Goal: Use online tool/utility: Use online tool/utility

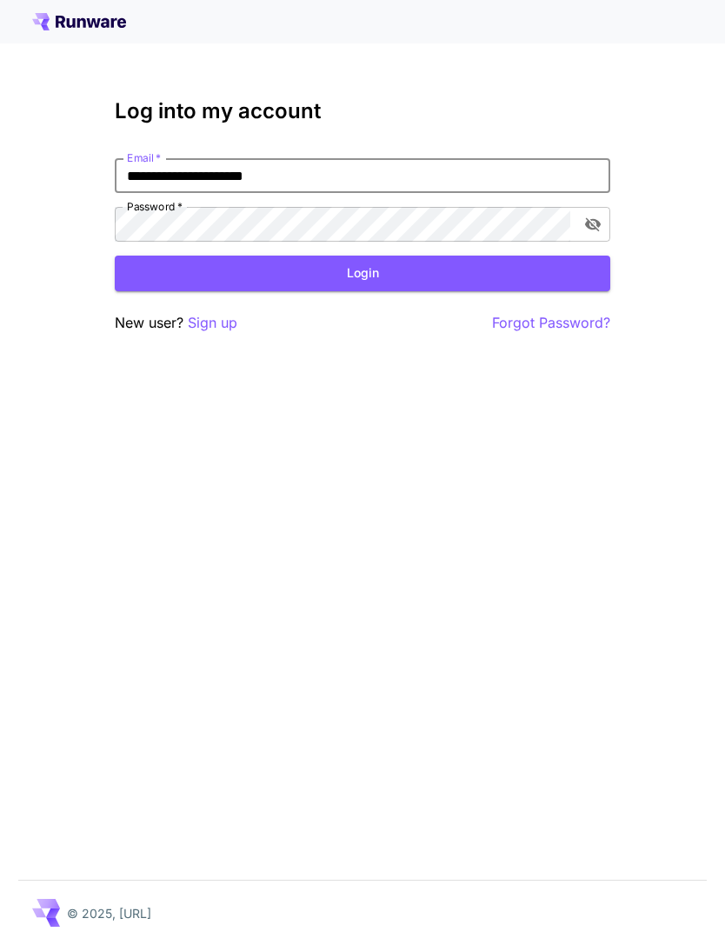
type input "**********"
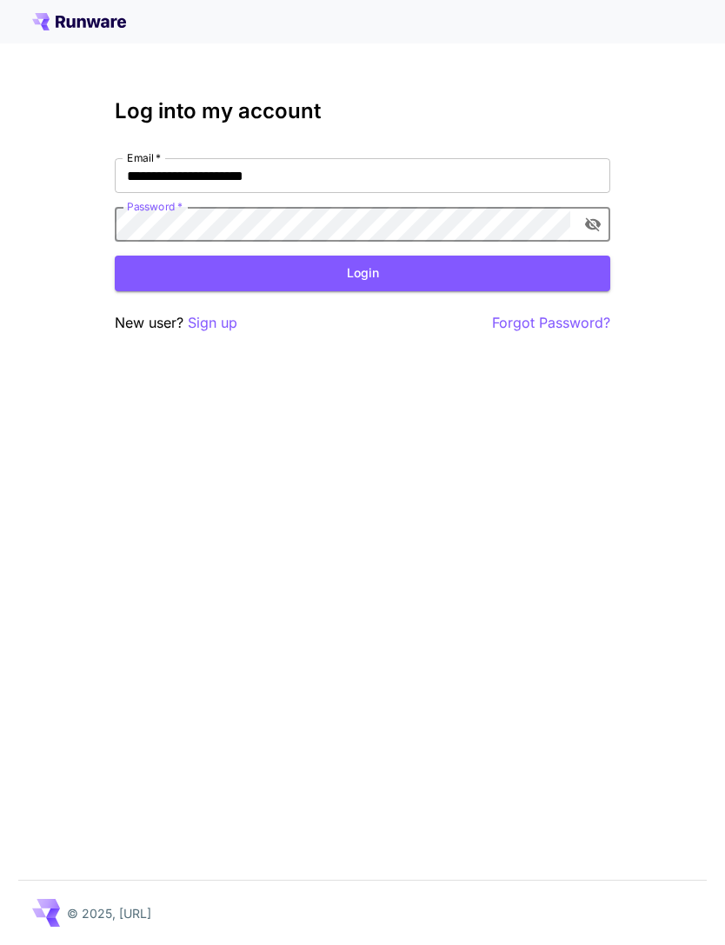
click at [382, 272] on button "Login" at bounding box center [363, 274] width 496 height 36
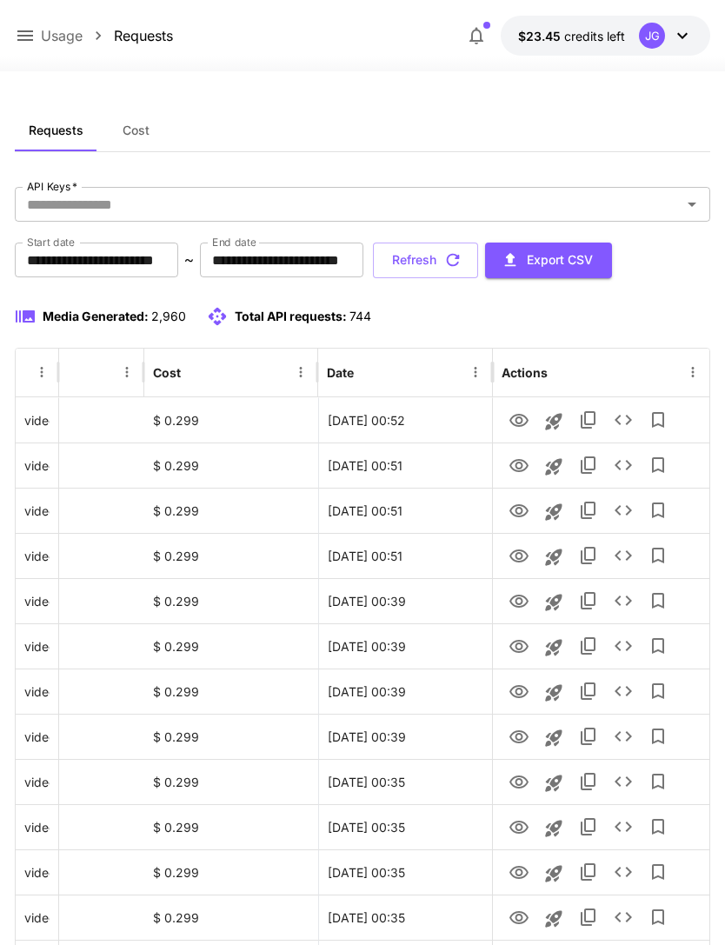
scroll to position [0, 89]
click at [522, 423] on icon "View" at bounding box center [519, 420] width 21 height 21
click at [523, 471] on icon "View" at bounding box center [519, 466] width 21 height 21
click at [523, 416] on icon "View" at bounding box center [519, 420] width 19 height 13
click at [520, 510] on icon "View" at bounding box center [519, 511] width 21 height 21
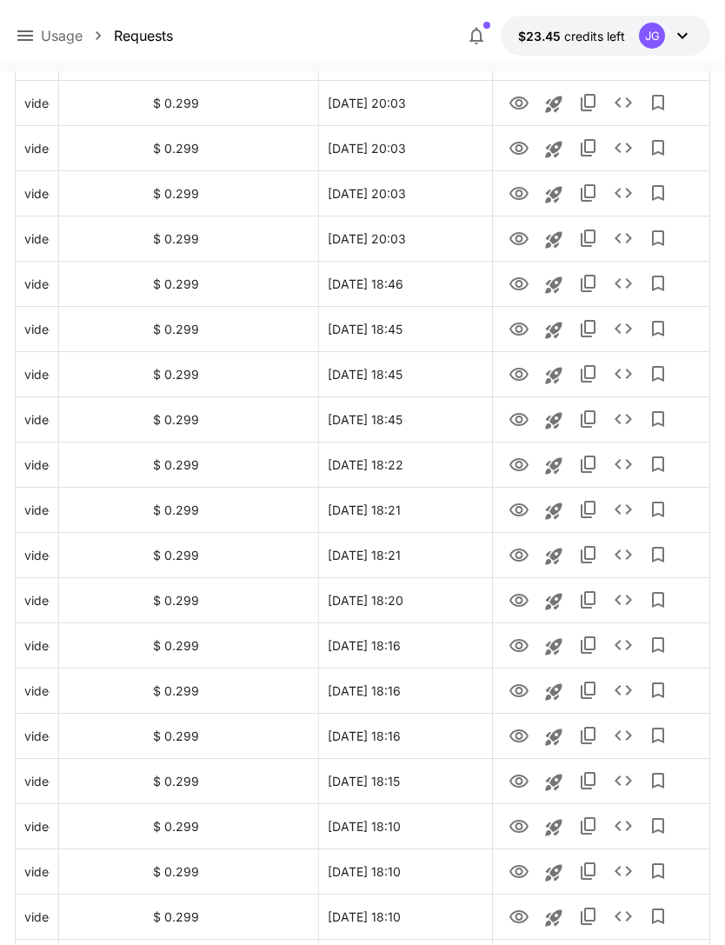
scroll to position [1755, 0]
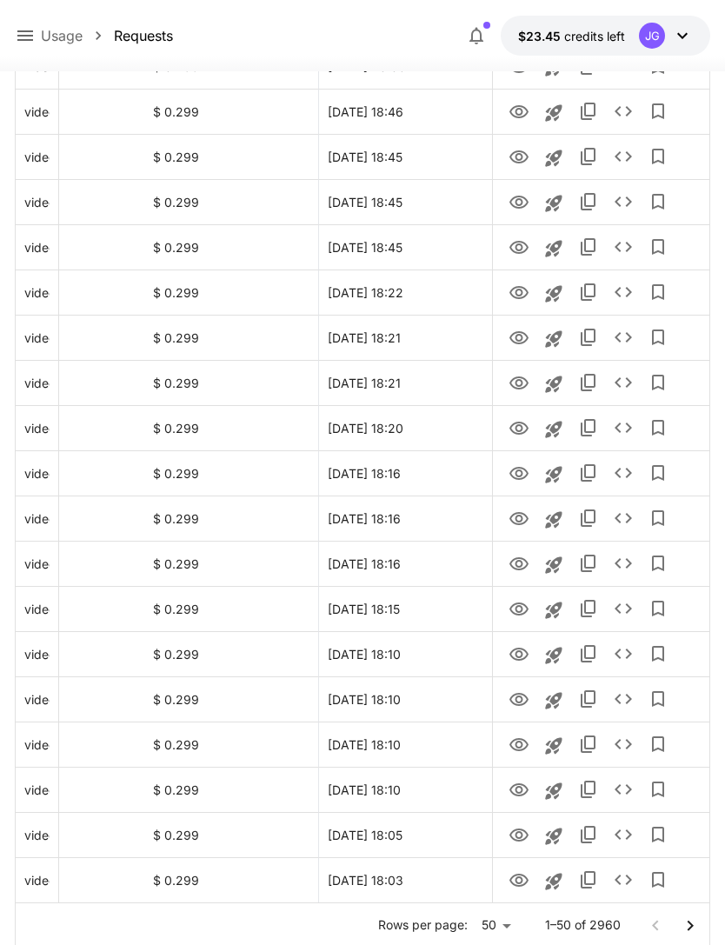
click at [689, 929] on icon "Go to next page" at bounding box center [690, 925] width 6 height 10
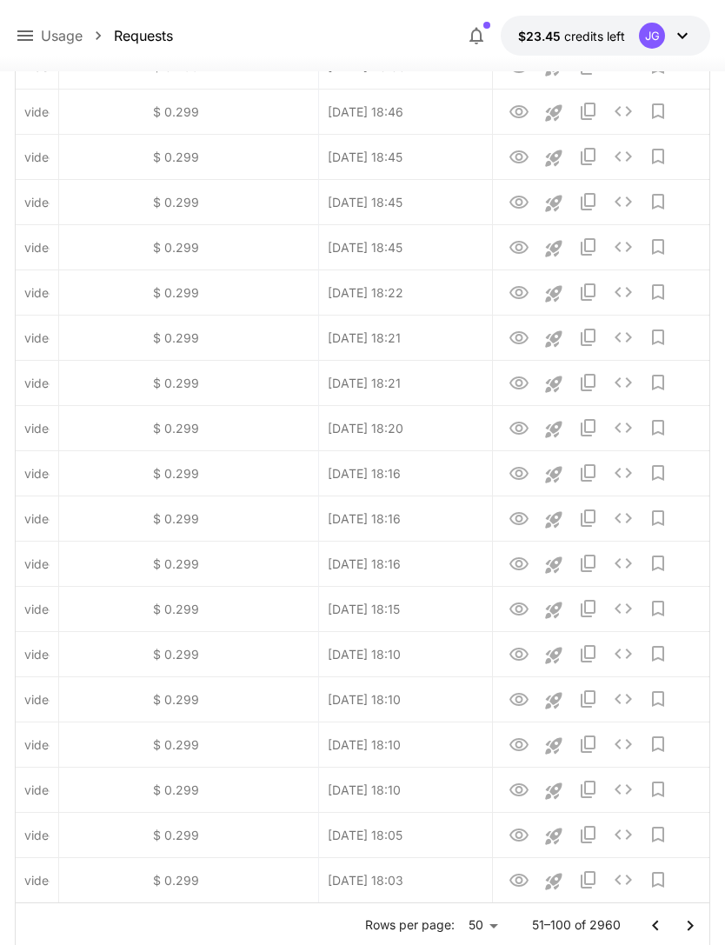
click at [687, 923] on icon "Go to next page" at bounding box center [690, 926] width 21 height 21
click at [675, 922] on button "Go to next page" at bounding box center [690, 926] width 35 height 35
click at [689, 935] on icon "Go to next page" at bounding box center [690, 926] width 21 height 21
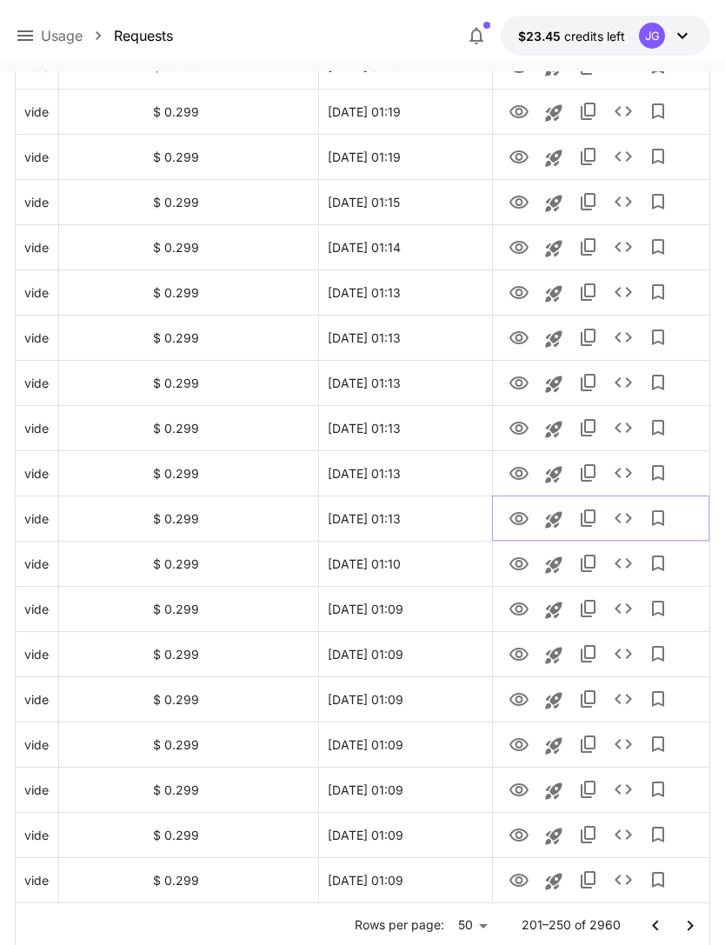
click at [523, 524] on icon "View" at bounding box center [519, 519] width 21 height 21
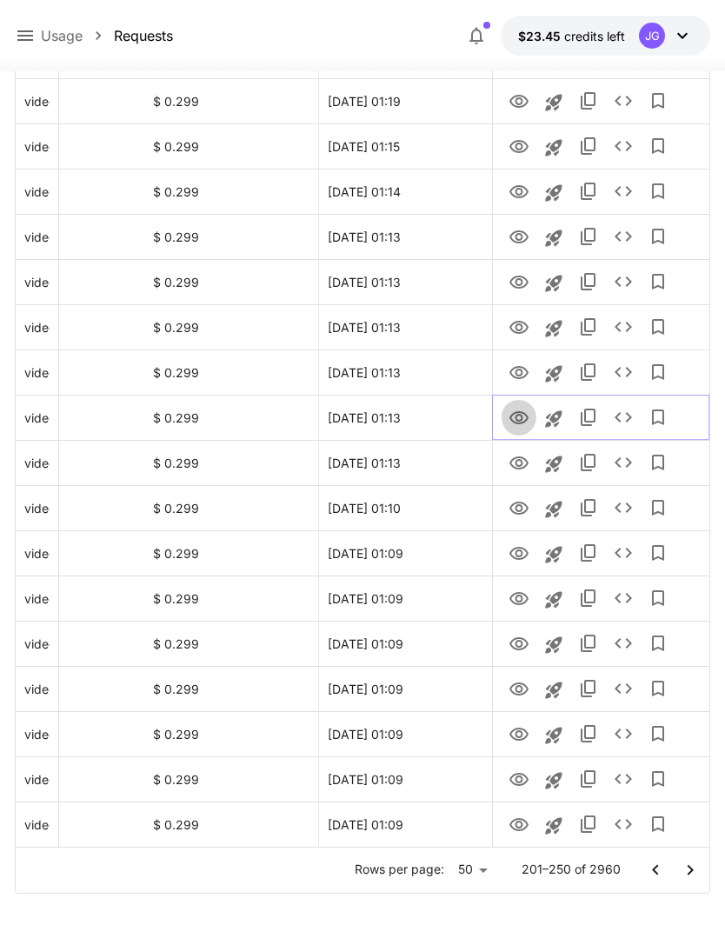
click at [522, 425] on icon "View" at bounding box center [519, 418] width 21 height 21
click at [521, 378] on icon "View" at bounding box center [519, 372] width 19 height 13
click at [516, 421] on icon "View" at bounding box center [519, 418] width 21 height 21
click at [518, 329] on icon "View" at bounding box center [519, 327] width 21 height 21
click at [518, 284] on icon "View" at bounding box center [519, 282] width 19 height 13
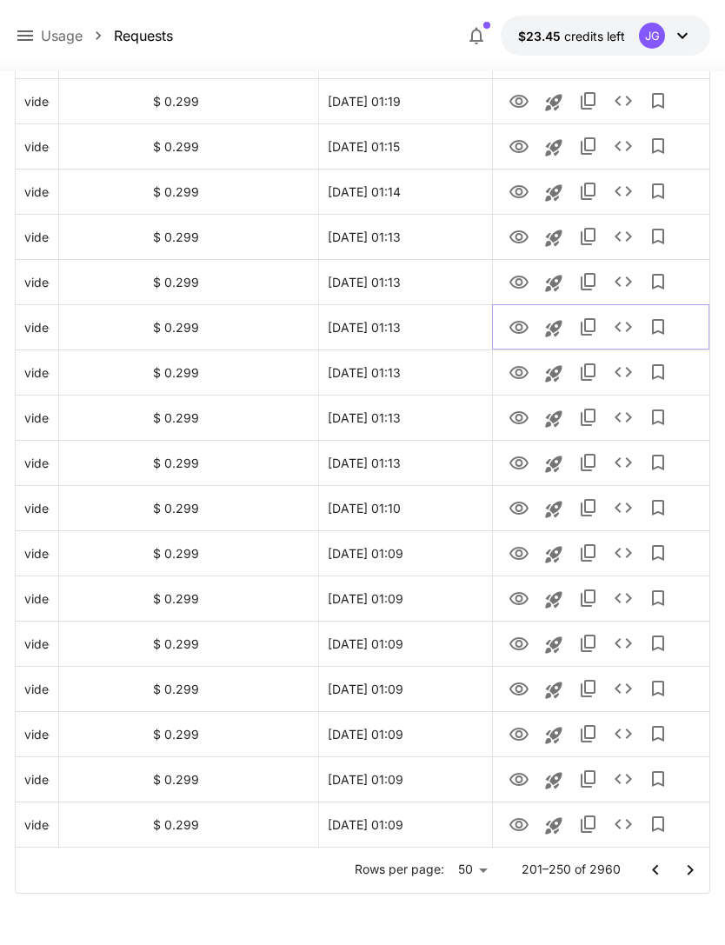
click at [523, 333] on icon "View" at bounding box center [519, 327] width 21 height 21
click at [518, 282] on icon "View" at bounding box center [519, 282] width 21 height 21
click at [524, 242] on icon "View" at bounding box center [519, 237] width 21 height 21
click at [516, 471] on icon "View" at bounding box center [519, 463] width 21 height 21
click at [522, 416] on icon "View" at bounding box center [519, 417] width 19 height 13
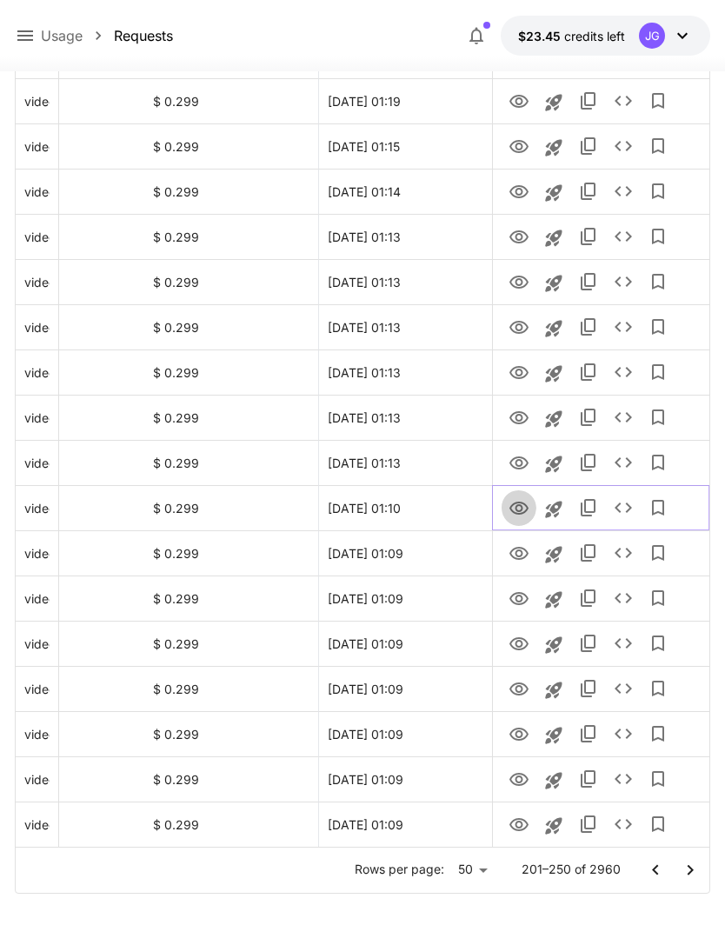
click at [516, 509] on icon "View" at bounding box center [519, 508] width 19 height 13
click at [521, 827] on icon "View" at bounding box center [519, 824] width 19 height 13
click at [687, 879] on icon "Go to next page" at bounding box center [690, 870] width 21 height 21
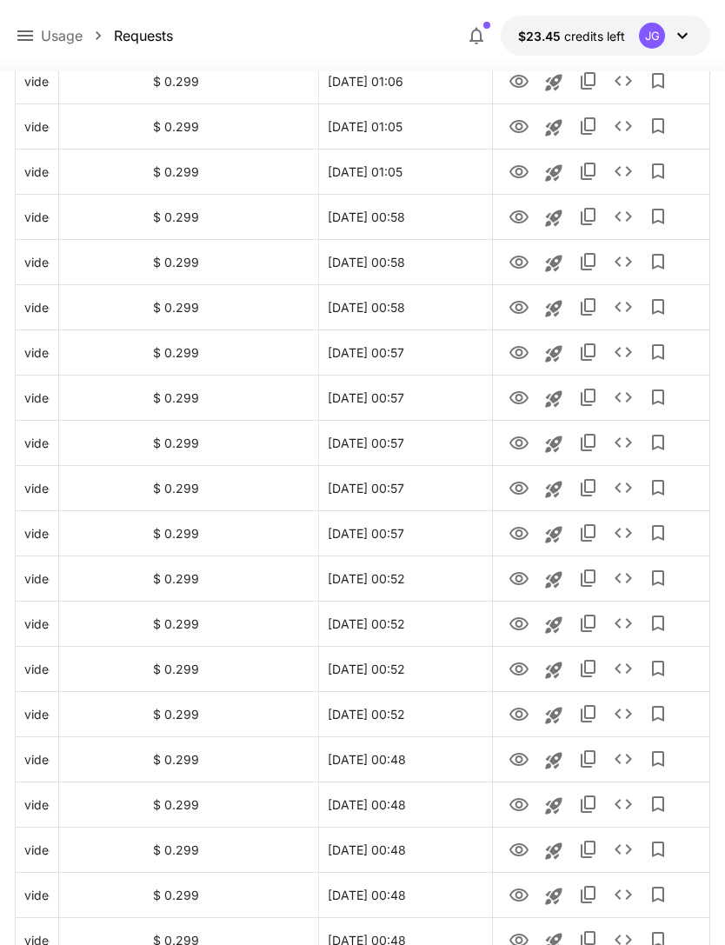
scroll to position [0, 0]
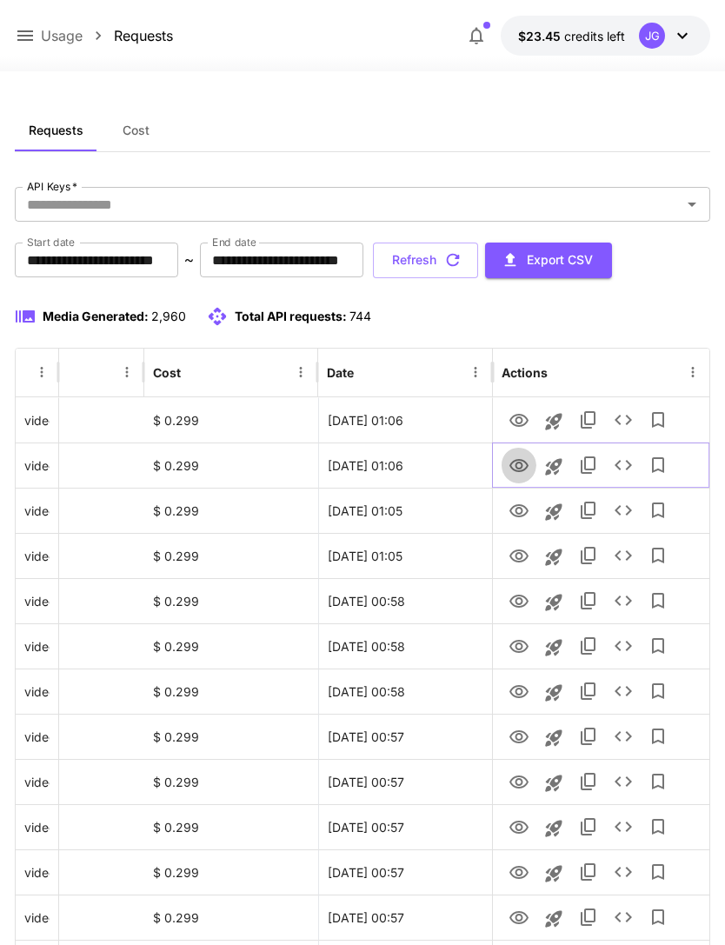
click at [525, 467] on icon "View" at bounding box center [519, 465] width 19 height 13
click at [524, 419] on icon "View" at bounding box center [519, 420] width 21 height 21
click at [527, 515] on icon "View" at bounding box center [519, 511] width 21 height 21
click at [521, 558] on icon "View" at bounding box center [519, 556] width 19 height 13
click at [516, 605] on icon "View" at bounding box center [519, 601] width 19 height 13
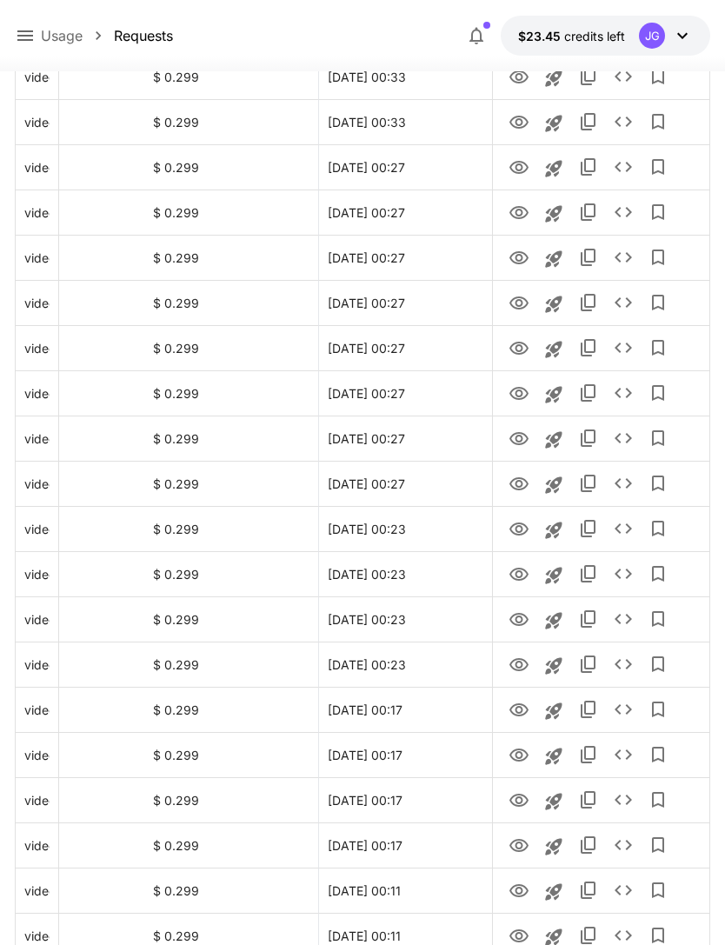
scroll to position [1755, 0]
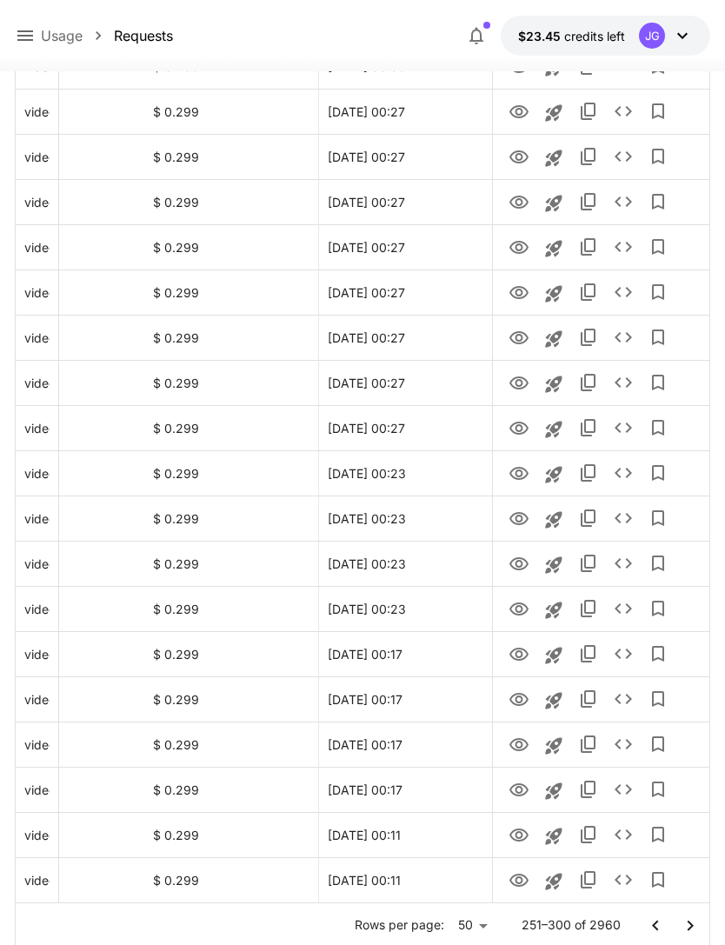
click at [658, 925] on icon "Go to previous page" at bounding box center [655, 926] width 21 height 21
click at [694, 926] on icon "Go to next page" at bounding box center [690, 926] width 21 height 21
click at [661, 928] on icon "Go to previous page" at bounding box center [655, 926] width 21 height 21
click at [520, 883] on icon "View" at bounding box center [519, 880] width 19 height 13
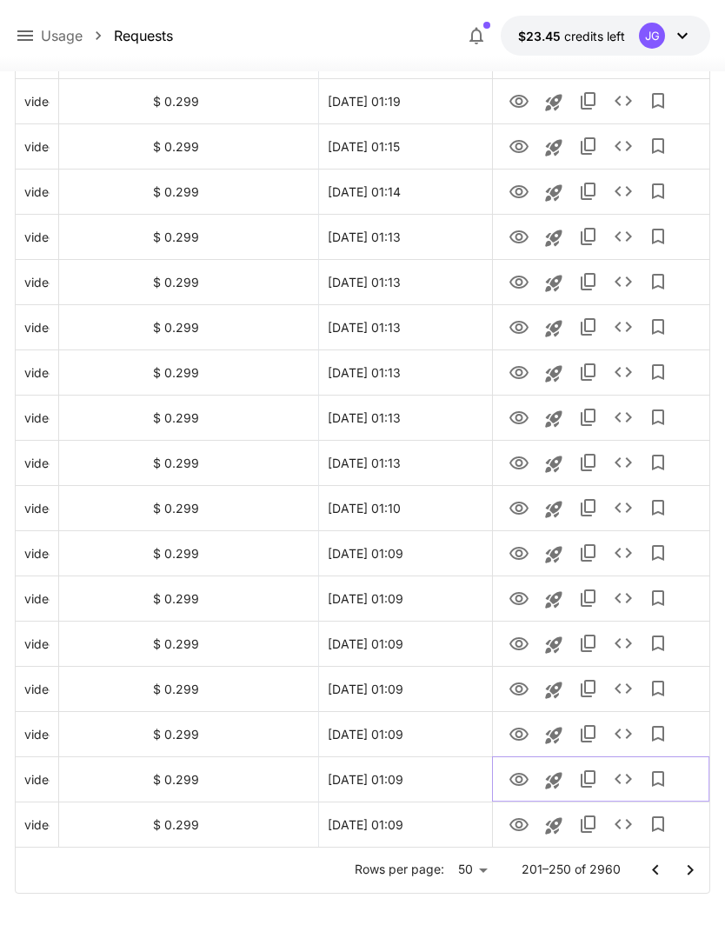
click at [522, 784] on icon "View" at bounding box center [519, 779] width 19 height 13
click at [559, 779] on icon "Launch in playground" at bounding box center [553, 780] width 21 height 21
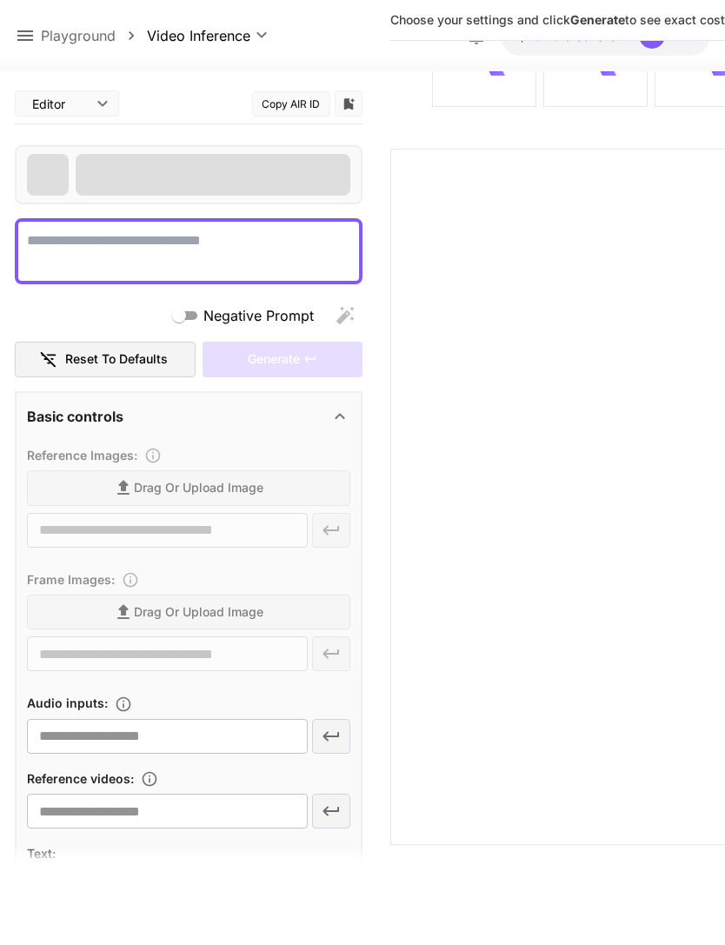
scroll to position [56, 0]
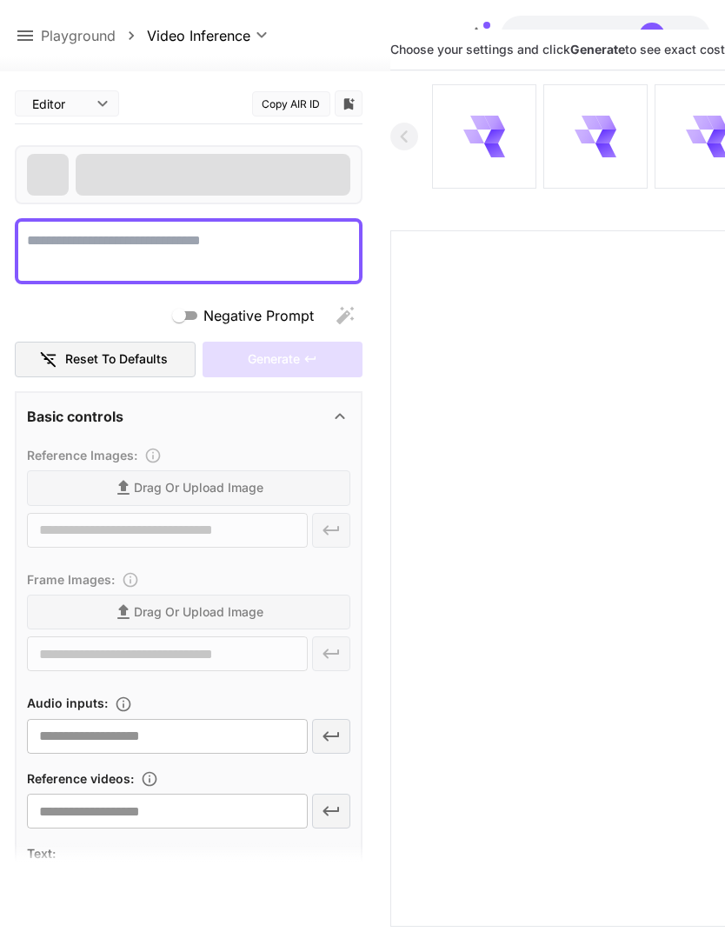
type textarea "**********"
type input "**********"
type input "****"
type input "*"
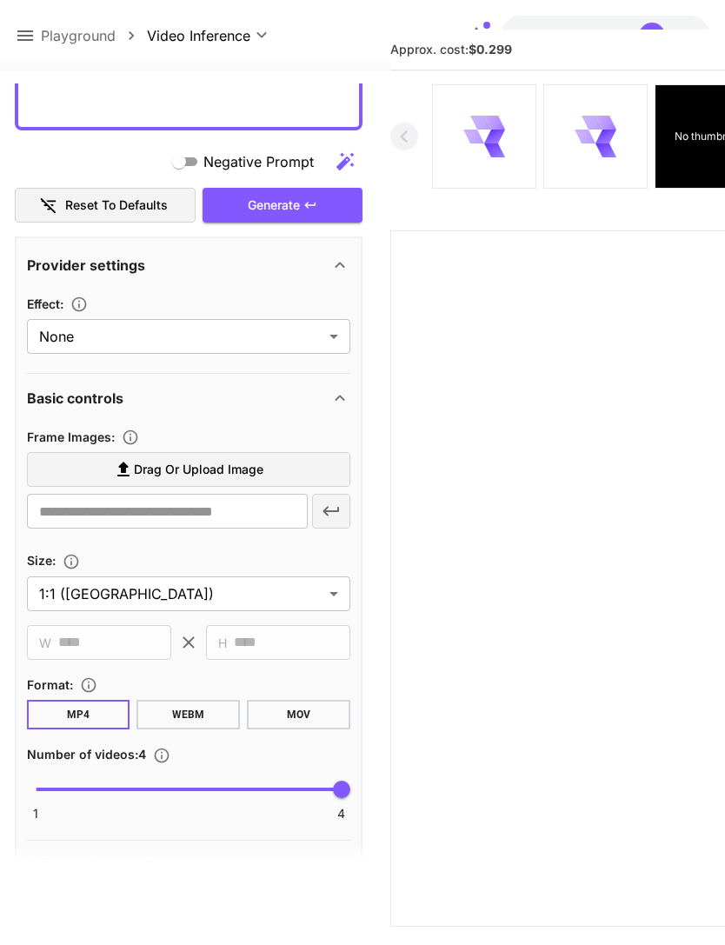
scroll to position [363, 0]
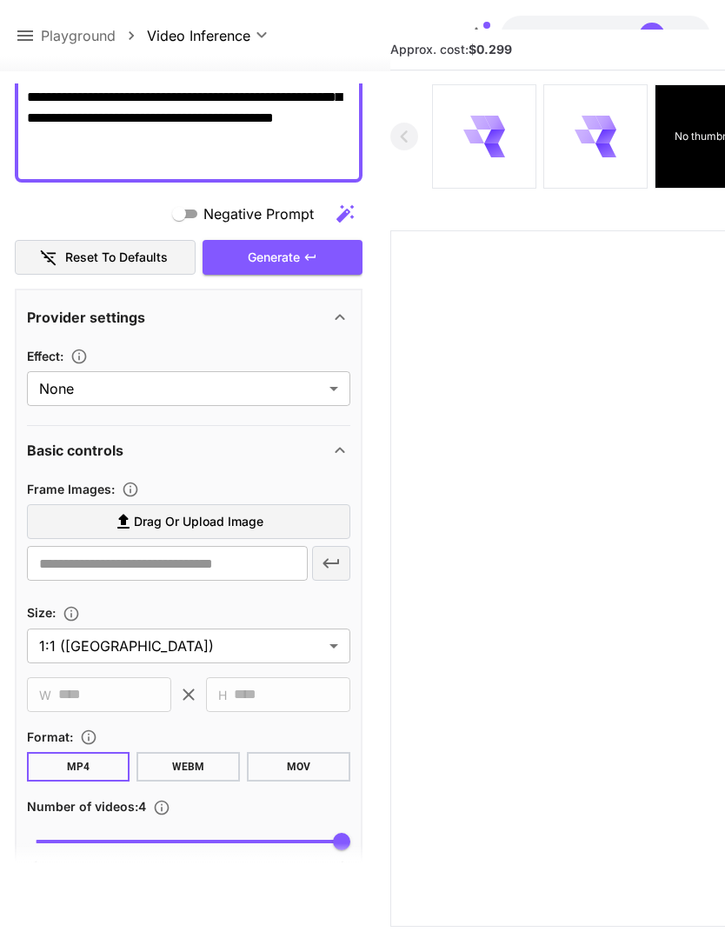
click at [278, 523] on label "Drag or upload image" at bounding box center [188, 522] width 323 height 36
click at [0, 0] on input "Drag or upload image" at bounding box center [0, 0] width 0 height 0
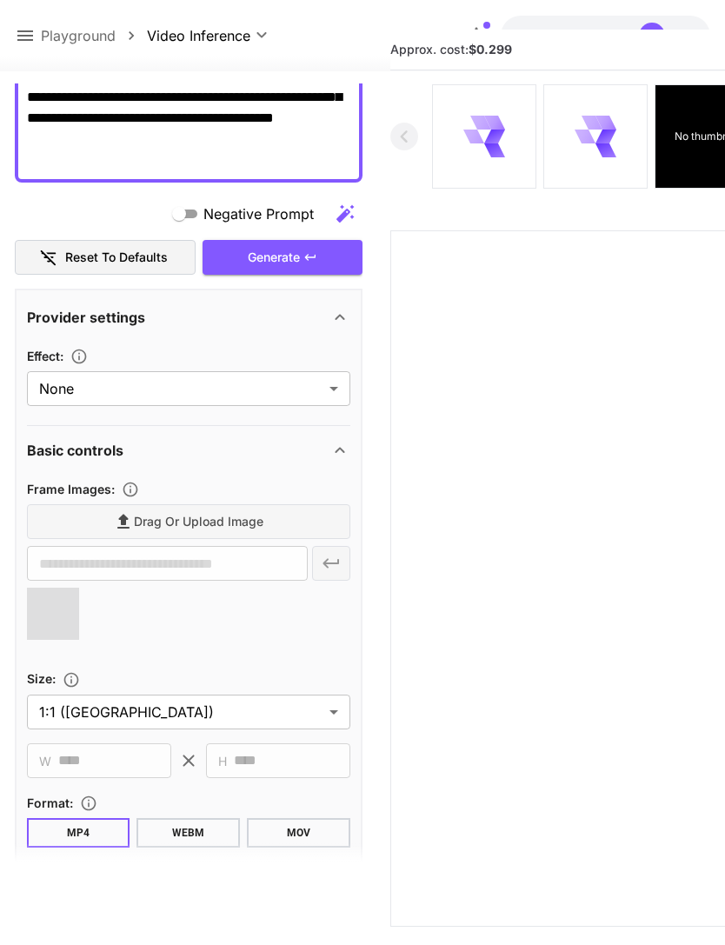
type input "**********"
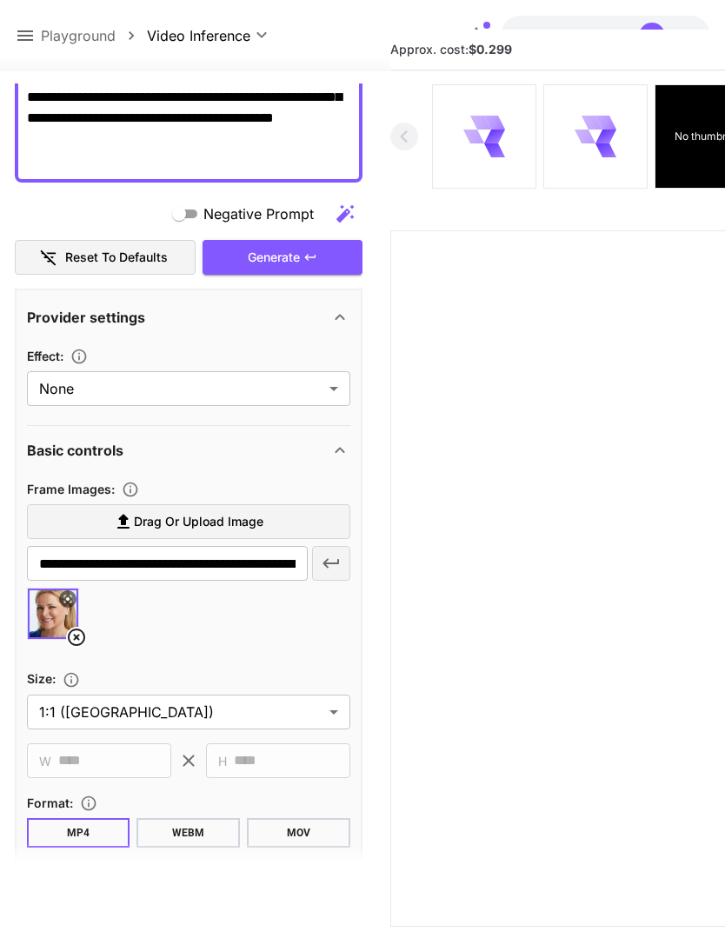
click at [318, 253] on div "Generate" at bounding box center [283, 258] width 160 height 36
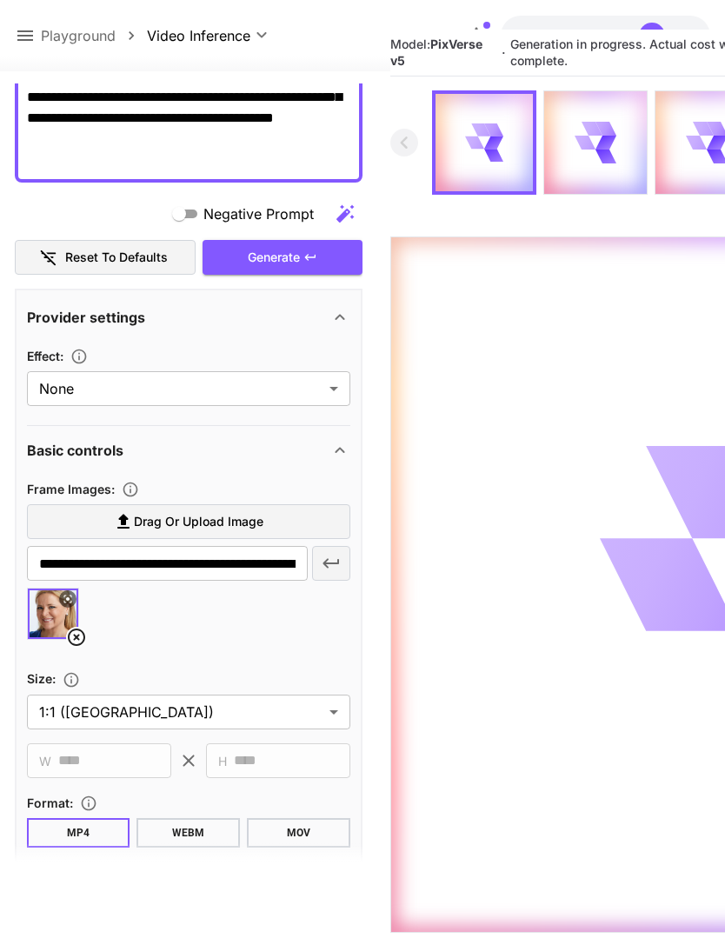
click at [34, 39] on icon at bounding box center [25, 35] width 21 height 21
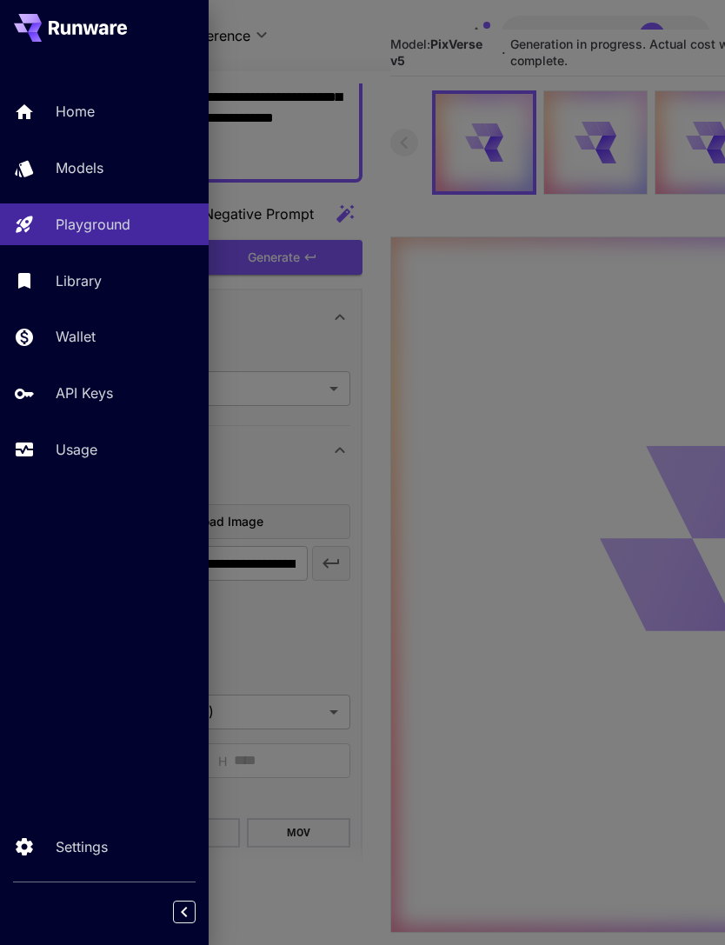
click at [95, 456] on p "Usage" at bounding box center [77, 449] width 42 height 21
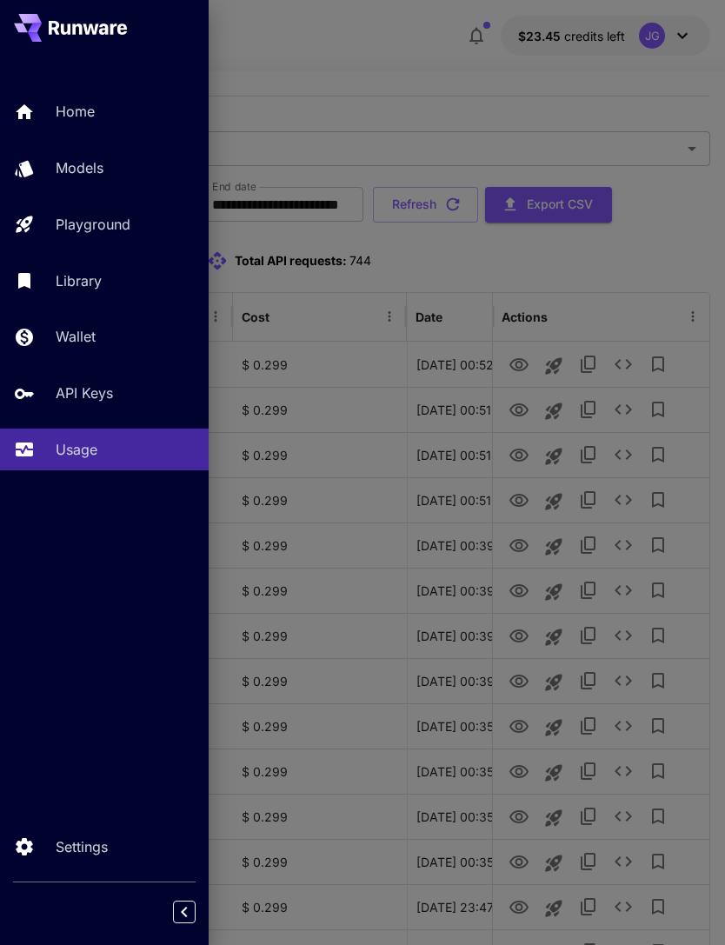
click at [599, 100] on div at bounding box center [362, 472] width 725 height 945
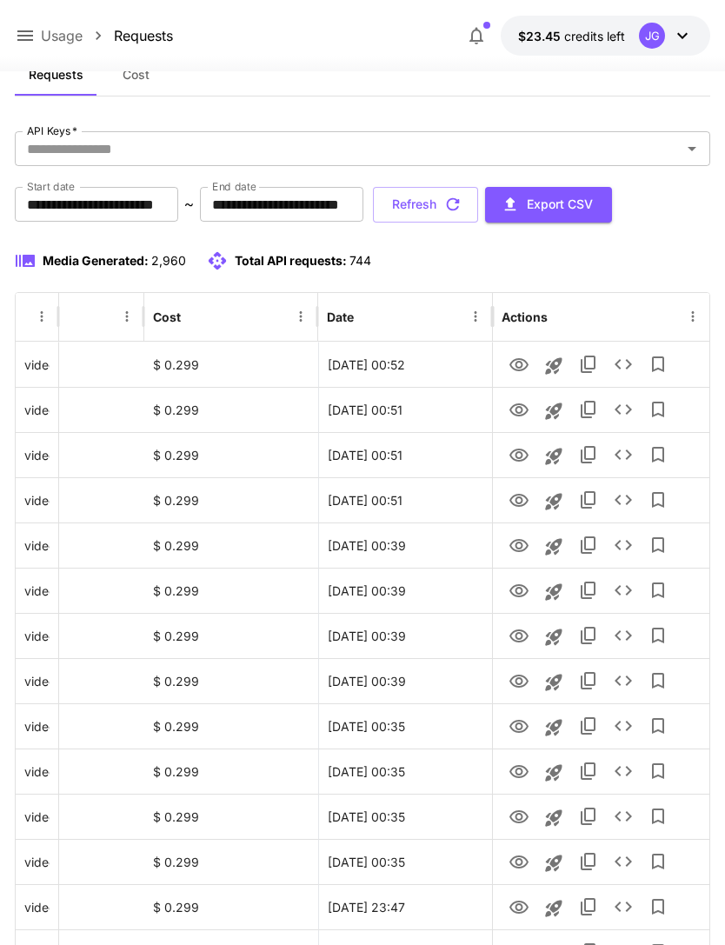
scroll to position [0, 89]
click at [522, 869] on icon "View" at bounding box center [519, 862] width 21 height 21
click at [522, 819] on icon "View" at bounding box center [519, 817] width 21 height 21
click at [524, 774] on icon "View" at bounding box center [519, 771] width 19 height 13
click at [517, 815] on icon "View" at bounding box center [519, 817] width 21 height 21
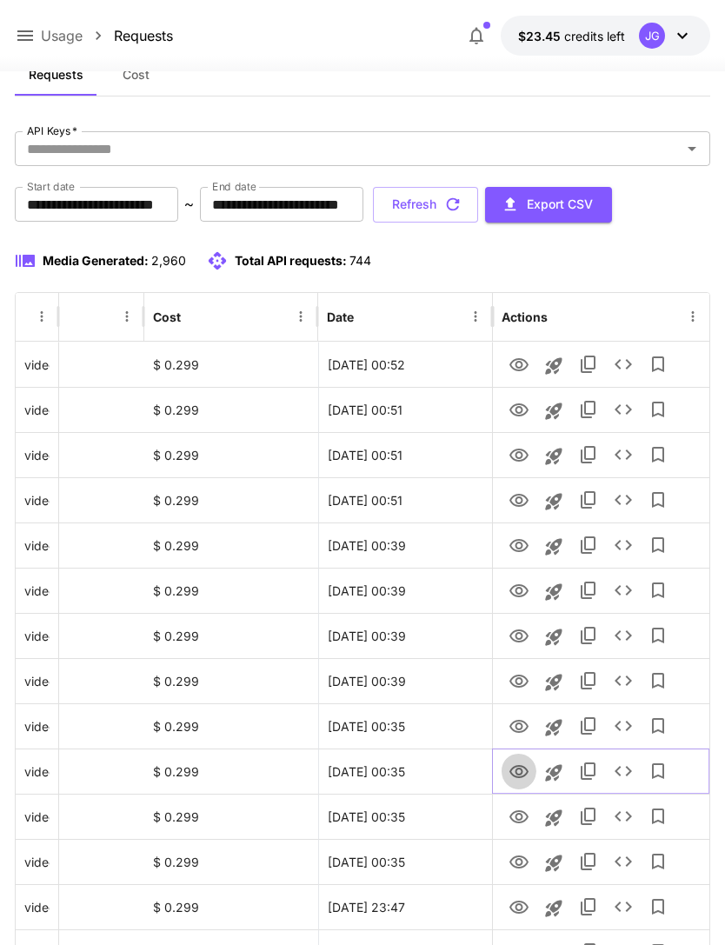
click at [524, 776] on icon "View" at bounding box center [519, 771] width 19 height 13
click at [518, 729] on icon "View" at bounding box center [519, 726] width 19 height 13
click at [520, 684] on icon "View" at bounding box center [519, 681] width 19 height 13
click at [520, 638] on icon "View" at bounding box center [519, 636] width 19 height 13
click at [519, 684] on icon "View" at bounding box center [519, 681] width 19 height 13
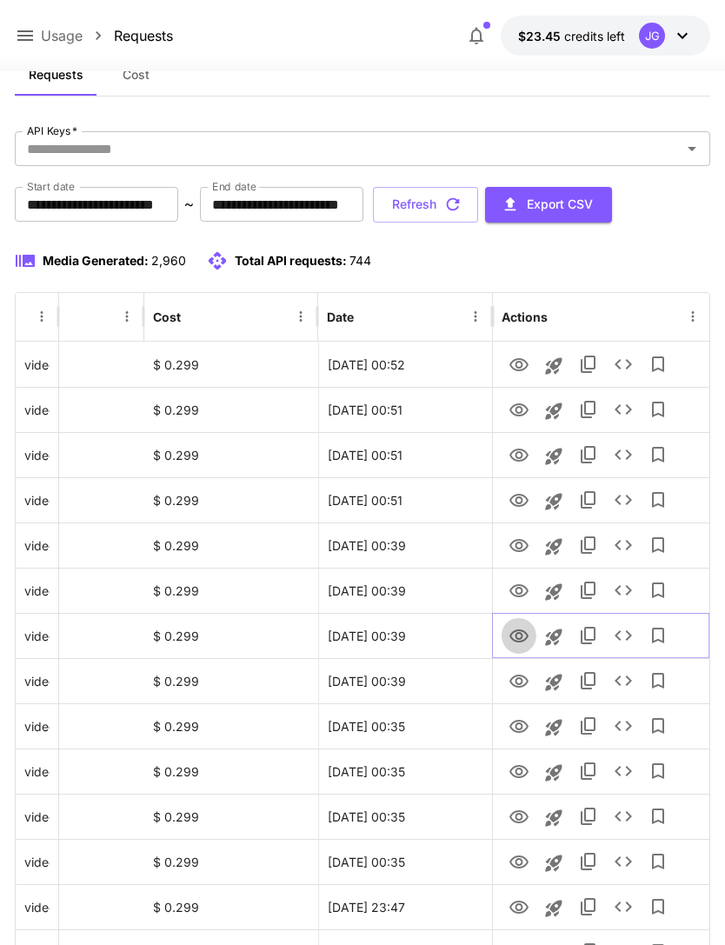
click at [519, 639] on icon "View" at bounding box center [519, 636] width 19 height 13
click at [525, 594] on icon "View" at bounding box center [519, 590] width 19 height 13
click at [527, 549] on icon "View" at bounding box center [519, 546] width 21 height 21
click at [519, 503] on icon "View" at bounding box center [519, 500] width 19 height 13
click at [523, 453] on icon "View" at bounding box center [519, 455] width 21 height 21
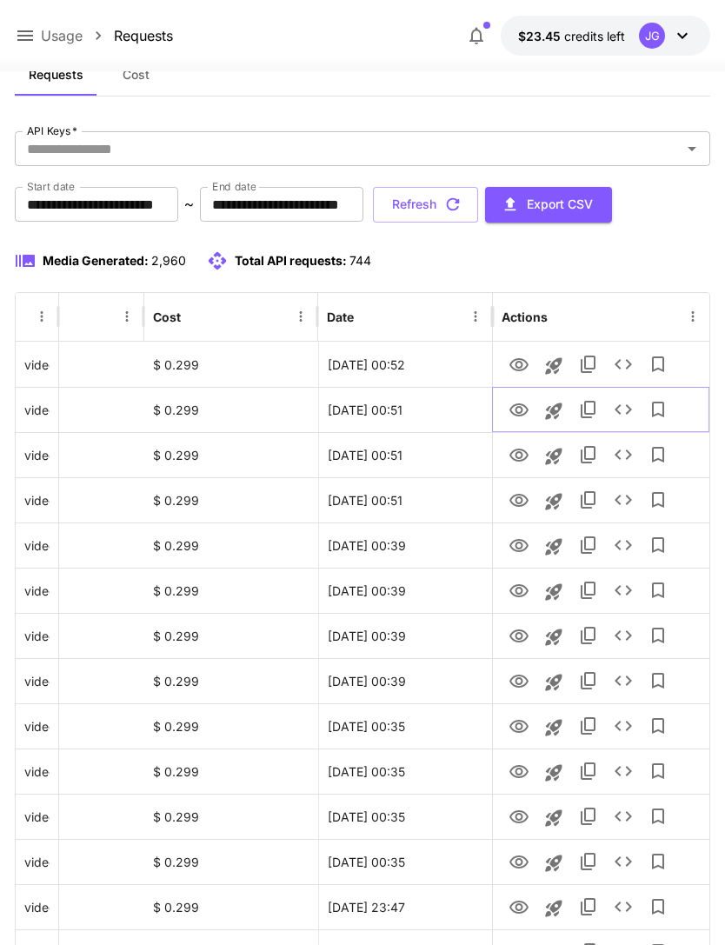
click at [528, 409] on icon "View" at bounding box center [519, 409] width 19 height 13
click at [520, 370] on icon "View" at bounding box center [519, 364] width 19 height 13
click at [478, 207] on button "Refresh" at bounding box center [425, 205] width 105 height 36
click at [521, 503] on icon "View" at bounding box center [519, 500] width 19 height 13
click at [525, 456] on icon "View" at bounding box center [519, 455] width 19 height 13
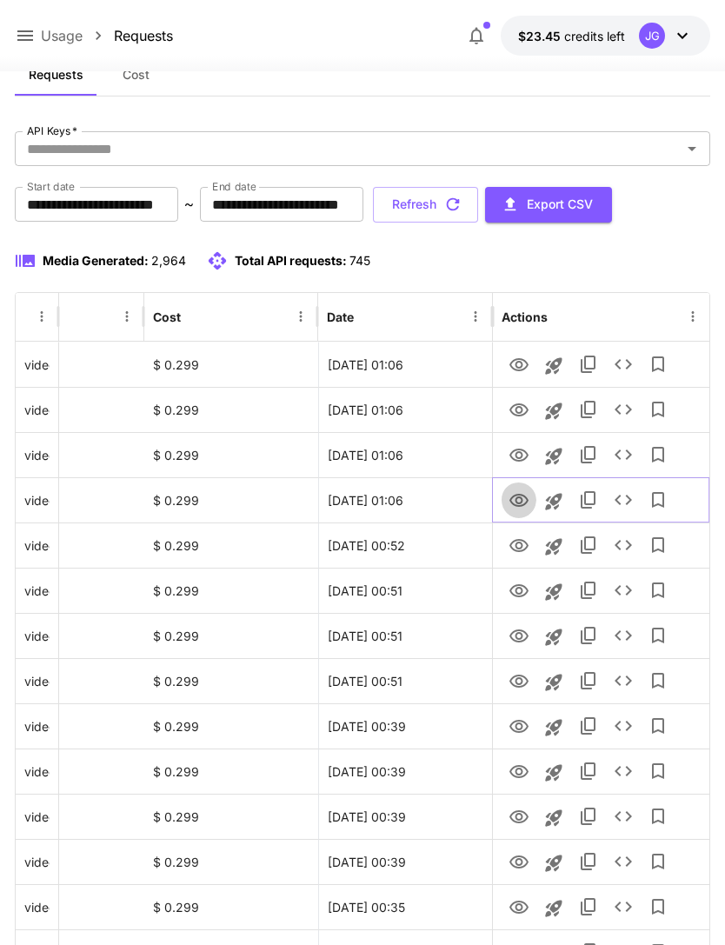
click at [519, 505] on icon "View" at bounding box center [519, 500] width 19 height 13
click at [525, 458] on icon "View" at bounding box center [519, 455] width 19 height 13
click at [32, 37] on icon at bounding box center [25, 35] width 16 height 10
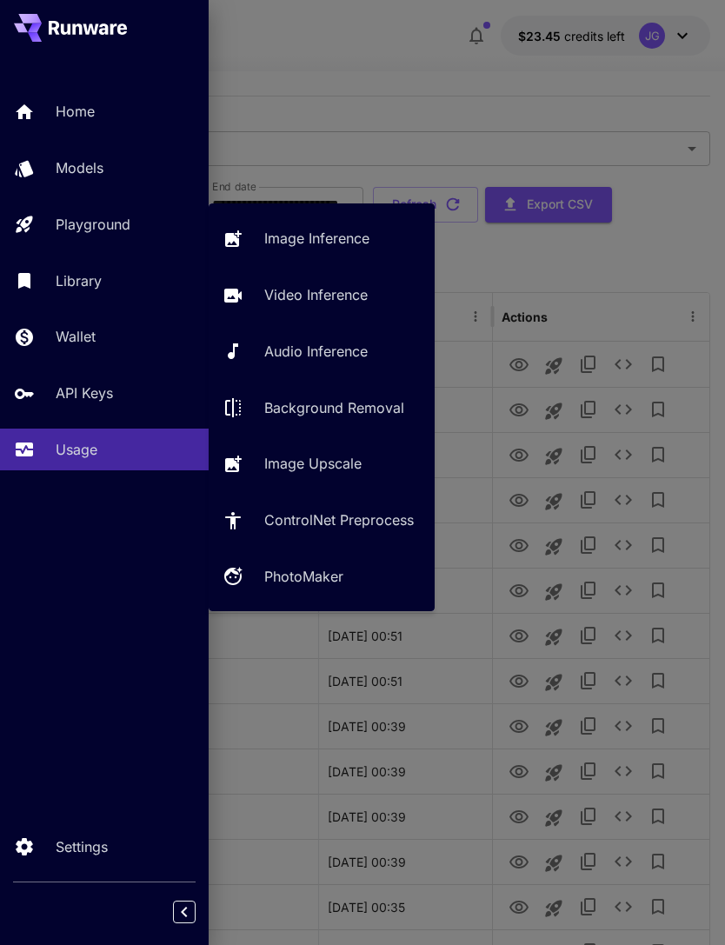
click at [137, 233] on div "Playground" at bounding box center [125, 224] width 139 height 21
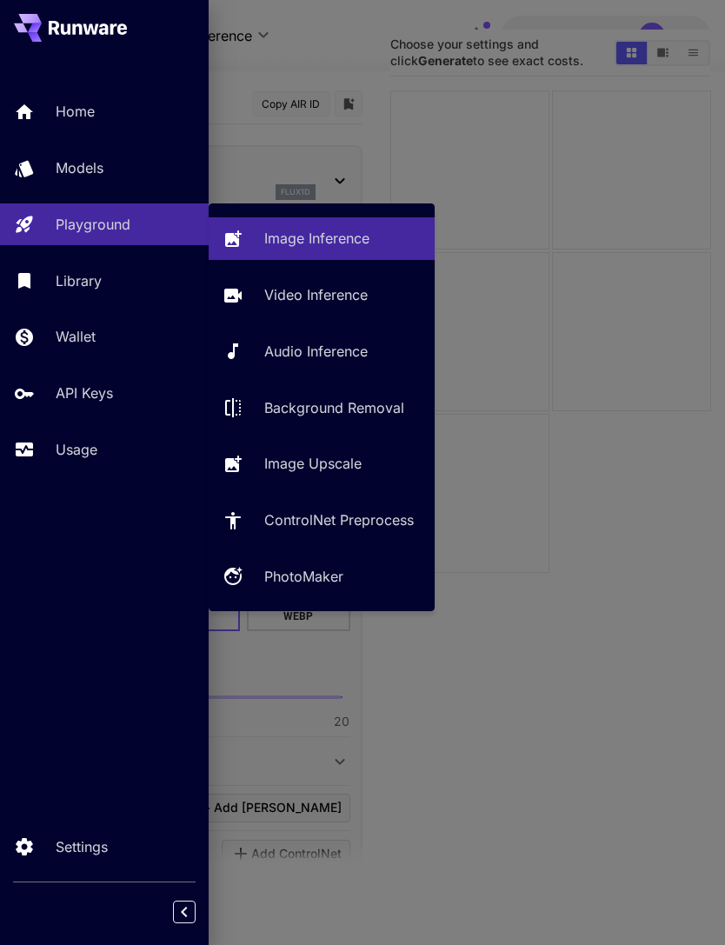
type input "**********"
click at [357, 293] on p "Video Inference" at bounding box center [315, 294] width 103 height 21
type input "**********"
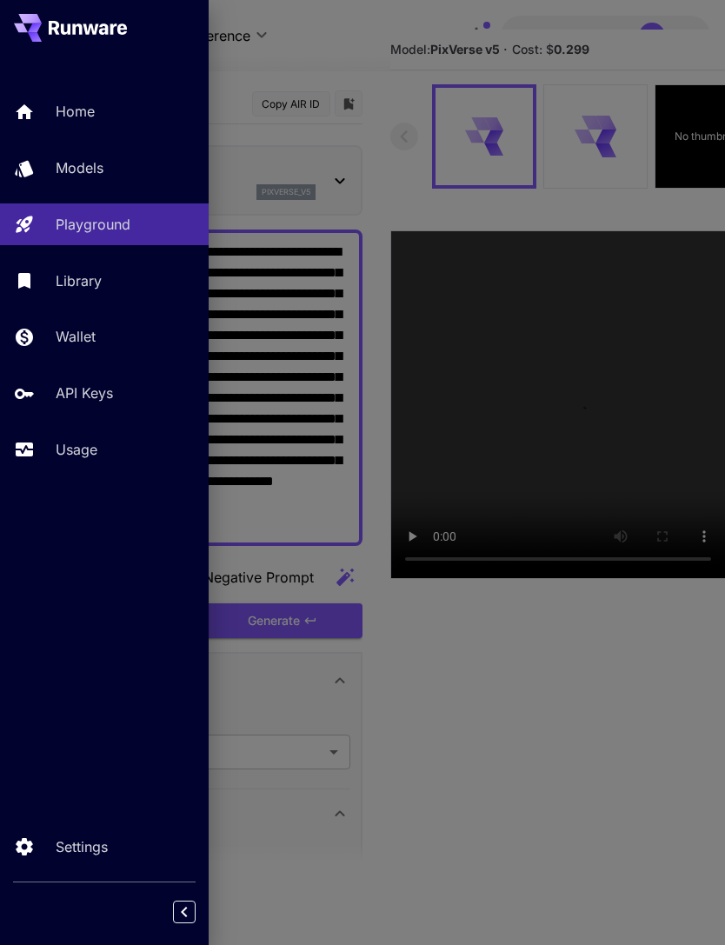
click at [348, 45] on div at bounding box center [362, 472] width 725 height 945
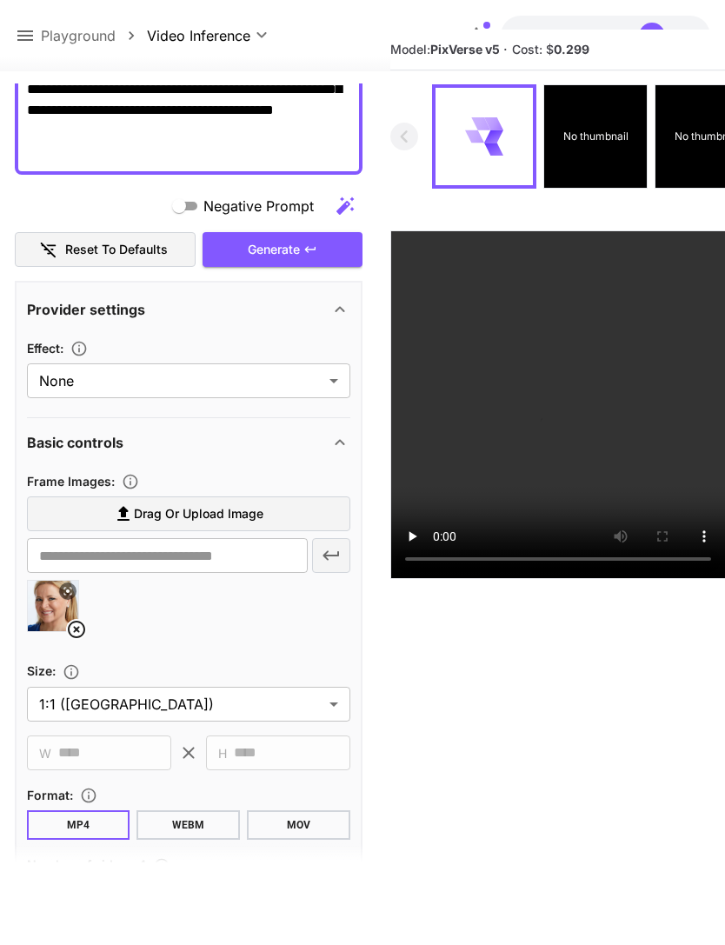
scroll to position [492, 0]
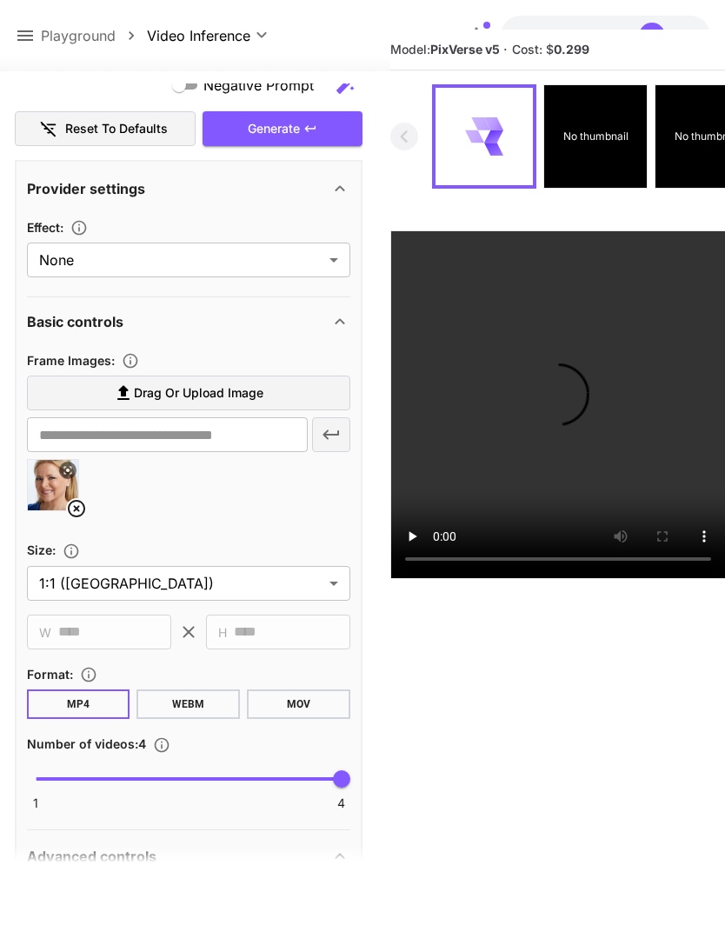
click at [81, 500] on icon at bounding box center [76, 508] width 21 height 21
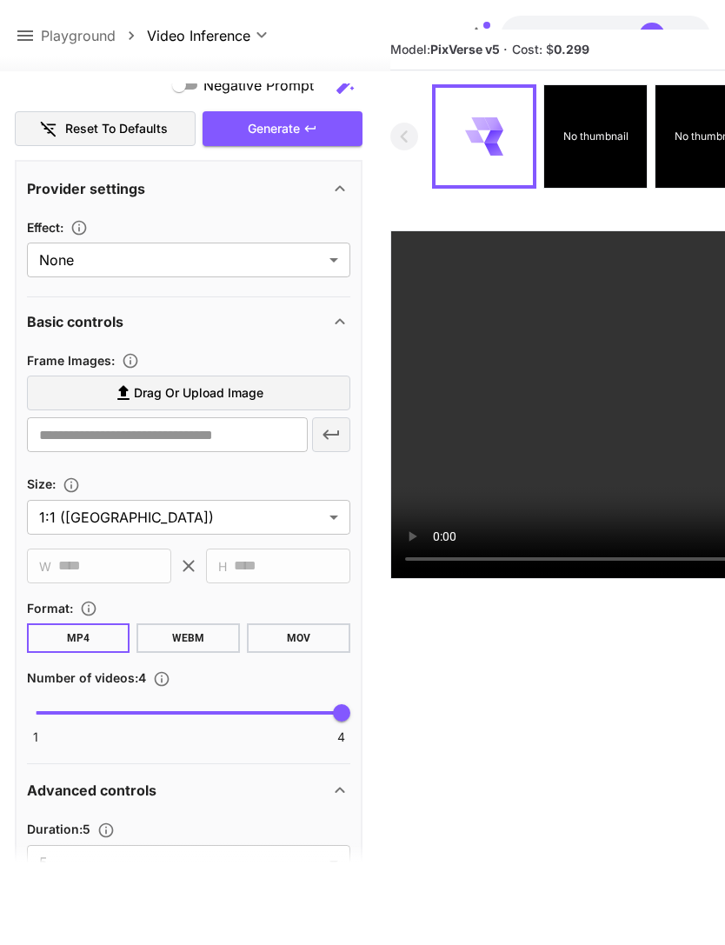
click at [263, 386] on span "Drag or upload image" at bounding box center [199, 394] width 130 height 22
click at [0, 0] on input "Drag or upload image" at bounding box center [0, 0] width 0 height 0
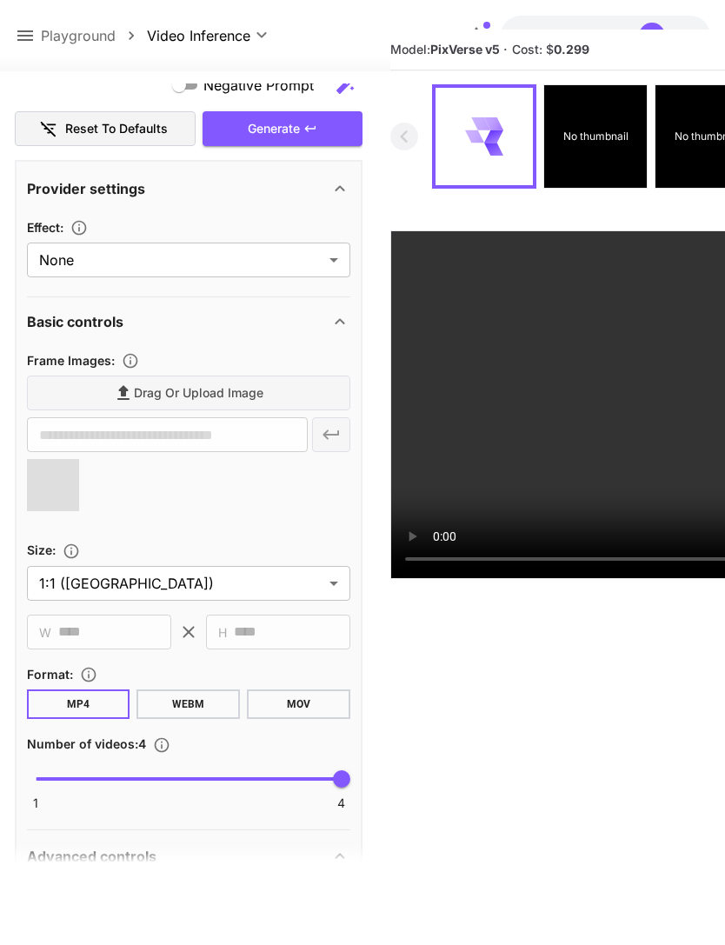
type input "**********"
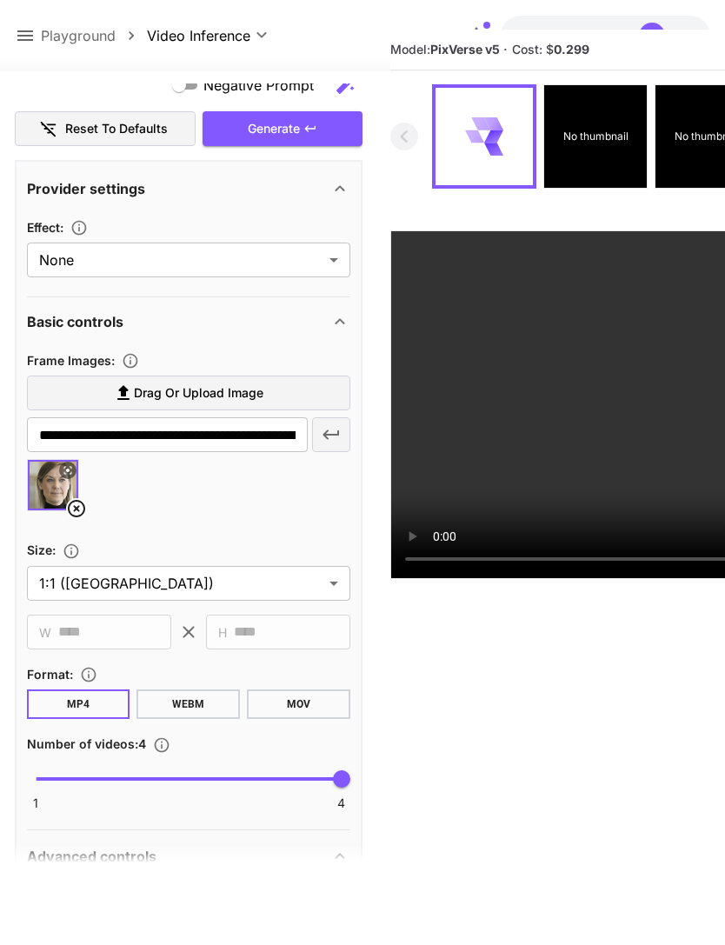
click at [324, 115] on div "Generate" at bounding box center [283, 129] width 160 height 36
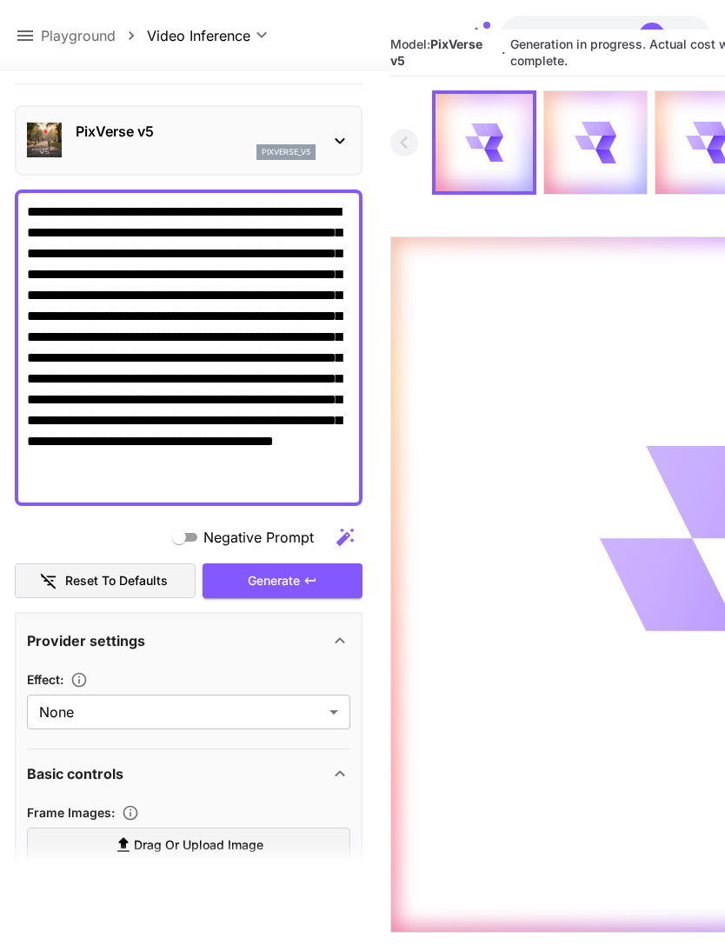
scroll to position [37, 0]
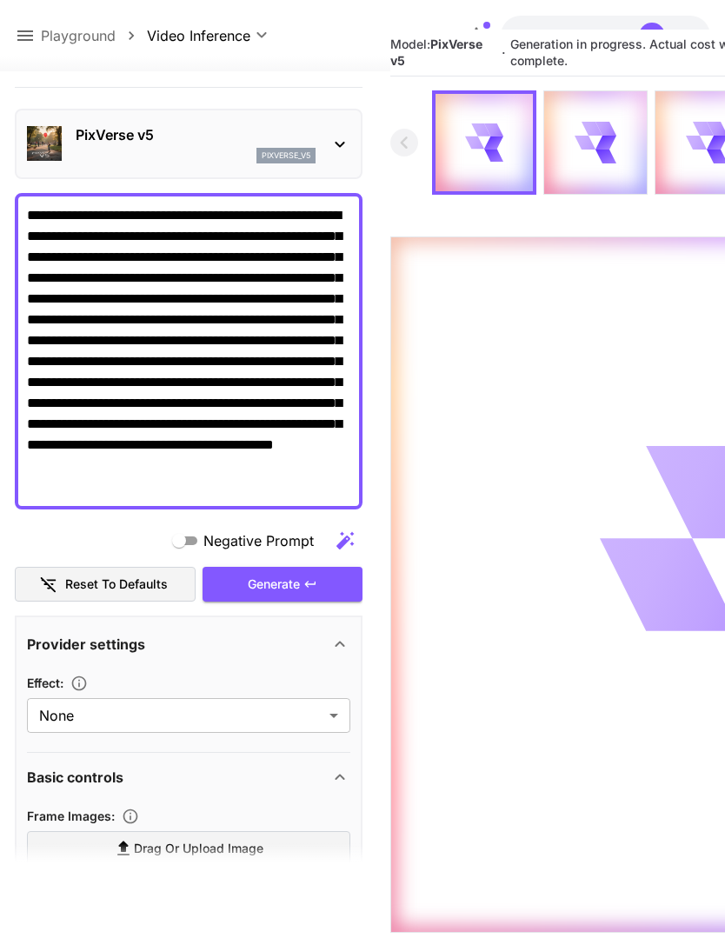
click at [23, 33] on icon at bounding box center [25, 35] width 21 height 21
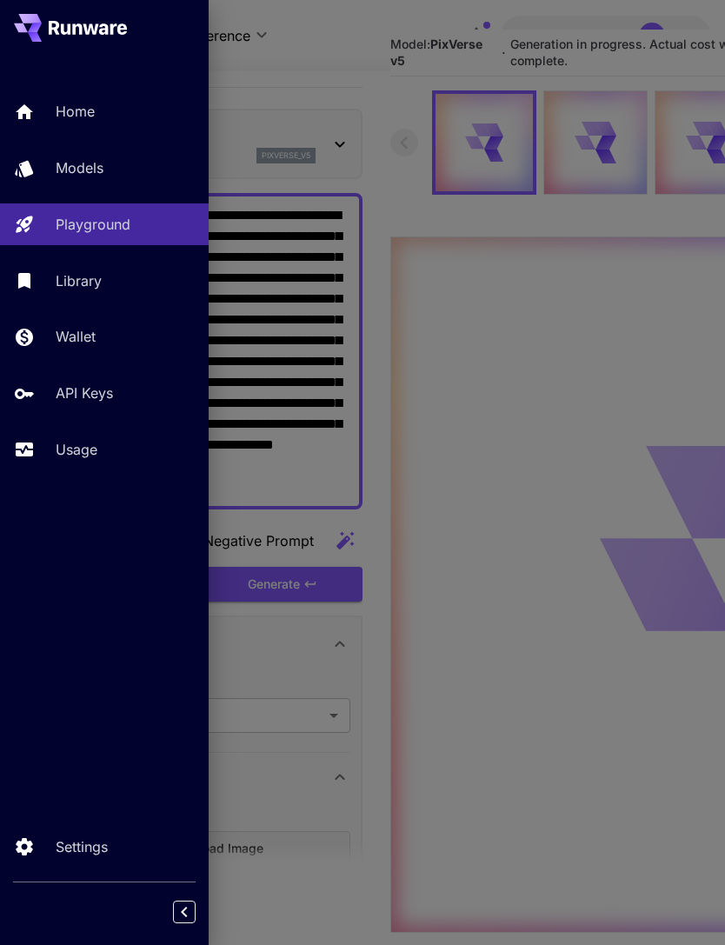
click at [105, 453] on div "Usage" at bounding box center [125, 449] width 139 height 21
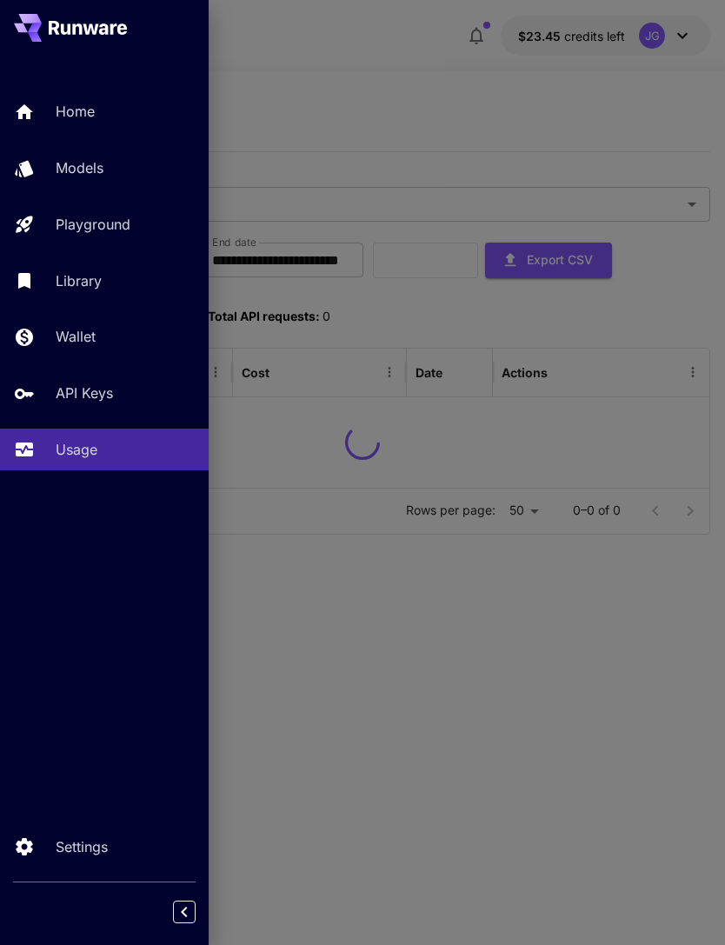
click at [416, 70] on div at bounding box center [362, 472] width 725 height 945
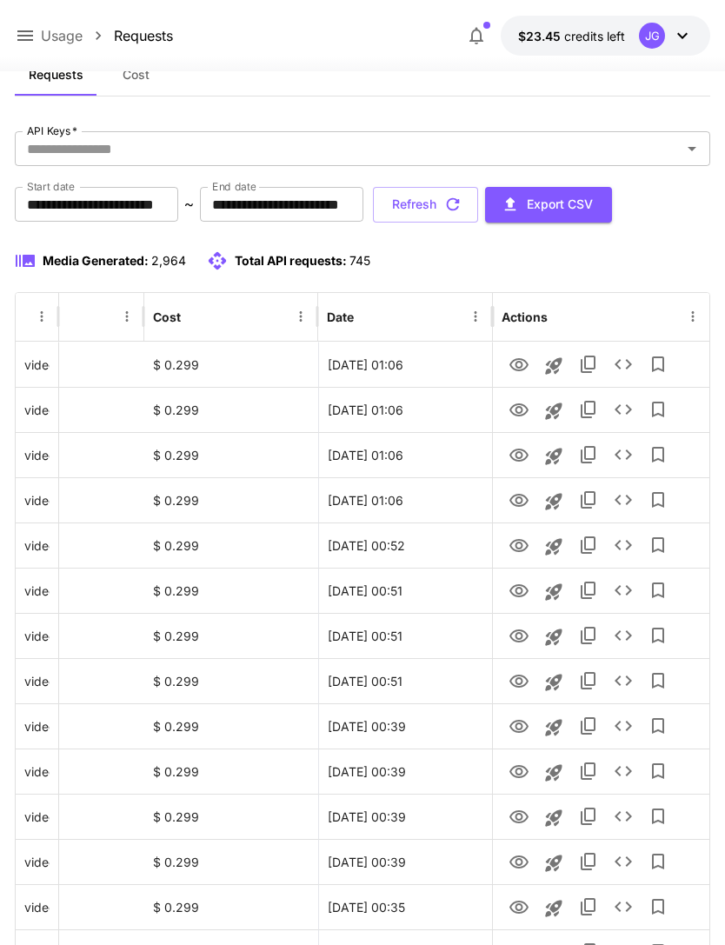
scroll to position [0, 89]
click at [521, 458] on icon "View" at bounding box center [519, 455] width 21 height 21
click at [521, 413] on icon "View" at bounding box center [519, 410] width 21 height 21
click at [521, 369] on icon "View" at bounding box center [519, 364] width 19 height 13
click at [516, 363] on icon "View" at bounding box center [519, 364] width 19 height 13
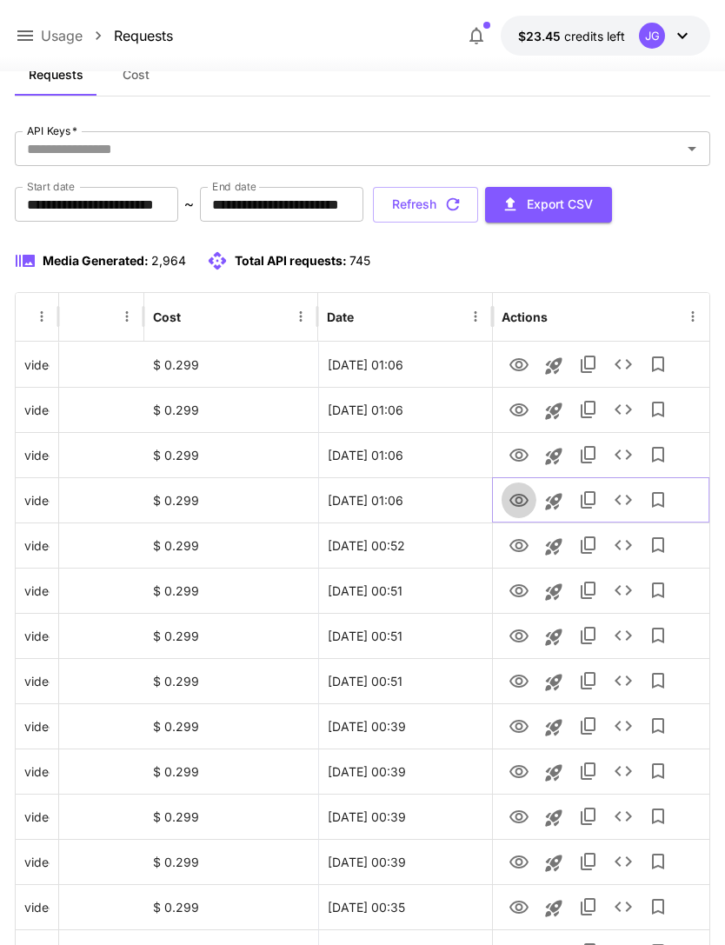
click at [522, 502] on icon "View" at bounding box center [519, 500] width 19 height 13
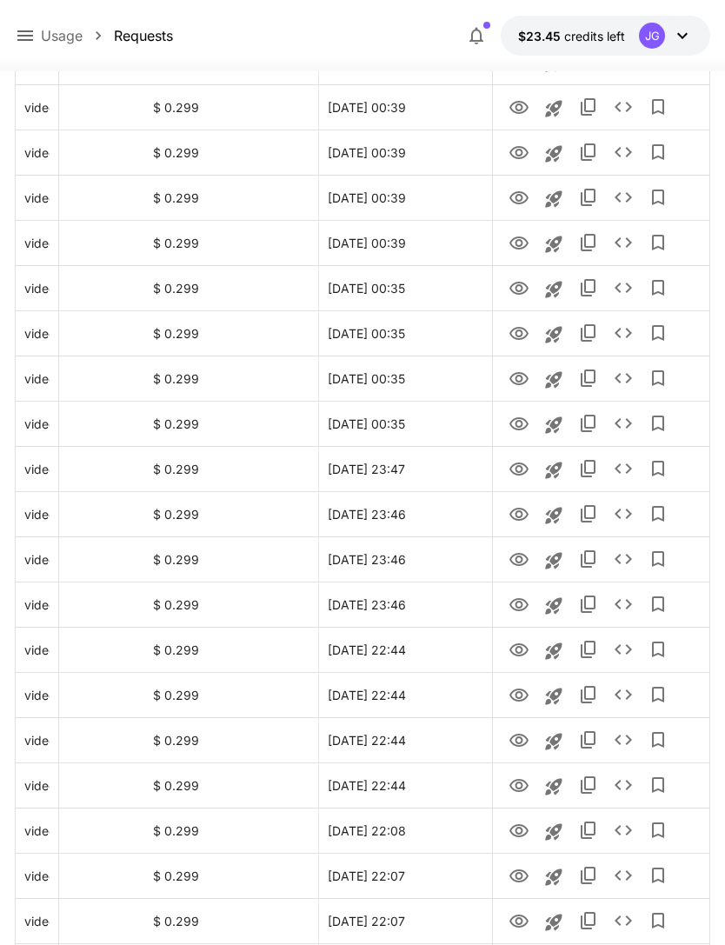
scroll to position [675, 0]
click at [525, 471] on icon "View" at bounding box center [519, 469] width 19 height 13
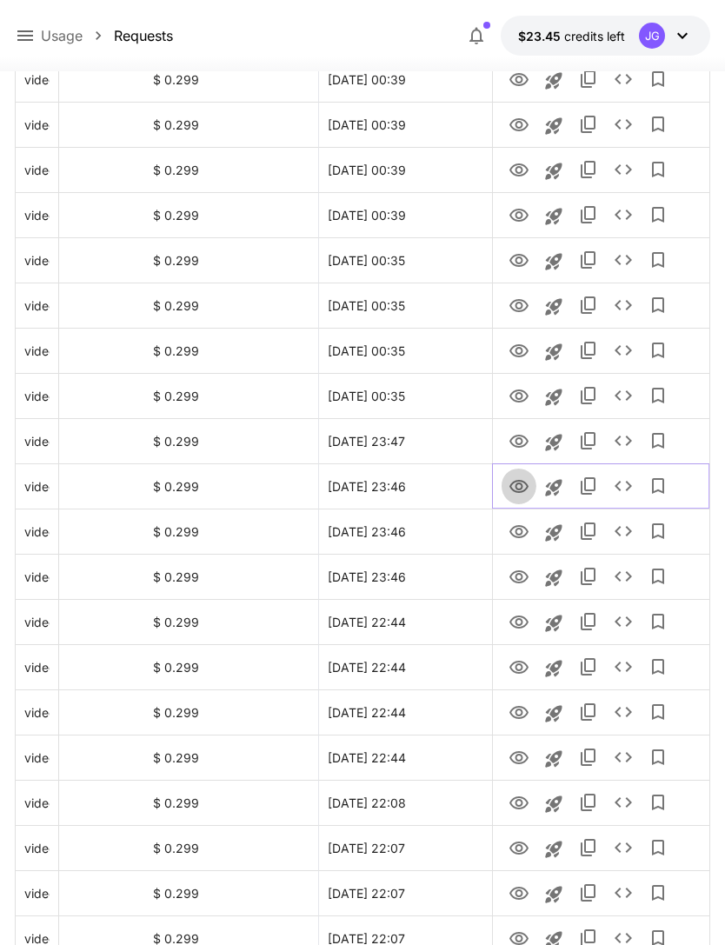
click at [521, 493] on icon "View" at bounding box center [519, 486] width 21 height 21
click at [519, 531] on icon "View" at bounding box center [519, 532] width 21 height 21
click at [521, 587] on icon "View" at bounding box center [519, 577] width 21 height 21
click at [516, 625] on icon "View" at bounding box center [519, 622] width 21 height 21
click at [526, 673] on icon "View" at bounding box center [519, 667] width 21 height 21
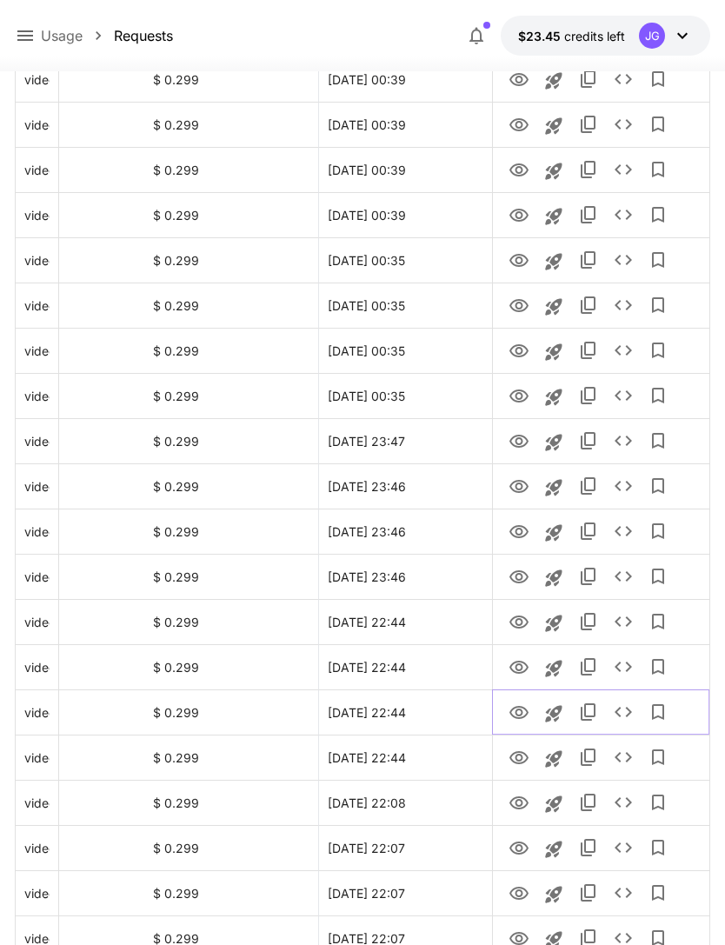
click at [513, 713] on icon "View" at bounding box center [519, 713] width 21 height 21
click at [519, 753] on icon "View" at bounding box center [519, 758] width 21 height 21
click at [518, 805] on icon "View" at bounding box center [519, 802] width 19 height 13
click at [516, 847] on icon "View" at bounding box center [519, 848] width 19 height 13
click at [523, 892] on icon "View" at bounding box center [519, 893] width 21 height 21
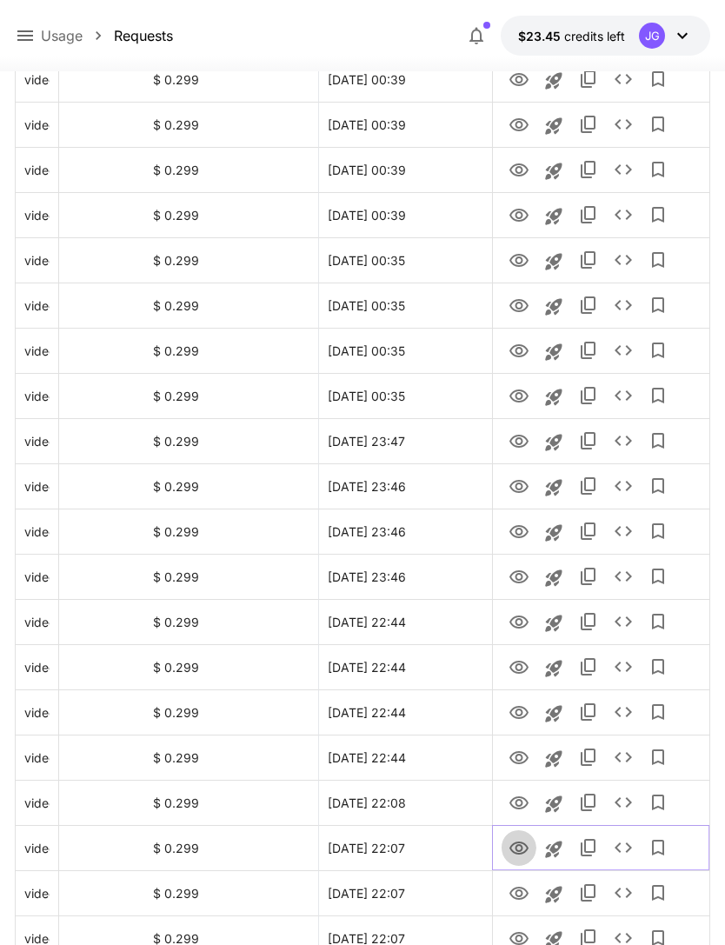
click at [519, 852] on icon "View" at bounding box center [519, 848] width 21 height 21
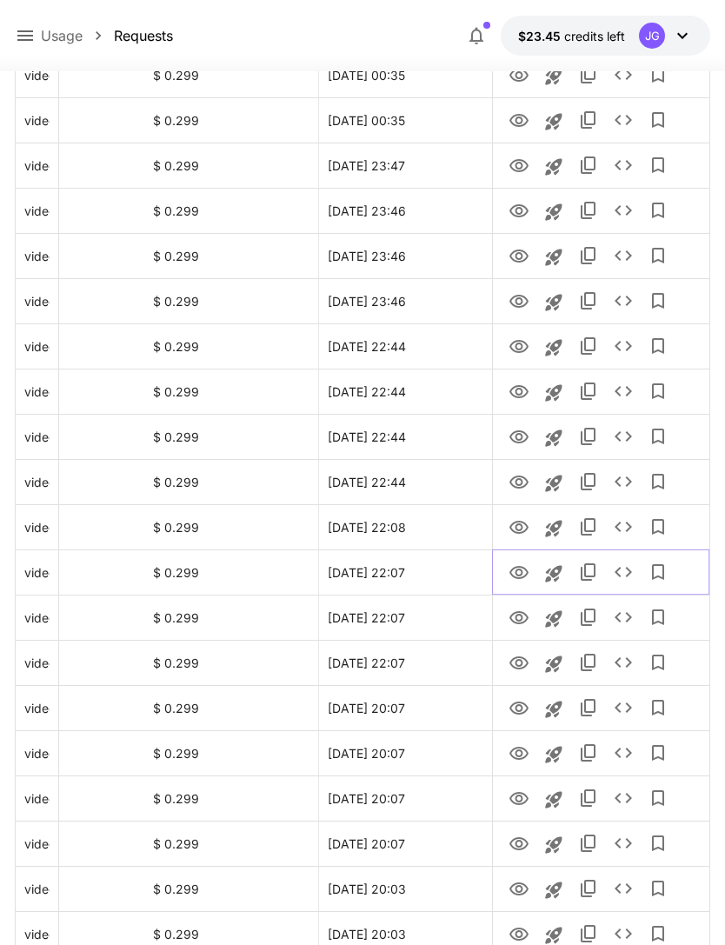
scroll to position [980, 0]
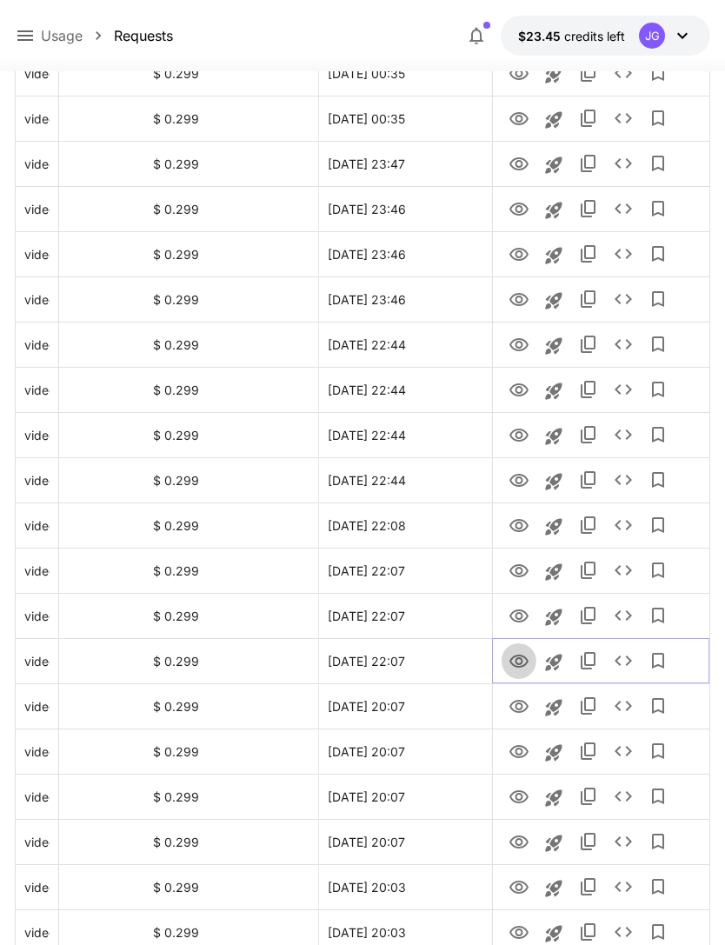
click at [516, 669] on icon "View" at bounding box center [519, 661] width 21 height 21
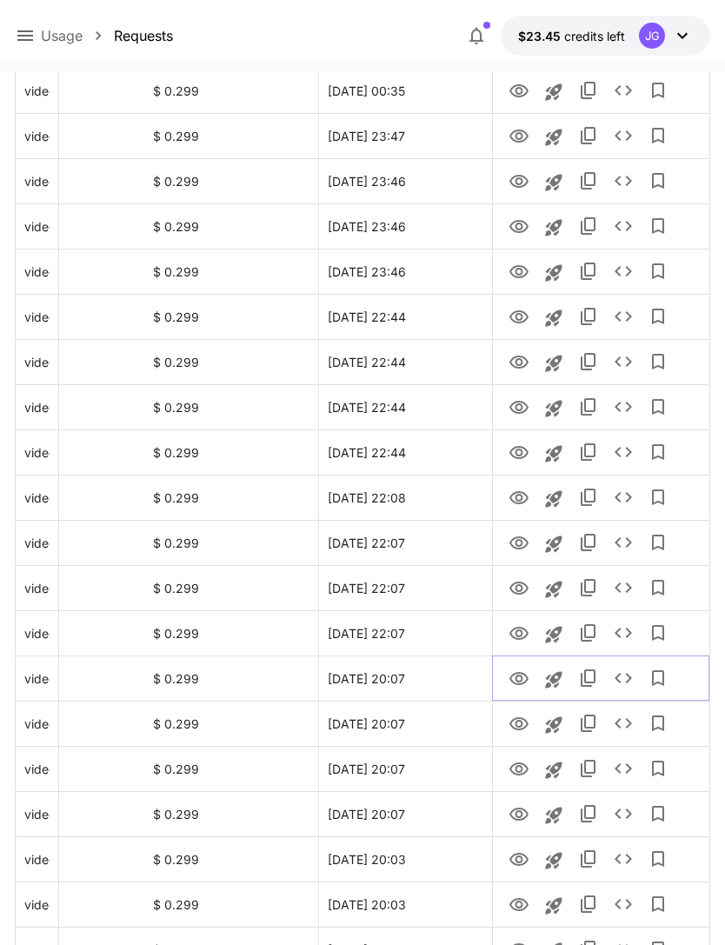
click at [523, 682] on icon "View" at bounding box center [519, 679] width 21 height 21
click at [520, 628] on icon "View" at bounding box center [519, 633] width 19 height 13
click at [529, 729] on icon "View" at bounding box center [519, 724] width 21 height 21
click at [518, 770] on icon "View" at bounding box center [519, 769] width 21 height 21
click at [518, 820] on icon "View" at bounding box center [519, 814] width 19 height 13
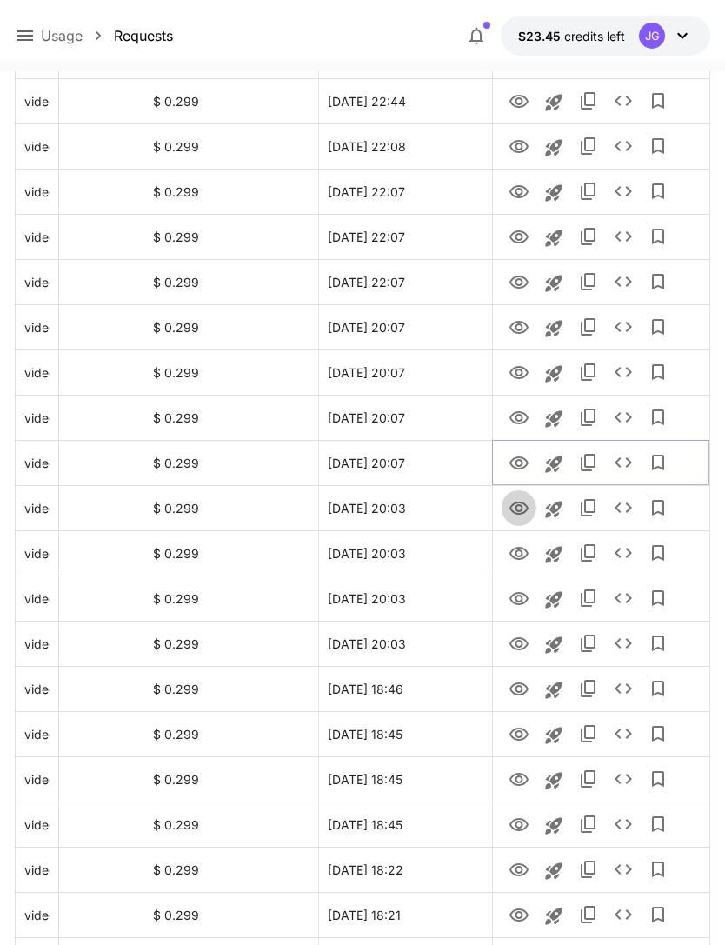
scroll to position [1359, 0]
click at [521, 517] on icon "View" at bounding box center [519, 508] width 21 height 21
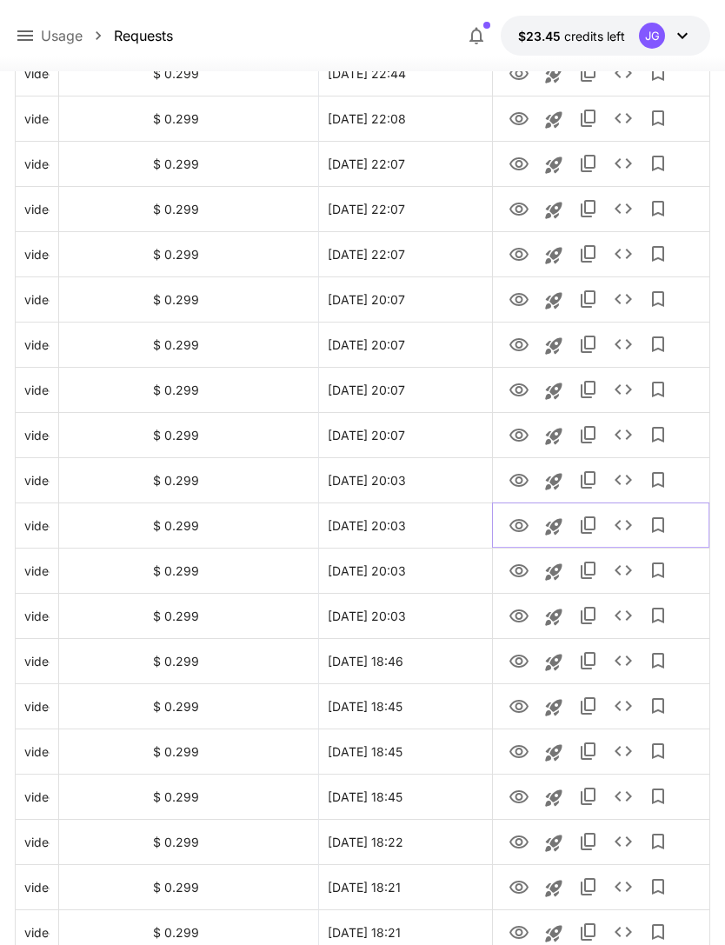
click at [518, 528] on icon "View" at bounding box center [519, 525] width 19 height 13
click at [516, 576] on icon "View" at bounding box center [519, 571] width 21 height 21
click at [524, 625] on icon "View" at bounding box center [519, 616] width 21 height 21
click at [523, 668] on icon "View" at bounding box center [519, 661] width 21 height 21
click at [523, 620] on icon "View" at bounding box center [519, 616] width 19 height 13
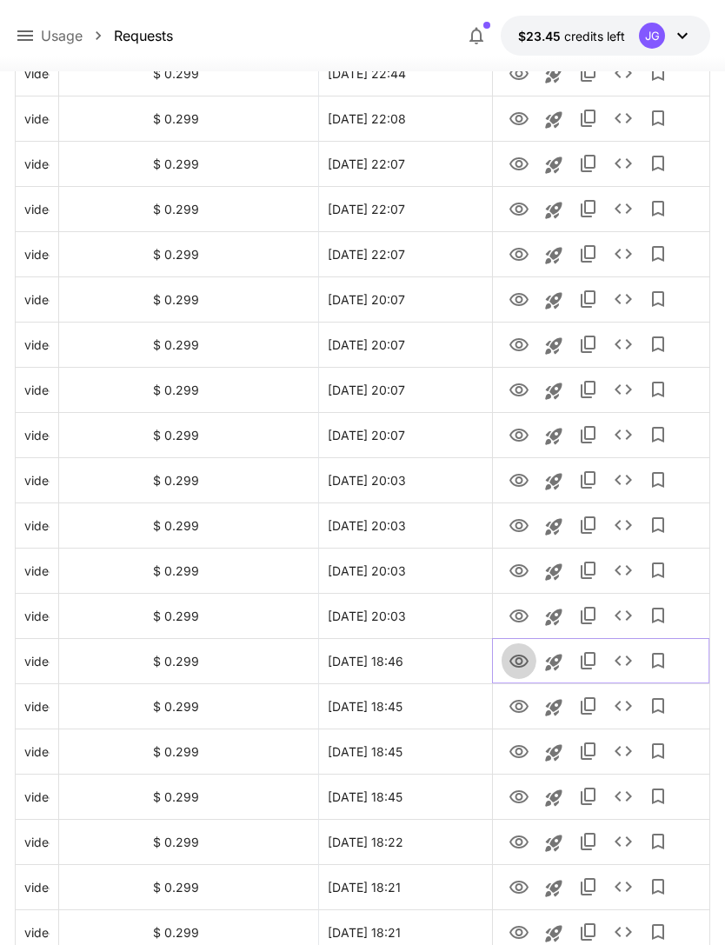
click at [521, 660] on icon "View" at bounding box center [519, 661] width 19 height 13
click at [528, 617] on icon "View" at bounding box center [519, 616] width 21 height 21
click at [523, 666] on icon "View" at bounding box center [519, 661] width 19 height 13
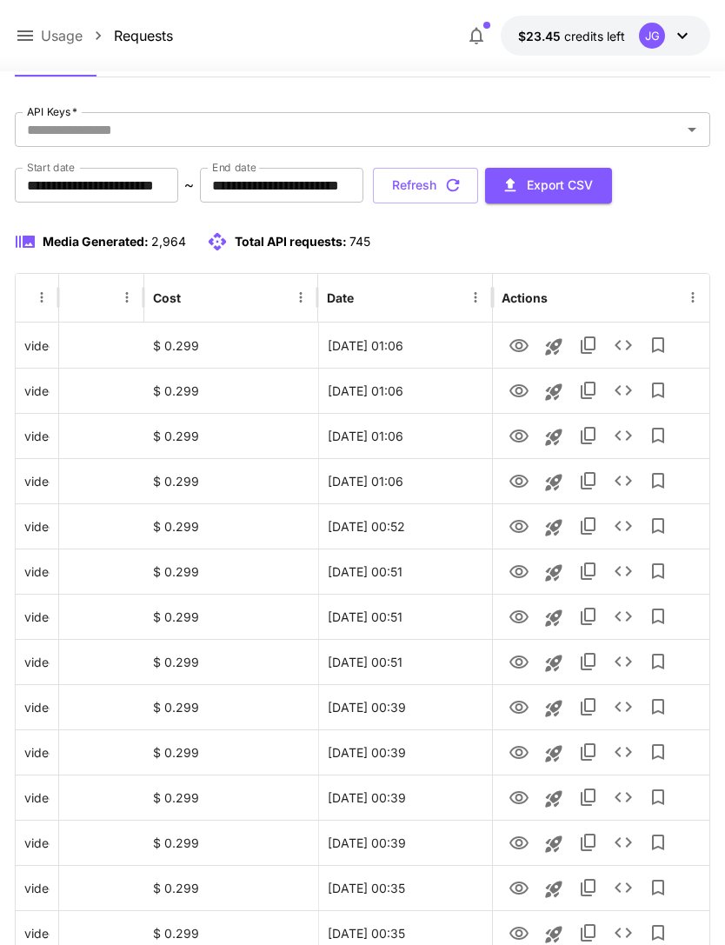
scroll to position [0, 0]
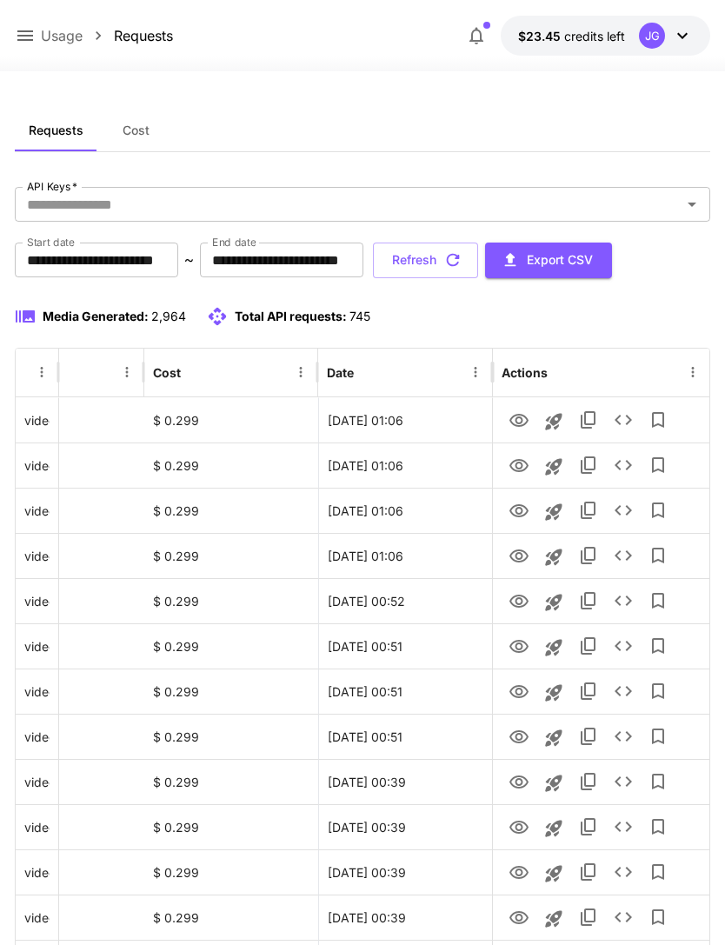
click at [478, 270] on button "Refresh" at bounding box center [425, 261] width 105 height 36
click at [517, 563] on icon "View" at bounding box center [519, 556] width 21 height 21
click at [527, 518] on icon "View" at bounding box center [519, 511] width 21 height 21
click at [521, 469] on icon "View" at bounding box center [519, 466] width 21 height 21
click at [520, 429] on icon "View" at bounding box center [519, 420] width 21 height 21
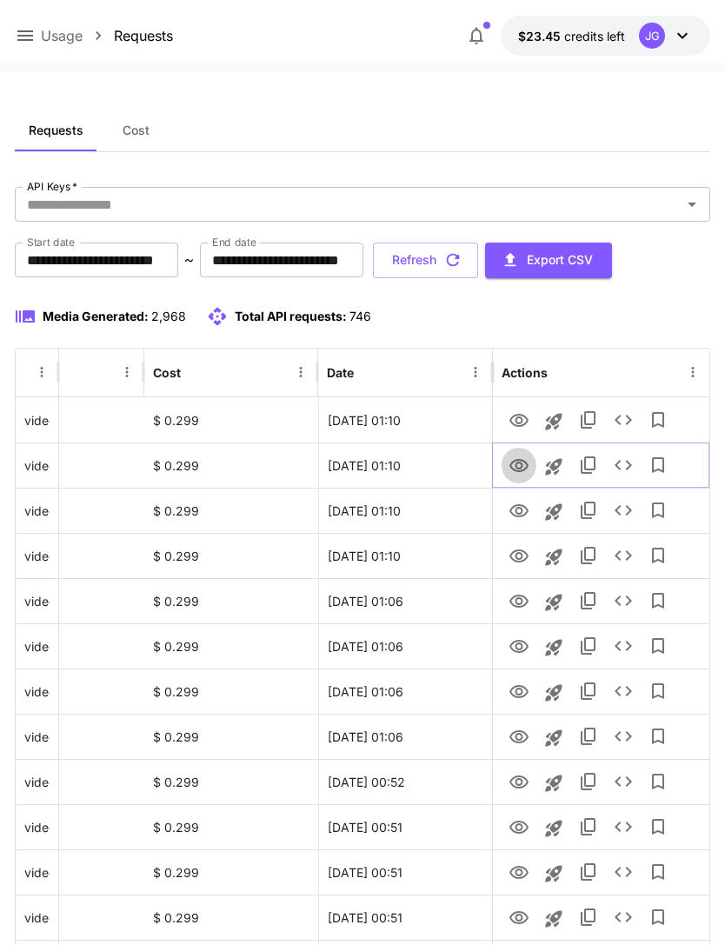
click at [527, 467] on icon "View" at bounding box center [519, 465] width 19 height 13
click at [30, 45] on icon at bounding box center [25, 35] width 21 height 21
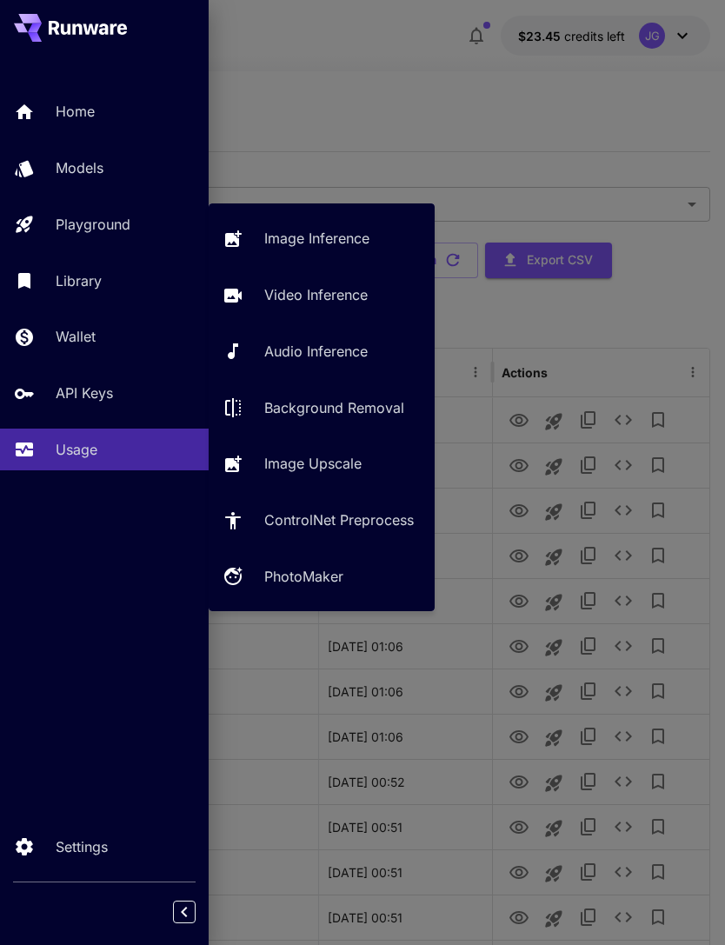
click at [340, 303] on p "Video Inference" at bounding box center [315, 294] width 103 height 21
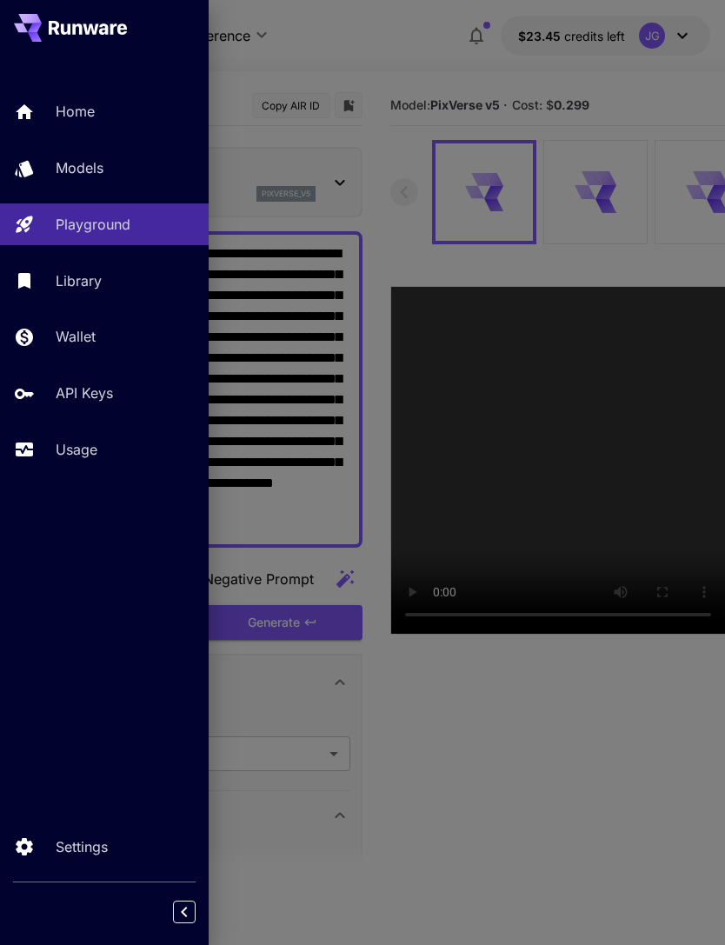
click at [345, 57] on div at bounding box center [362, 472] width 725 height 945
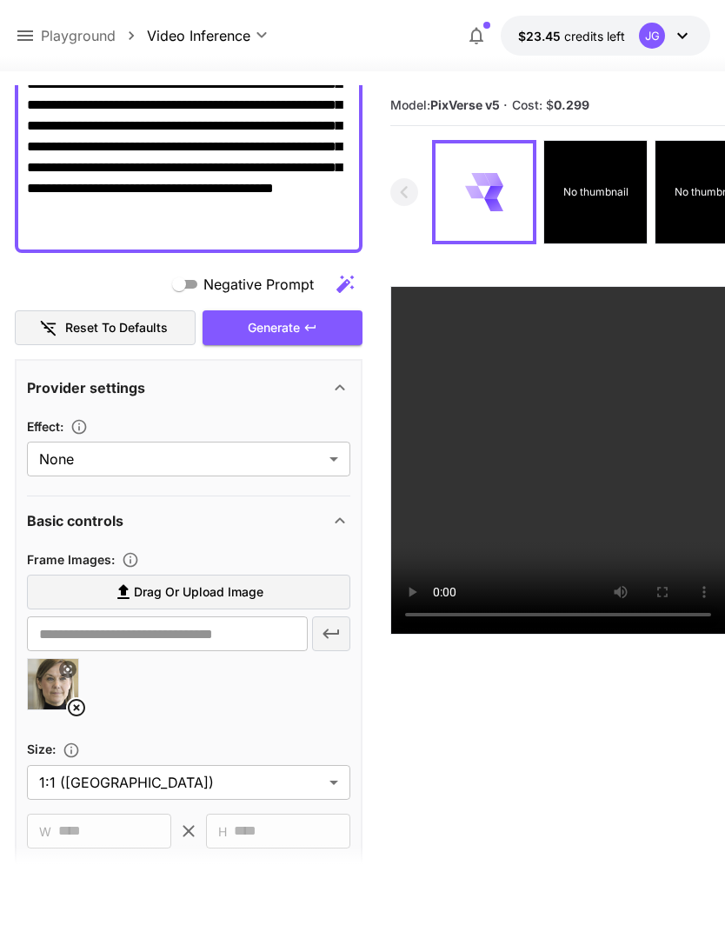
scroll to position [325, 0]
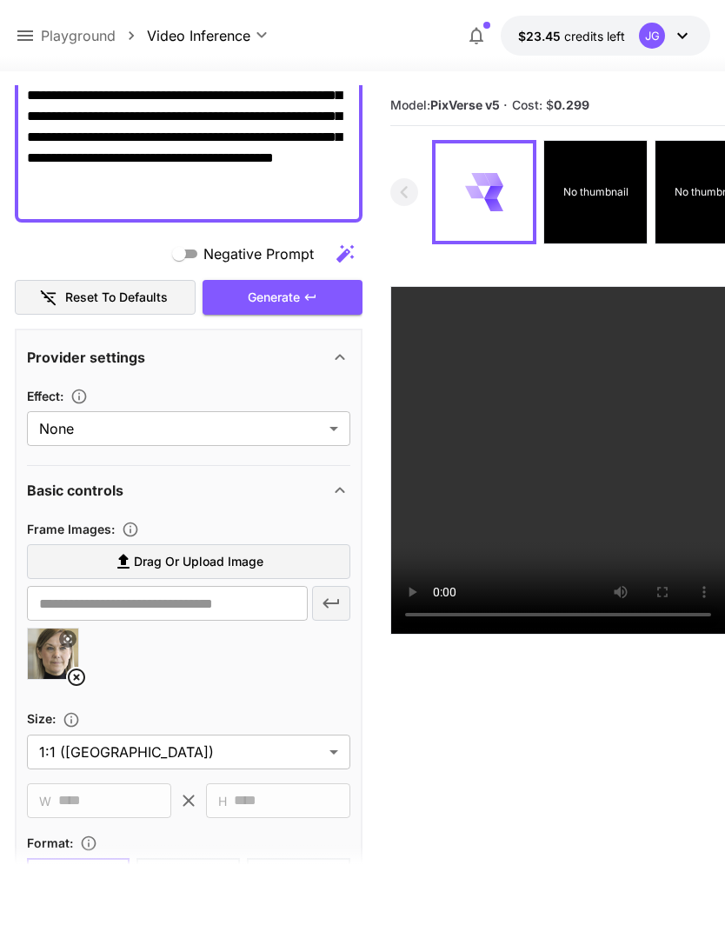
click at [80, 676] on icon at bounding box center [76, 677] width 21 height 21
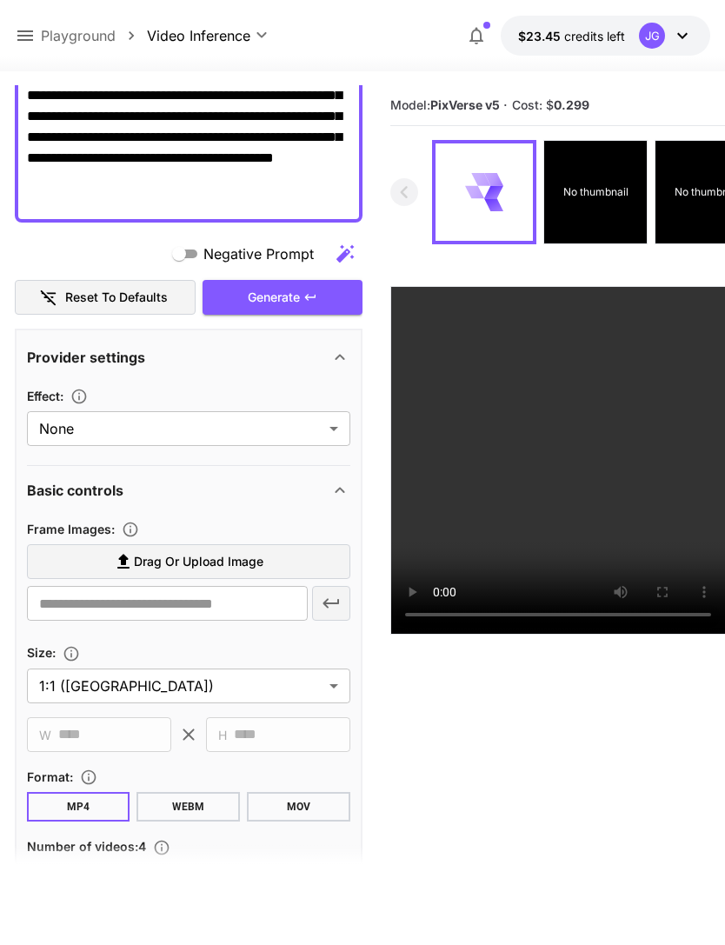
click at [229, 567] on span "Drag or upload image" at bounding box center [199, 562] width 130 height 22
click at [0, 0] on input "Drag or upload image" at bounding box center [0, 0] width 0 height 0
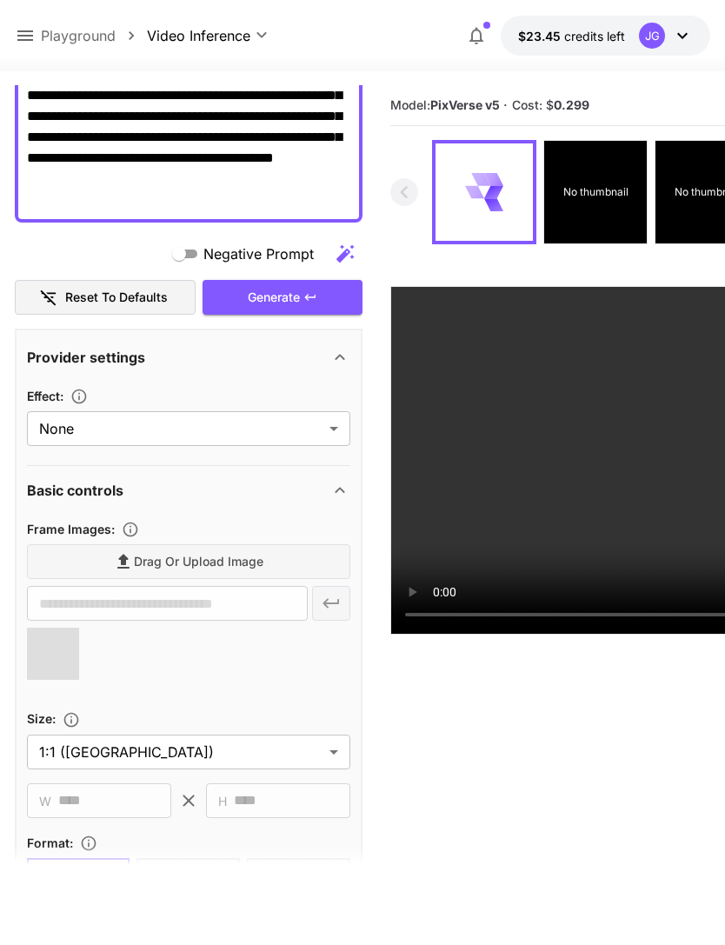
type input "**********"
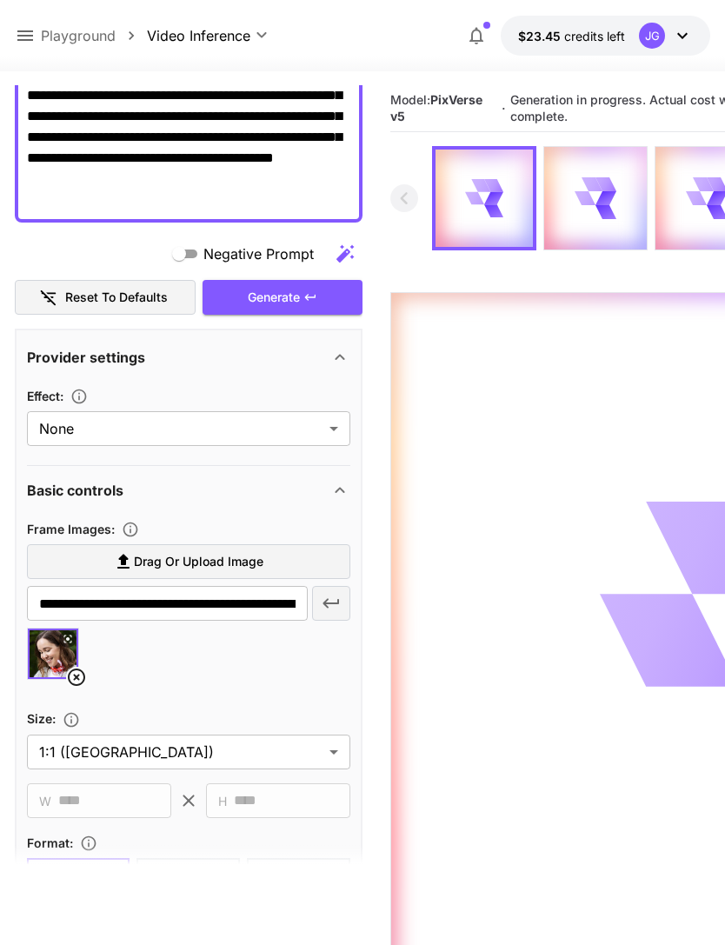
click at [35, 33] on icon at bounding box center [25, 35] width 21 height 21
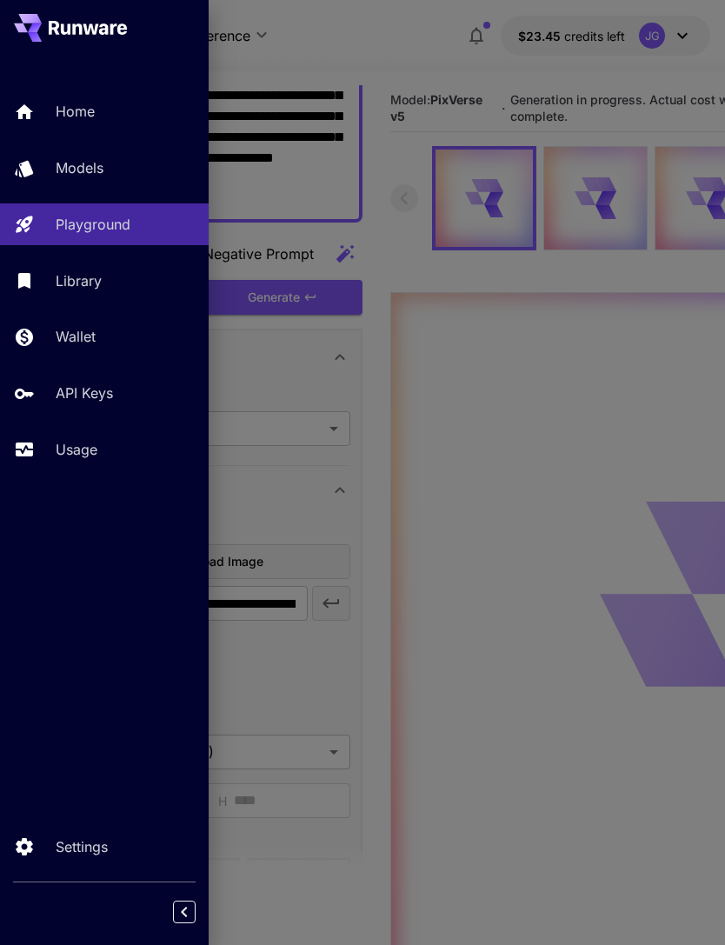
click at [97, 467] on link "Usage" at bounding box center [104, 450] width 209 height 43
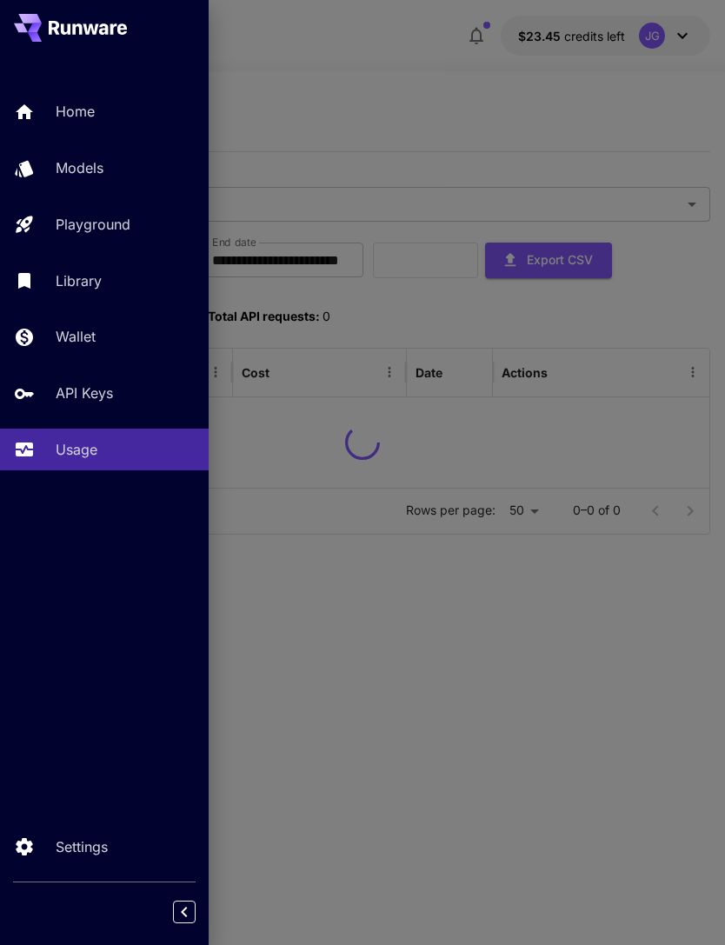
click at [495, 103] on div at bounding box center [362, 472] width 725 height 945
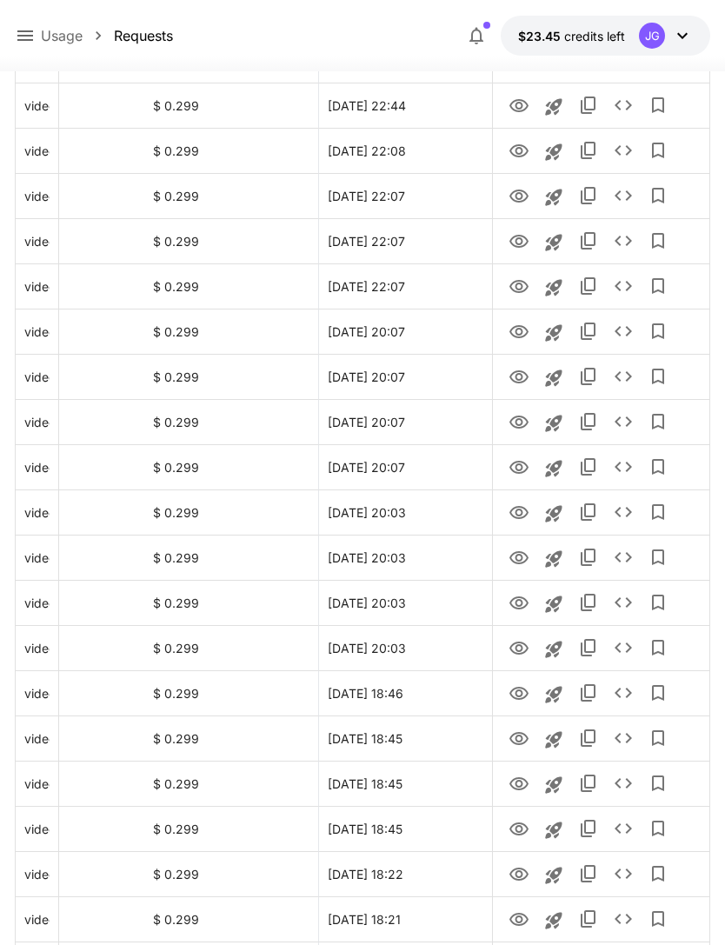
scroll to position [1755, 0]
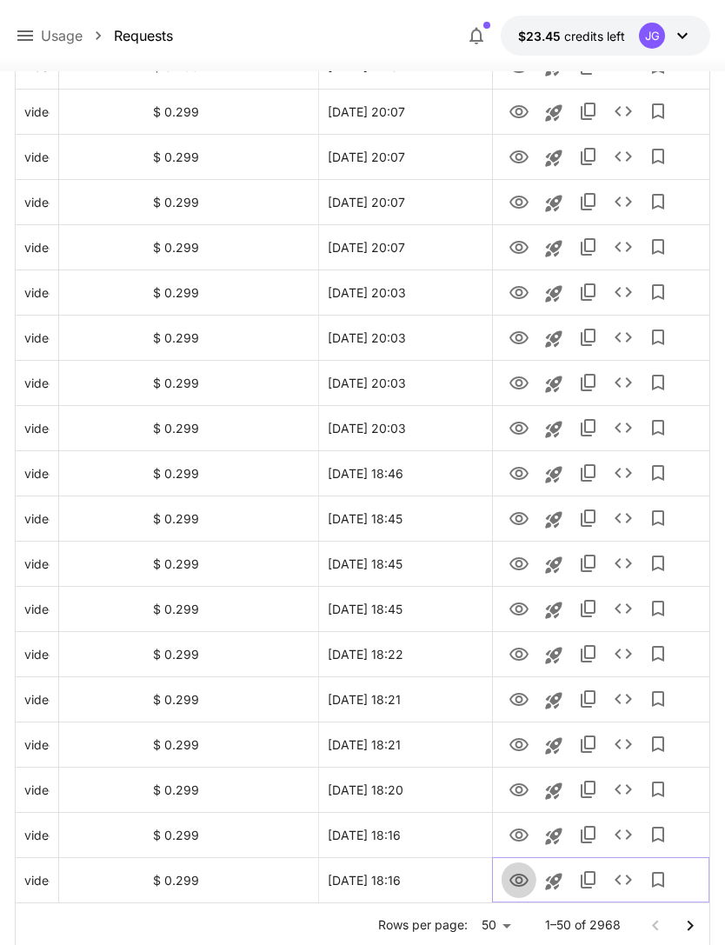
click at [521, 886] on icon "View" at bounding box center [519, 880] width 19 height 13
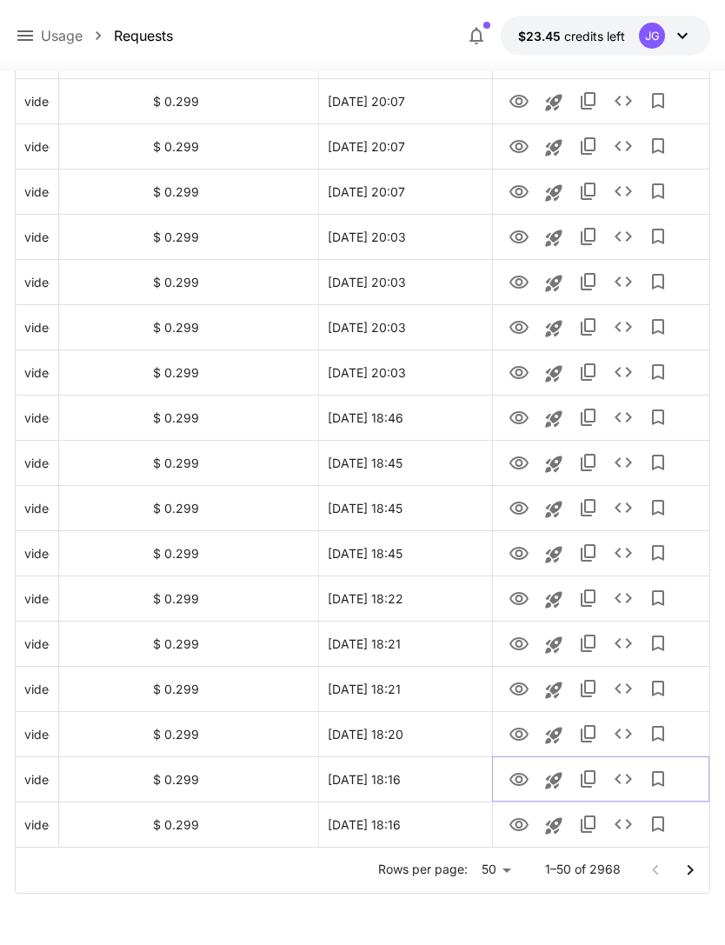
click at [518, 782] on icon "View" at bounding box center [519, 779] width 19 height 13
click at [516, 740] on icon "View" at bounding box center [519, 734] width 21 height 21
click at [518, 689] on icon "View" at bounding box center [519, 689] width 21 height 21
click at [520, 650] on icon "View" at bounding box center [519, 644] width 21 height 21
click at [527, 603] on icon "View" at bounding box center [519, 599] width 21 height 21
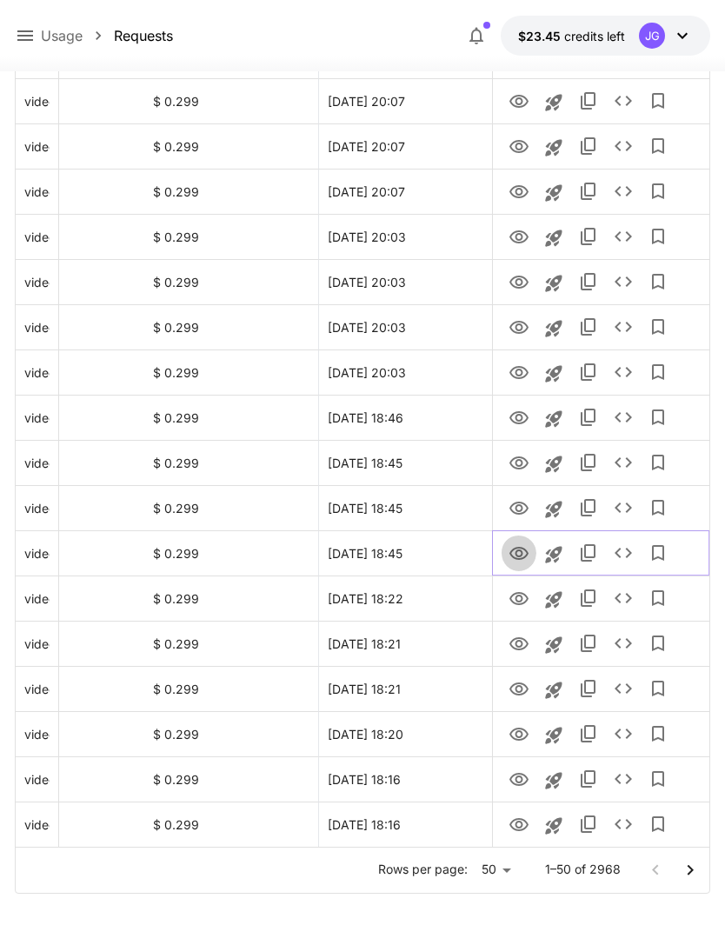
click at [517, 561] on icon "View" at bounding box center [519, 553] width 21 height 21
click at [518, 503] on icon "View" at bounding box center [519, 508] width 21 height 21
click at [526, 561] on icon "View" at bounding box center [519, 553] width 21 height 21
click at [516, 463] on icon "View" at bounding box center [519, 462] width 19 height 13
click at [525, 425] on icon "View" at bounding box center [519, 418] width 21 height 21
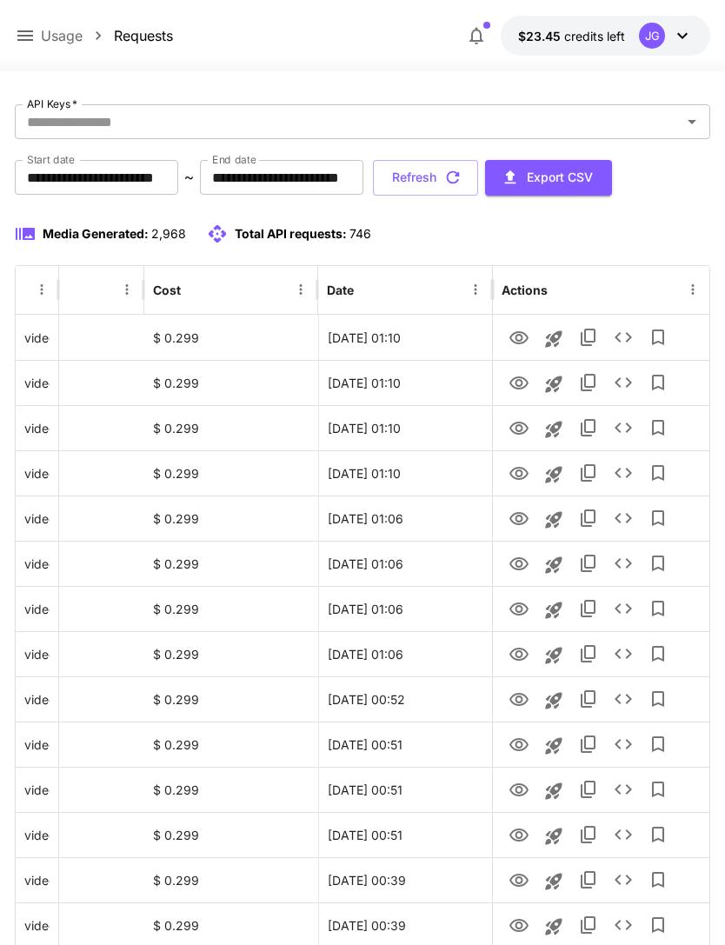
scroll to position [0, 0]
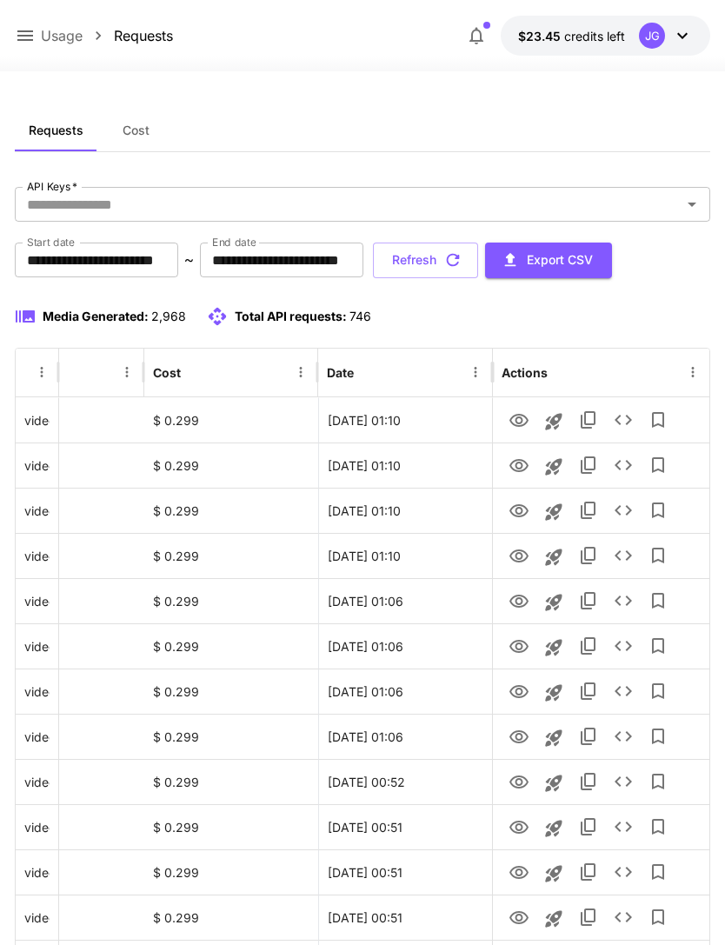
click at [463, 263] on icon "button" at bounding box center [452, 259] width 19 height 19
click at [524, 515] on icon "View" at bounding box center [519, 510] width 19 height 13
click at [527, 469] on icon "View" at bounding box center [519, 466] width 21 height 21
click at [525, 423] on icon "View" at bounding box center [519, 420] width 19 height 13
click at [460, 262] on icon "button" at bounding box center [453, 260] width 13 height 13
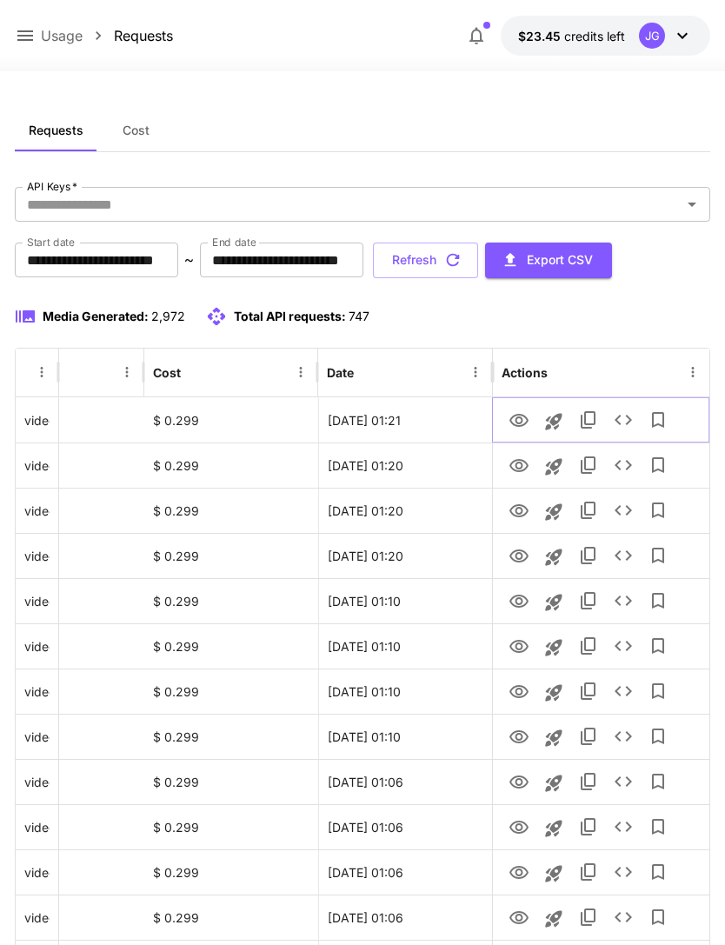
click at [524, 421] on icon "View" at bounding box center [519, 420] width 21 height 21
click at [522, 472] on icon "View" at bounding box center [519, 466] width 21 height 21
click at [34, 36] on icon at bounding box center [25, 35] width 21 height 21
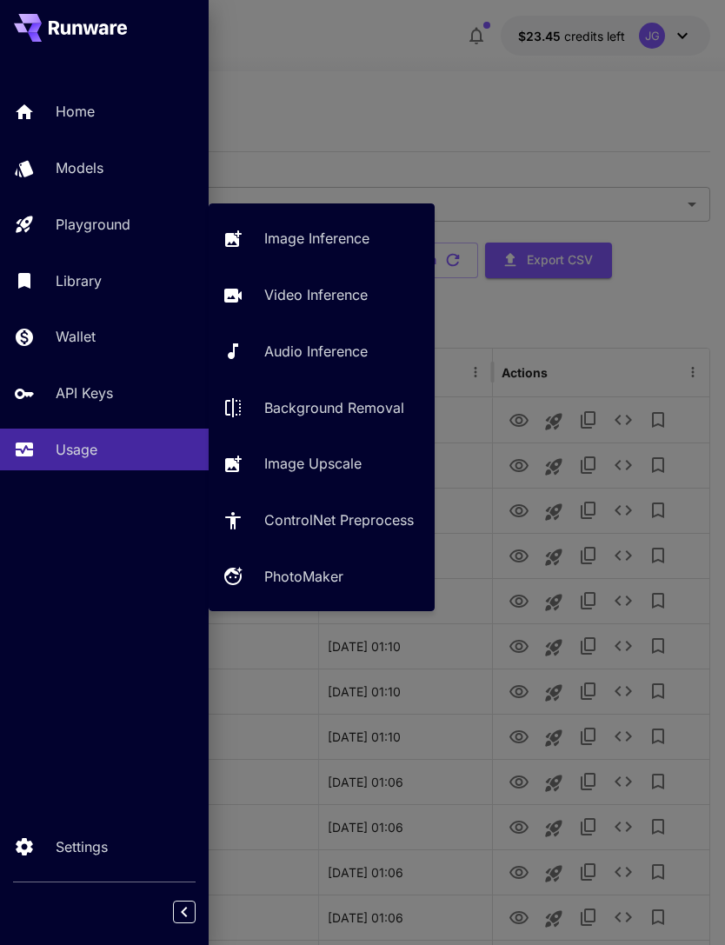
click at [364, 303] on p "Video Inference" at bounding box center [315, 294] width 103 height 21
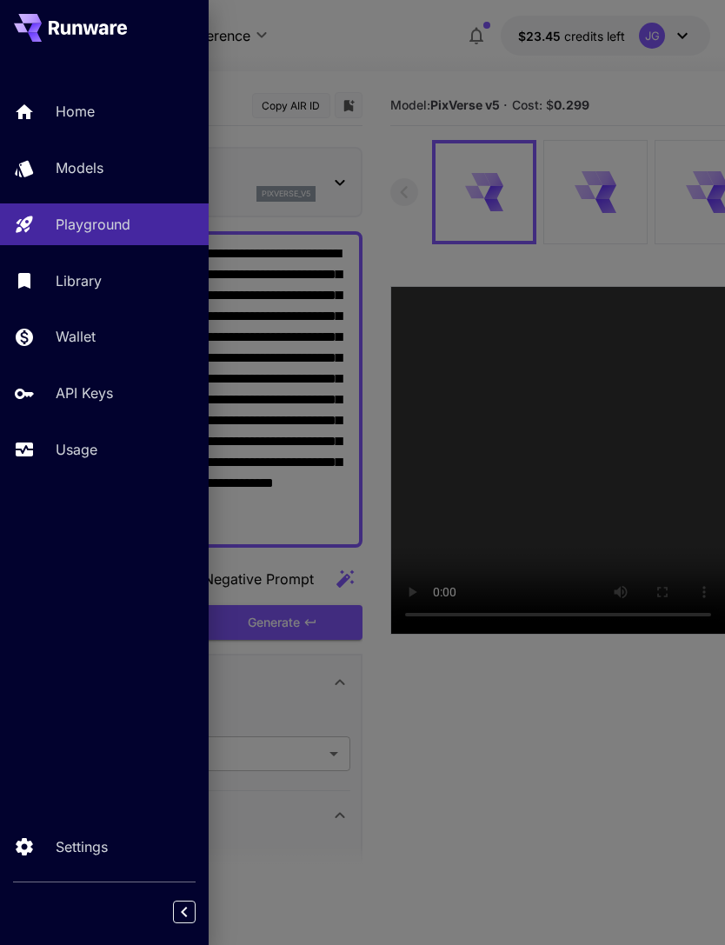
click at [381, 53] on div at bounding box center [362, 472] width 725 height 945
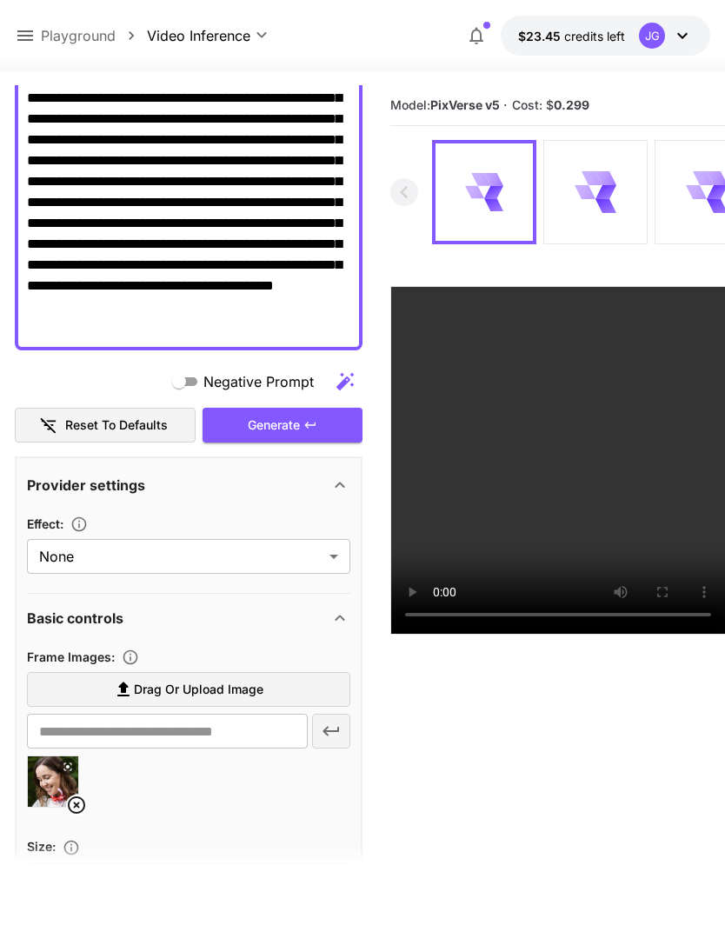
scroll to position [201, 0]
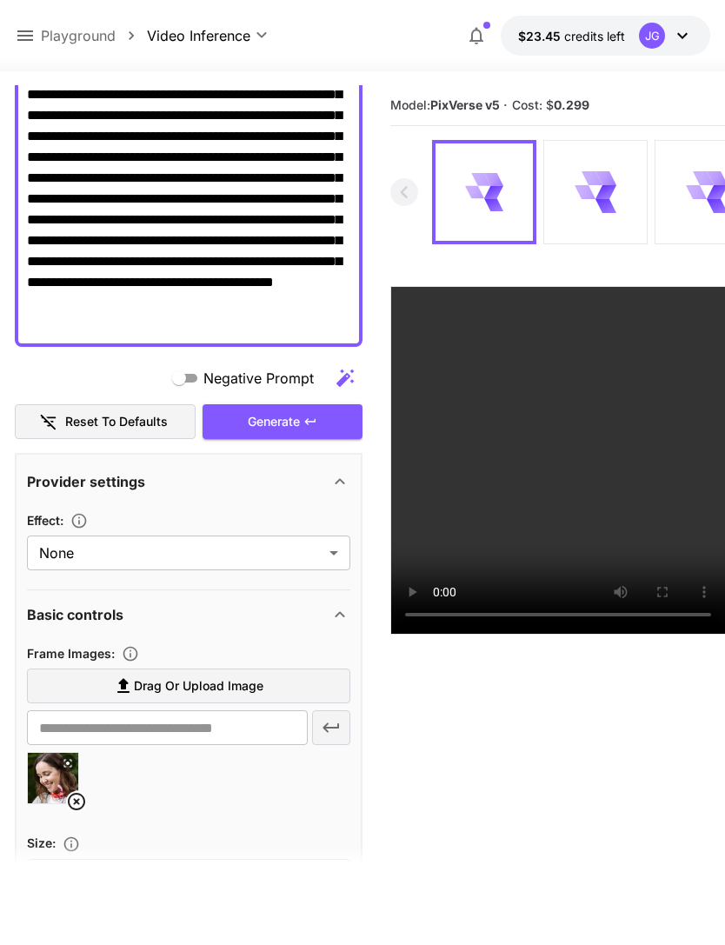
click at [86, 801] on icon at bounding box center [76, 801] width 21 height 21
click at [225, 691] on span "Drag or upload image" at bounding box center [199, 687] width 130 height 22
click at [0, 0] on input "Drag or upload image" at bounding box center [0, 0] width 0 height 0
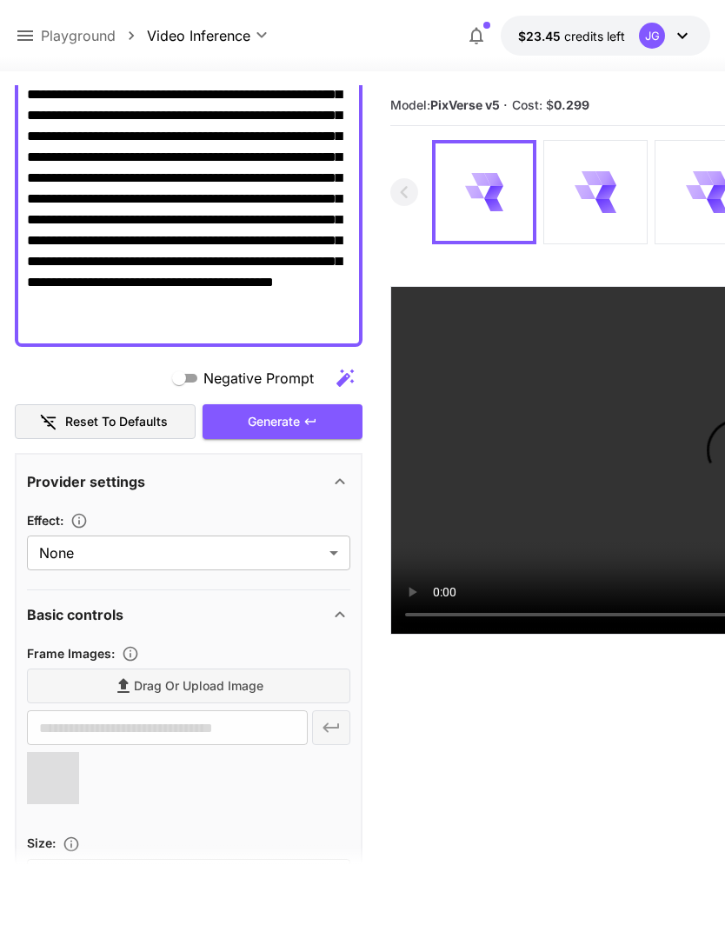
type input "**********"
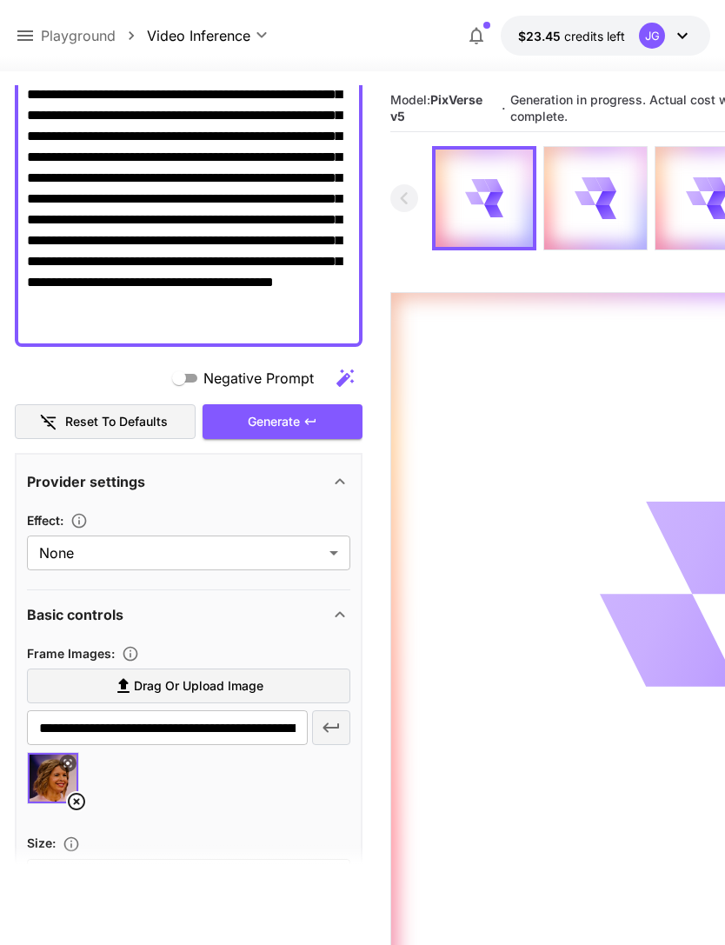
click at [31, 40] on icon at bounding box center [25, 35] width 16 height 10
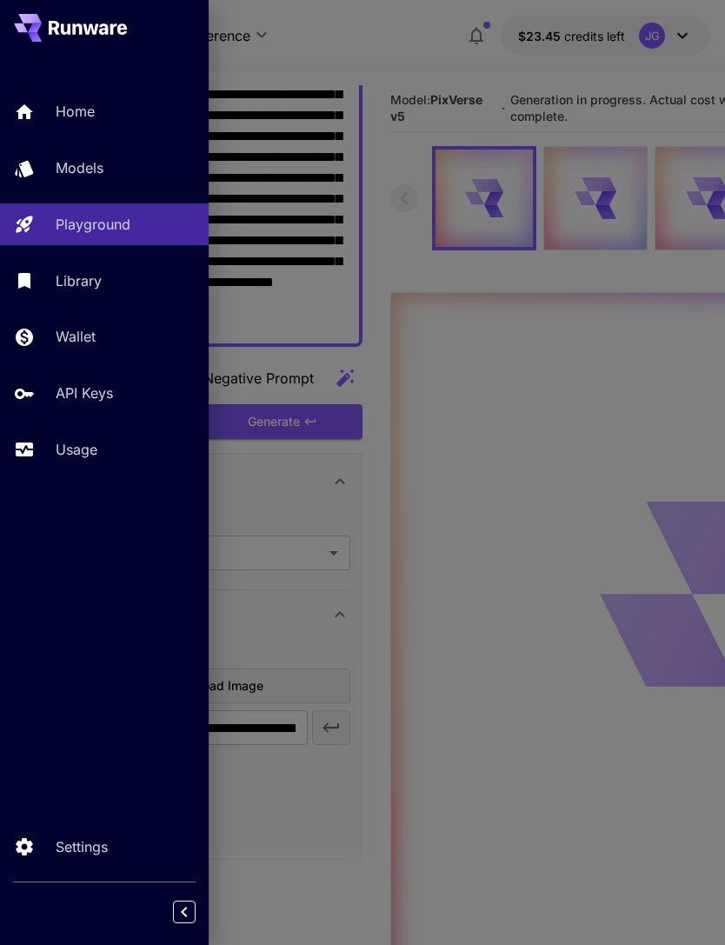
click at [103, 450] on div "Usage" at bounding box center [125, 449] width 139 height 21
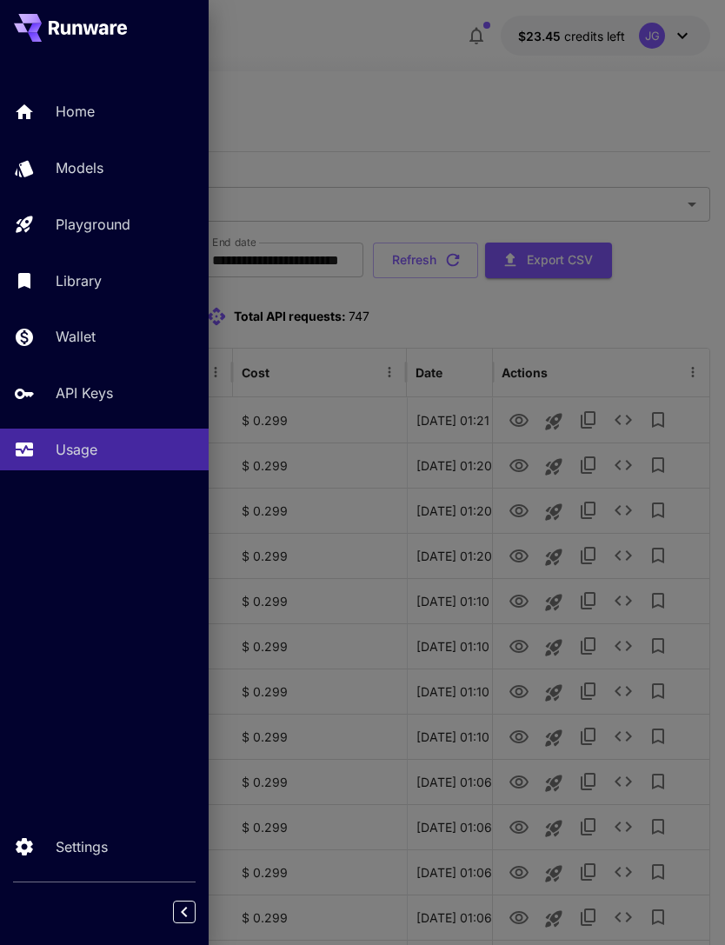
click at [523, 107] on div at bounding box center [362, 472] width 725 height 945
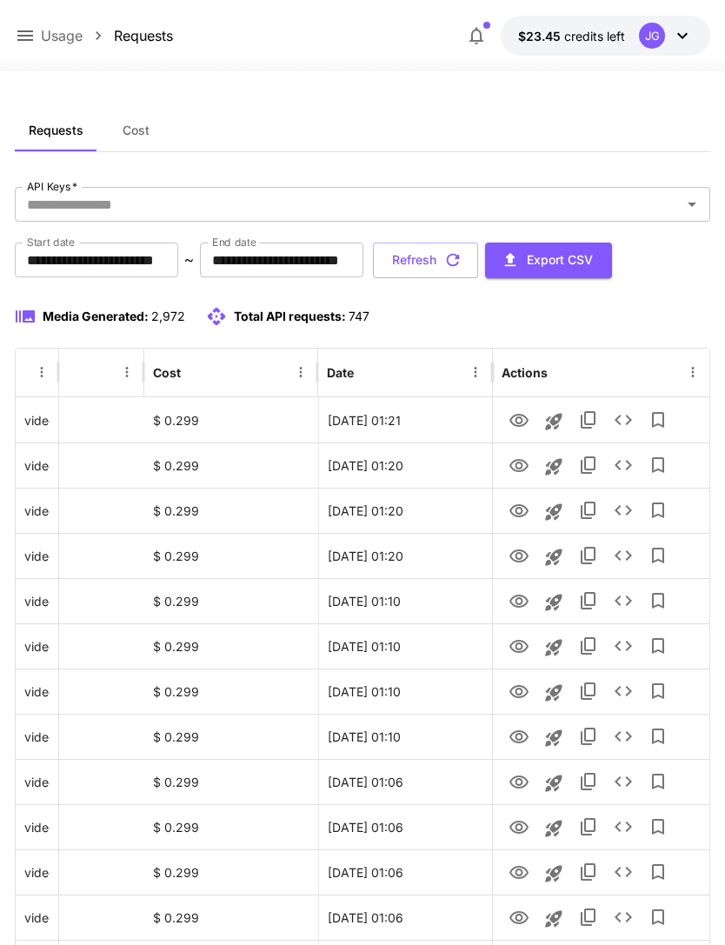
scroll to position [0, 89]
click at [523, 472] on icon "View" at bounding box center [519, 466] width 21 height 21
click at [524, 419] on icon "View" at bounding box center [519, 420] width 21 height 21
click at [528, 511] on icon "View" at bounding box center [519, 511] width 21 height 21
click at [524, 555] on icon "View" at bounding box center [519, 556] width 21 height 21
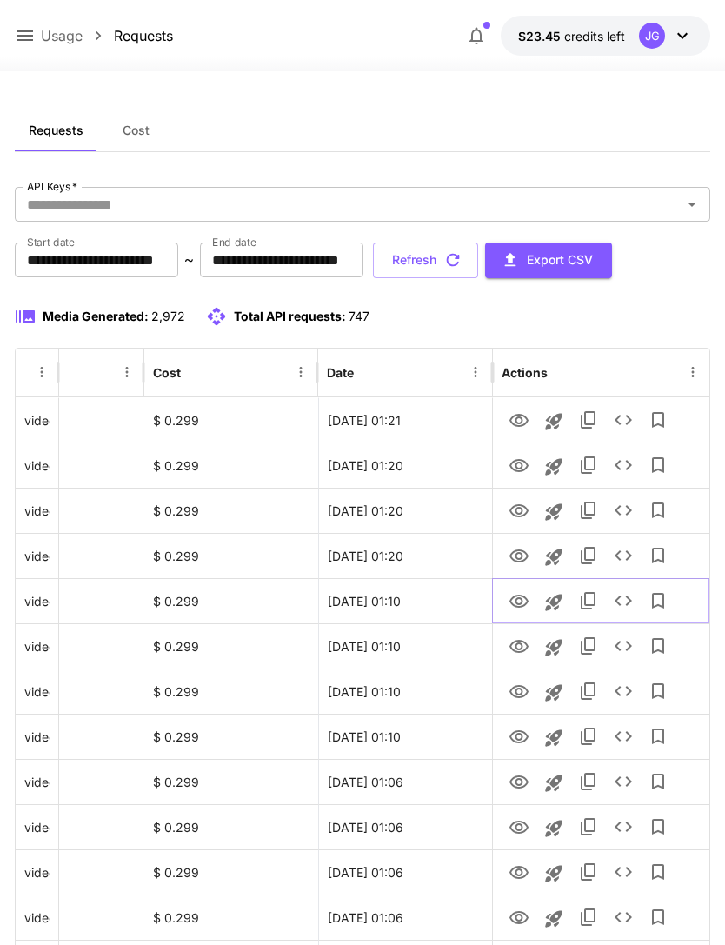
click at [523, 607] on icon "View" at bounding box center [519, 601] width 21 height 21
click at [524, 555] on icon "View" at bounding box center [519, 556] width 21 height 21
click at [463, 258] on icon "button" at bounding box center [452, 259] width 19 height 19
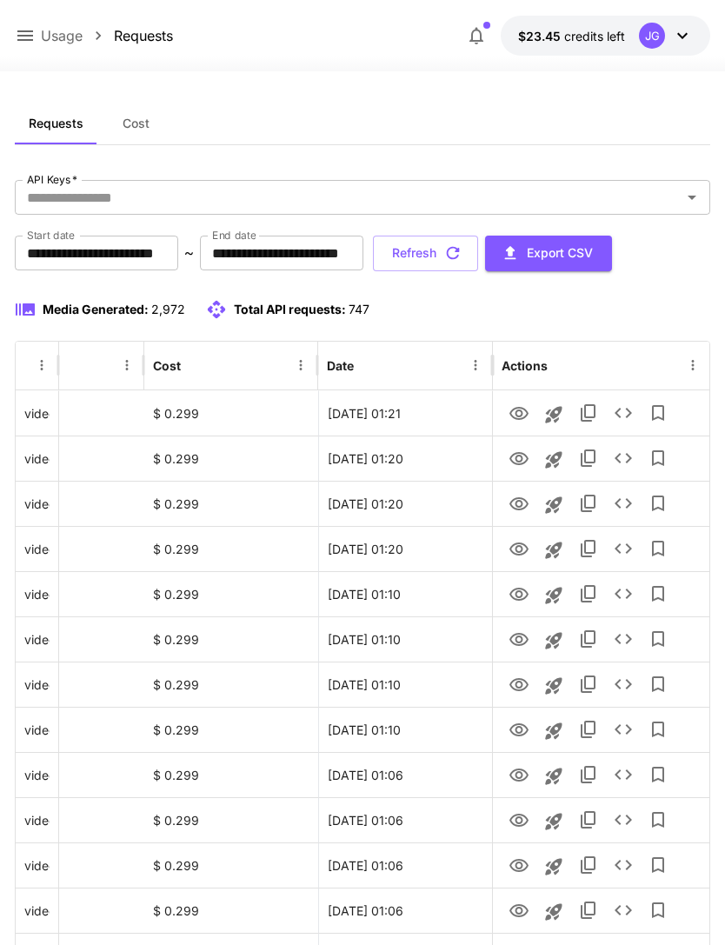
scroll to position [0, 0]
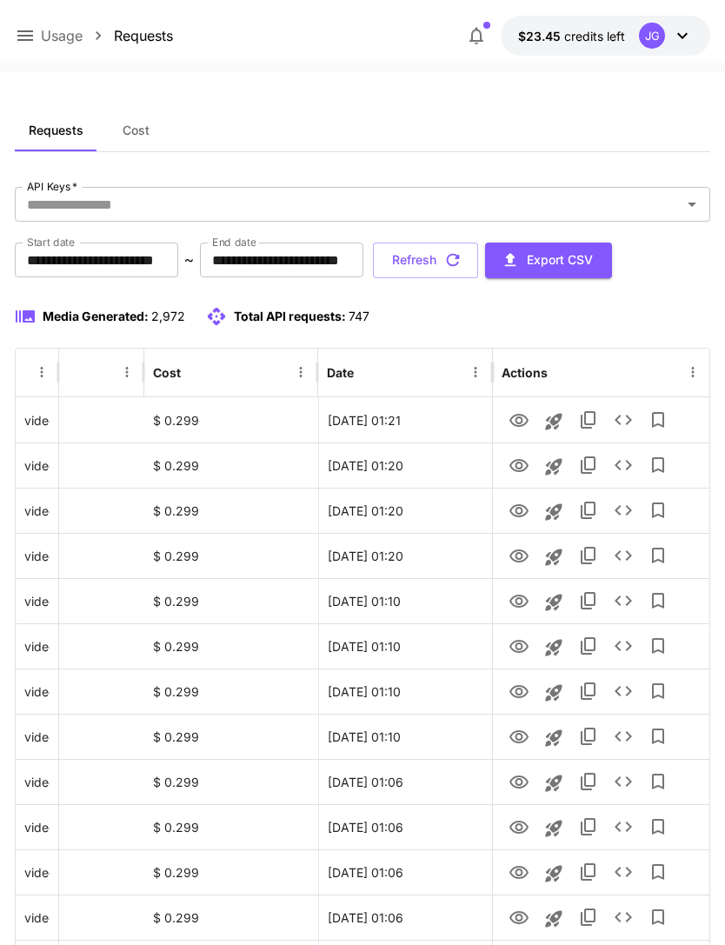
click at [478, 260] on button "Refresh" at bounding box center [425, 261] width 105 height 36
click at [478, 270] on button "Refresh" at bounding box center [425, 261] width 105 height 36
click at [522, 428] on icon "View" at bounding box center [519, 420] width 21 height 21
click at [478, 269] on button "Refresh" at bounding box center [425, 261] width 105 height 36
click at [522, 469] on icon "View" at bounding box center [519, 466] width 21 height 21
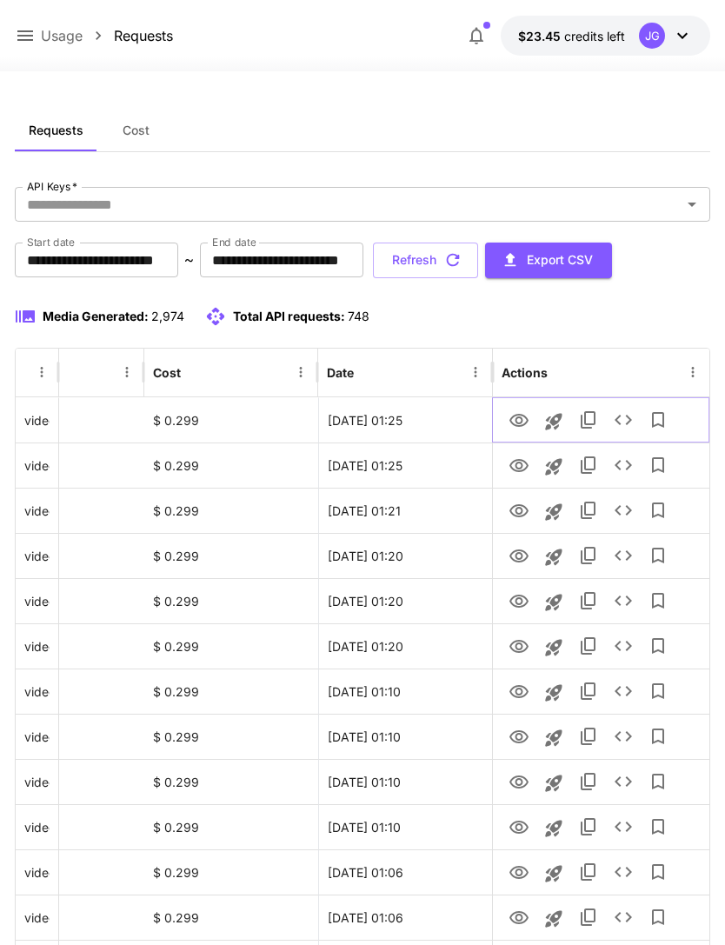
click at [524, 421] on icon "View" at bounding box center [519, 420] width 21 height 21
click at [478, 260] on button "Refresh" at bounding box center [425, 261] width 105 height 36
click at [523, 469] on icon "View" at bounding box center [519, 465] width 19 height 13
click at [519, 420] on icon "View" at bounding box center [519, 420] width 21 height 21
click at [523, 469] on icon "View" at bounding box center [519, 466] width 21 height 21
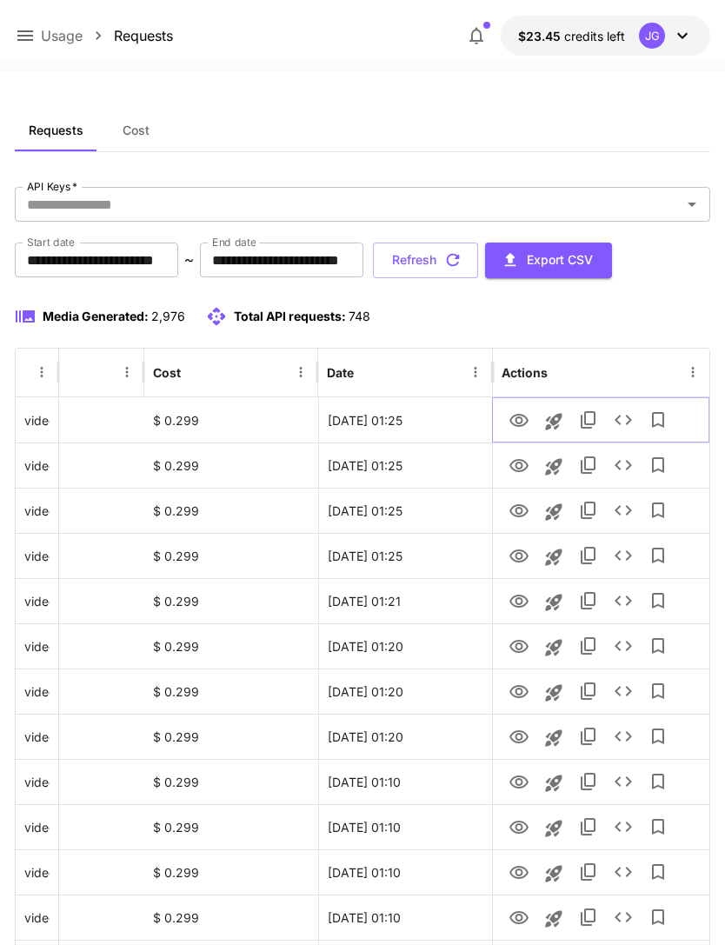
click at [523, 421] on icon "View" at bounding box center [519, 420] width 21 height 21
click at [523, 468] on icon "View" at bounding box center [519, 466] width 21 height 21
click at [520, 420] on icon "View" at bounding box center [519, 420] width 21 height 21
click at [24, 30] on icon at bounding box center [25, 35] width 21 height 21
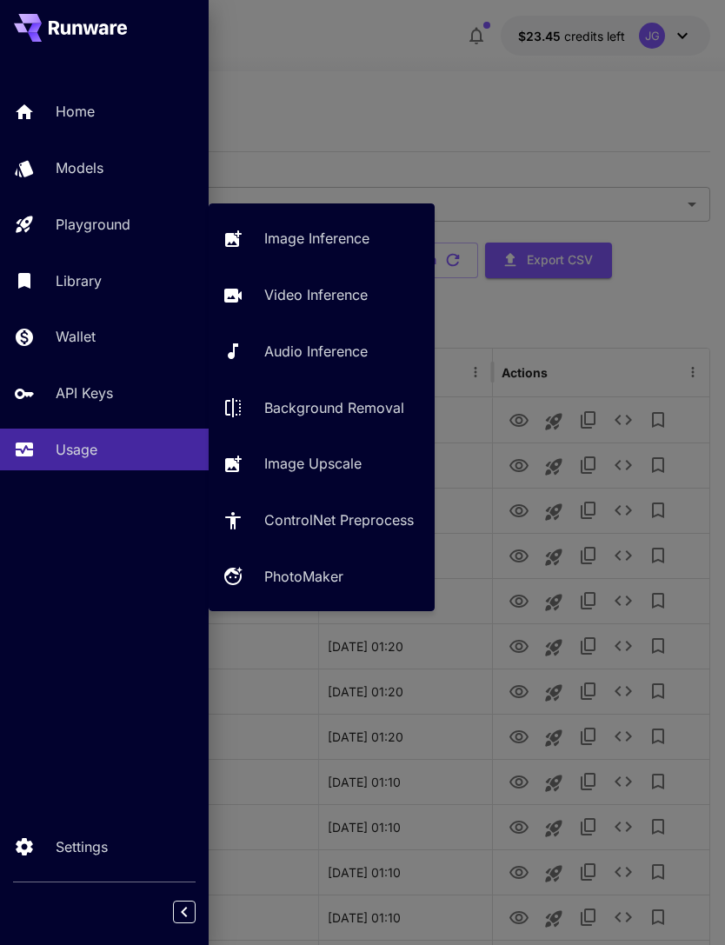
click at [366, 299] on p "Video Inference" at bounding box center [315, 294] width 103 height 21
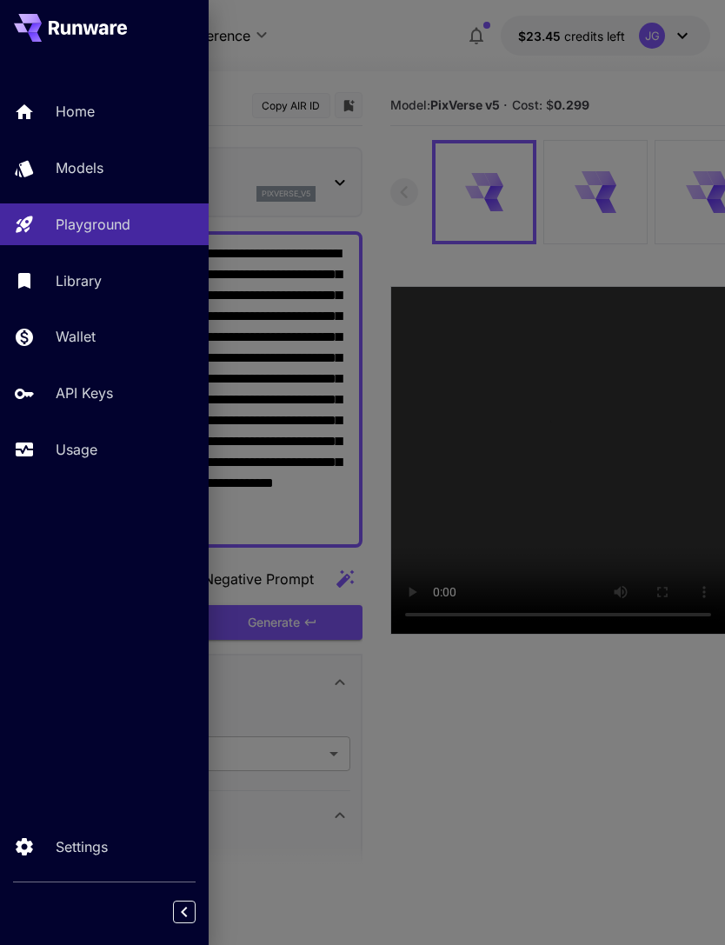
click at [392, 66] on div at bounding box center [362, 472] width 725 height 945
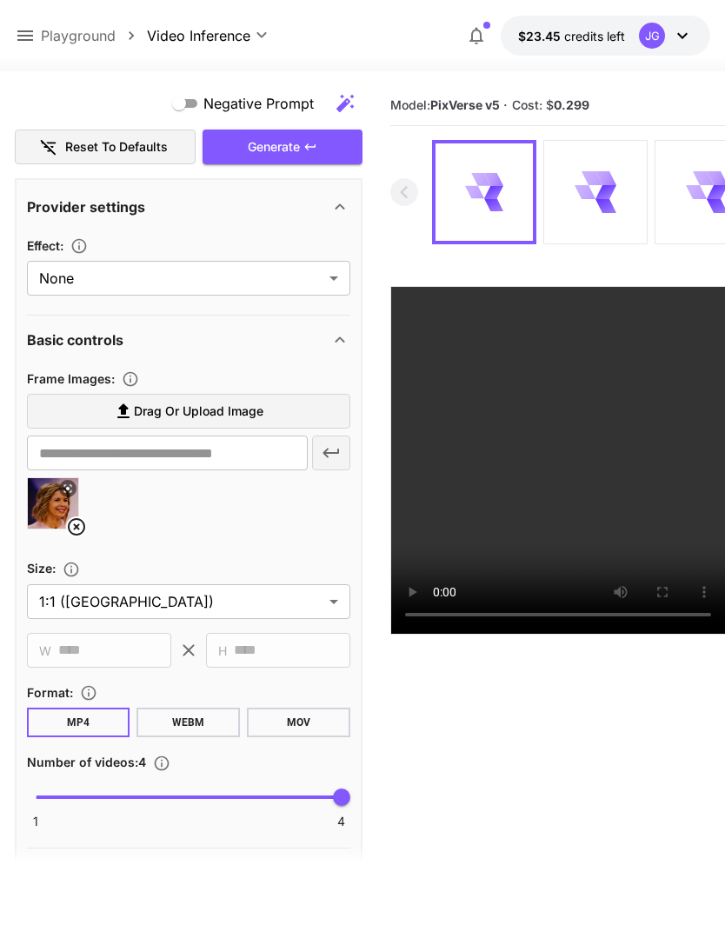
scroll to position [530, 0]
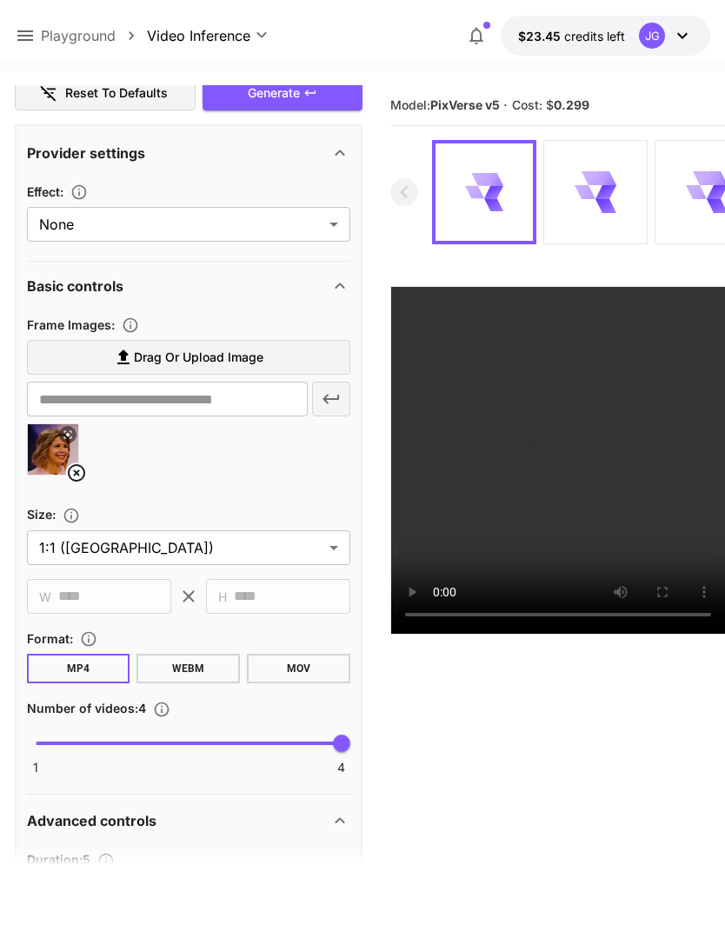
click at [73, 472] on icon at bounding box center [76, 473] width 21 height 21
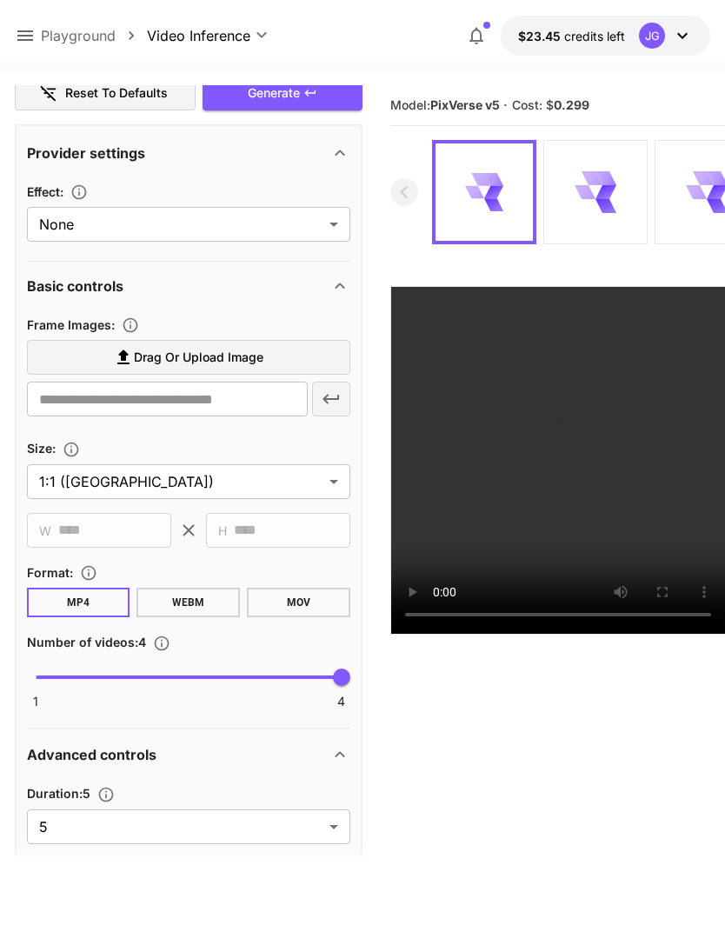
click at [260, 348] on span "Drag or upload image" at bounding box center [199, 358] width 130 height 22
click at [0, 0] on input "Drag or upload image" at bounding box center [0, 0] width 0 height 0
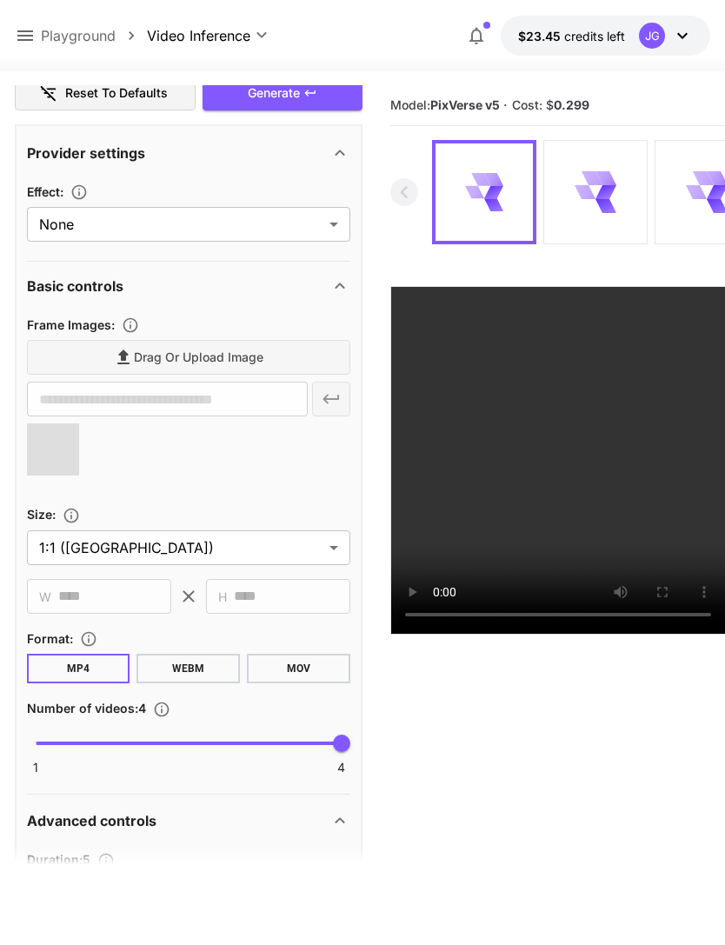
type input "**********"
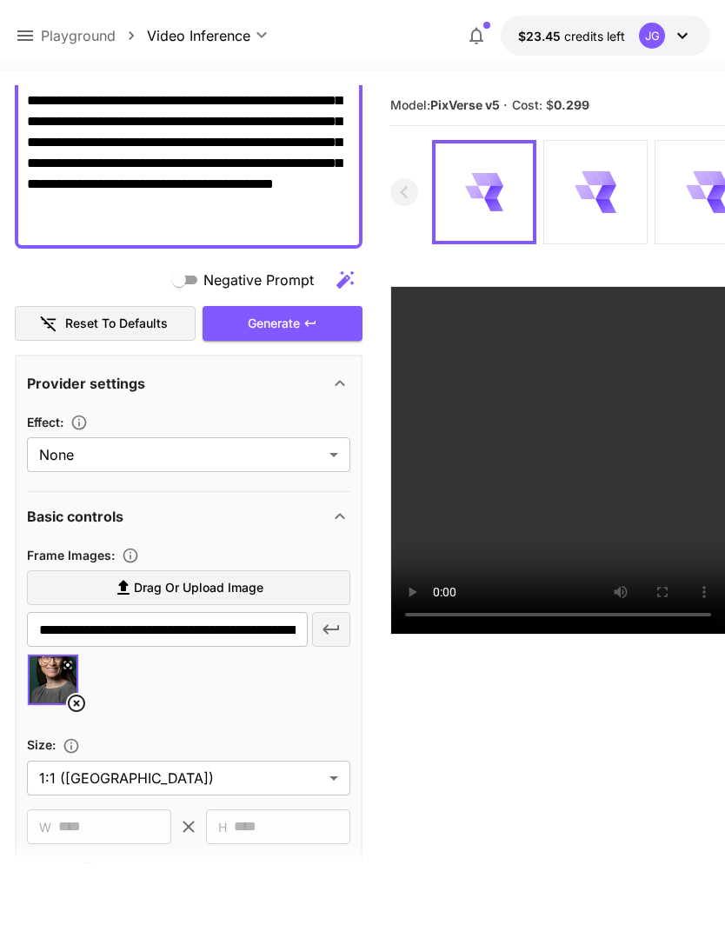
scroll to position [296, 0]
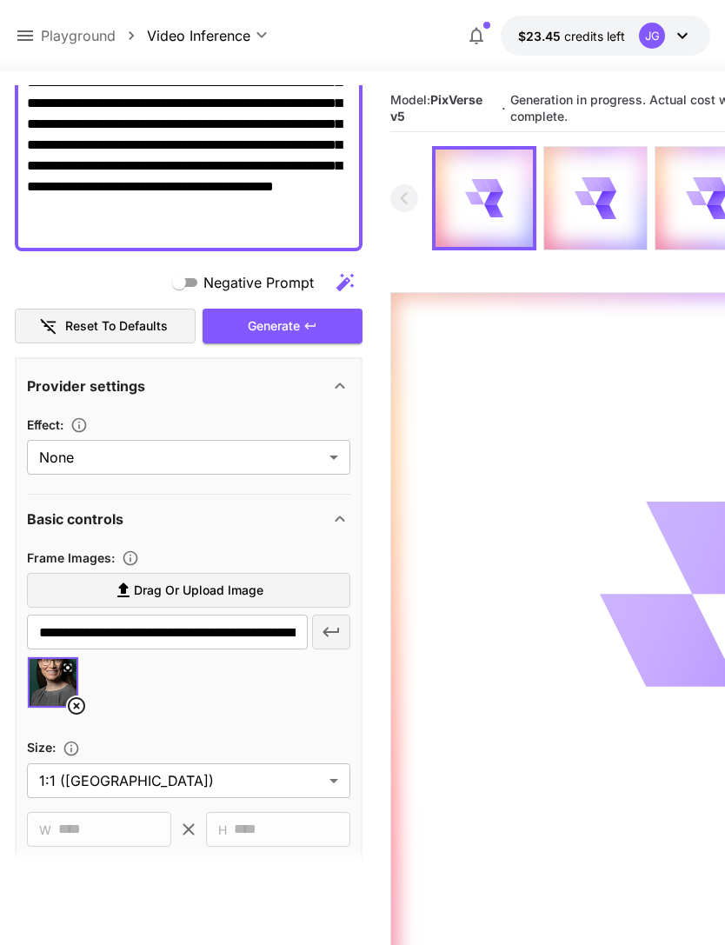
click at [22, 35] on icon at bounding box center [25, 35] width 21 height 21
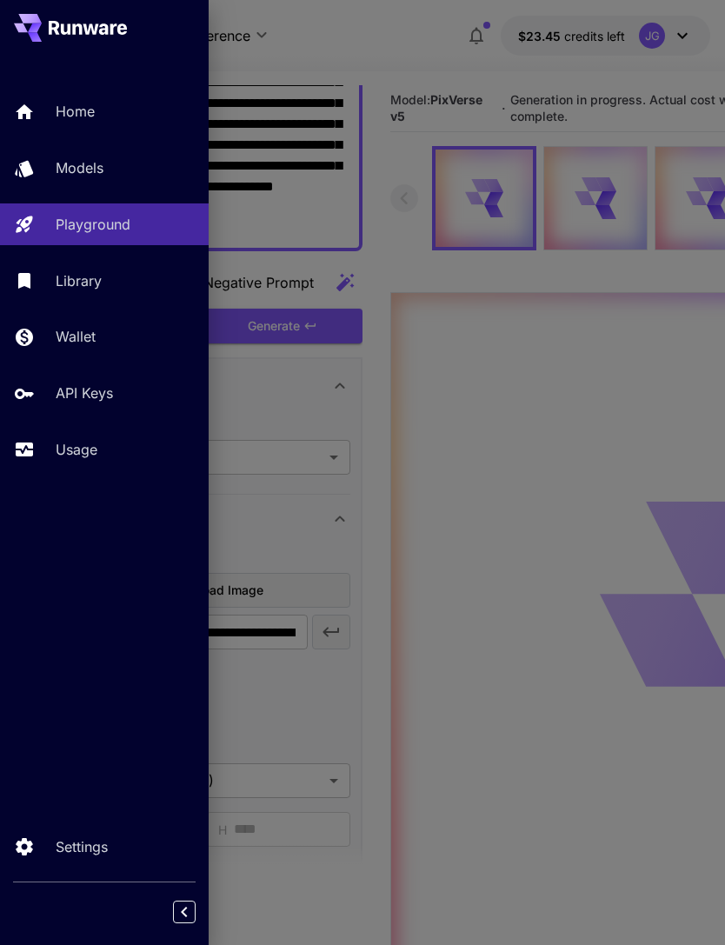
scroll to position [56, 0]
click at [376, 48] on div at bounding box center [362, 472] width 725 height 945
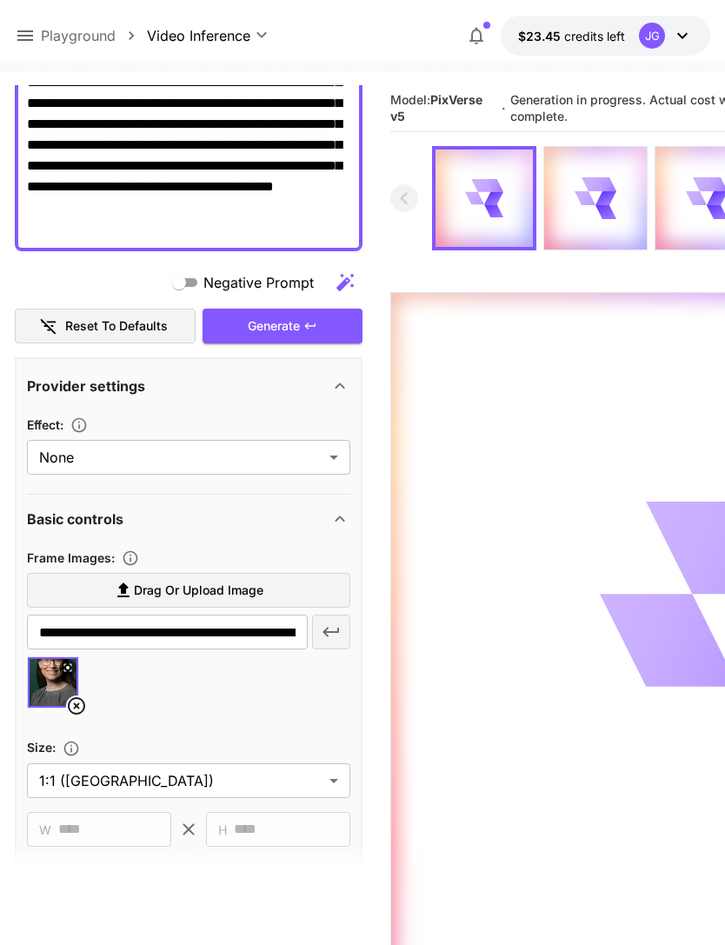
click at [34, 31] on icon at bounding box center [25, 35] width 21 height 21
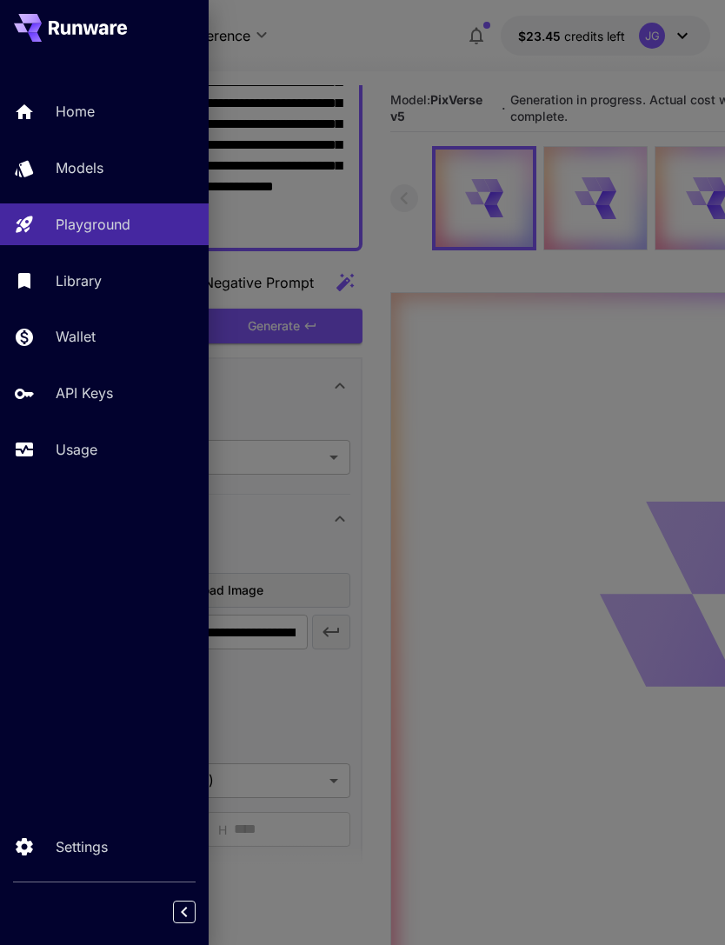
click at [93, 445] on p "Usage" at bounding box center [77, 449] width 42 height 21
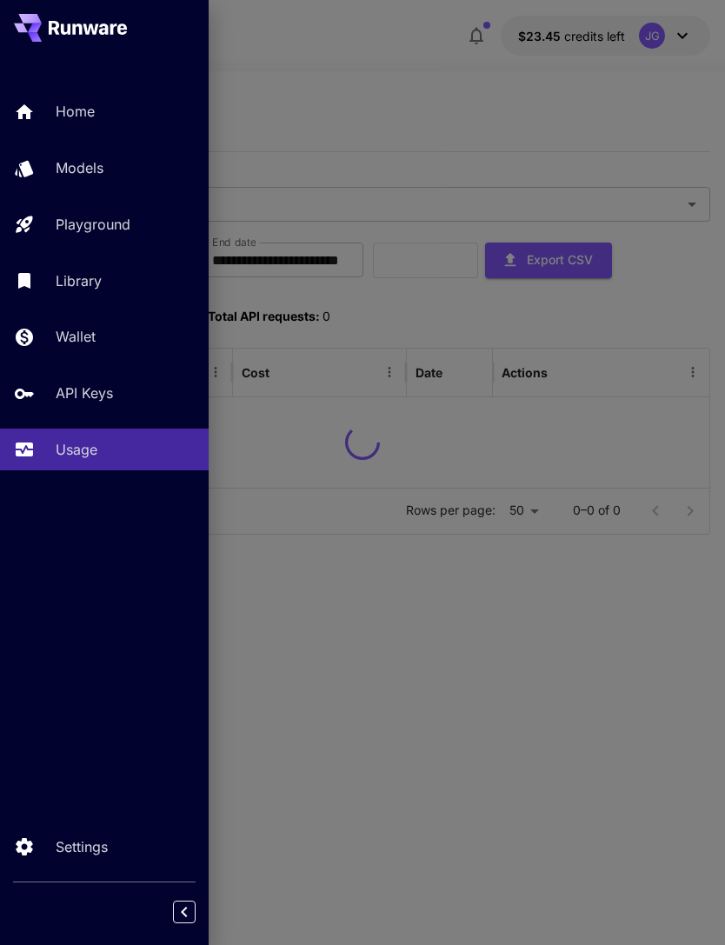
click at [412, 74] on div at bounding box center [362, 472] width 725 height 945
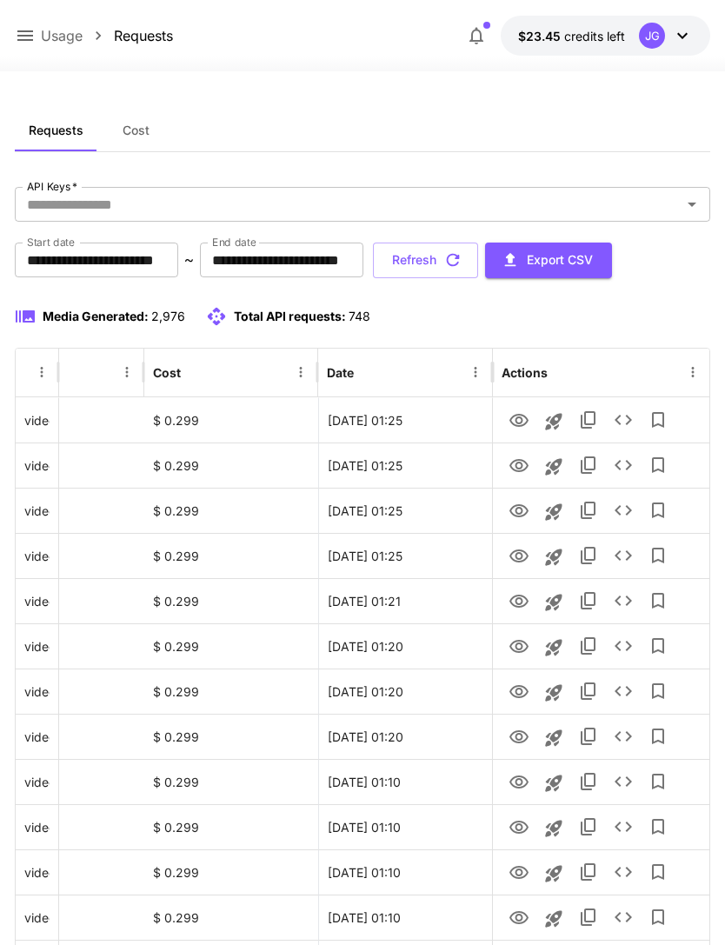
scroll to position [0, 89]
click at [519, 424] on icon "View" at bounding box center [519, 420] width 21 height 21
click at [523, 467] on icon "View" at bounding box center [519, 466] width 21 height 21
click at [523, 422] on icon "View" at bounding box center [519, 420] width 21 height 21
click at [478, 263] on button "Refresh" at bounding box center [425, 261] width 105 height 36
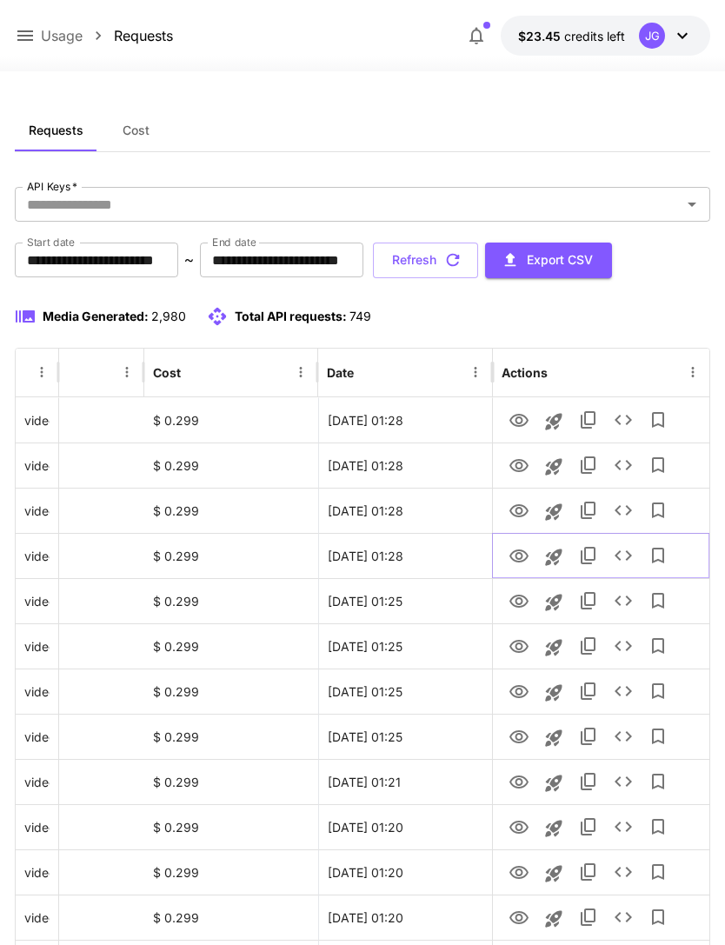
click at [516, 550] on icon "View" at bounding box center [519, 556] width 19 height 13
click at [521, 507] on icon "View" at bounding box center [519, 511] width 21 height 21
click at [519, 459] on icon "View" at bounding box center [519, 465] width 19 height 13
click at [517, 507] on icon "View" at bounding box center [519, 510] width 19 height 13
click at [522, 461] on icon "View" at bounding box center [519, 466] width 21 height 21
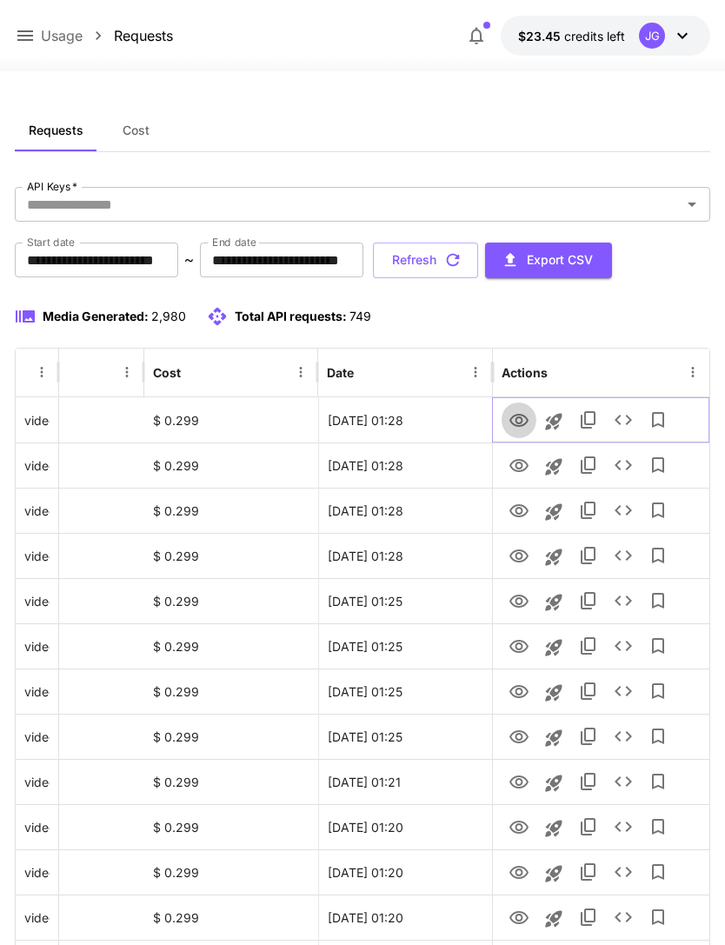
click at [521, 420] on icon "View" at bounding box center [519, 420] width 19 height 13
click at [34, 30] on icon at bounding box center [25, 35] width 21 height 21
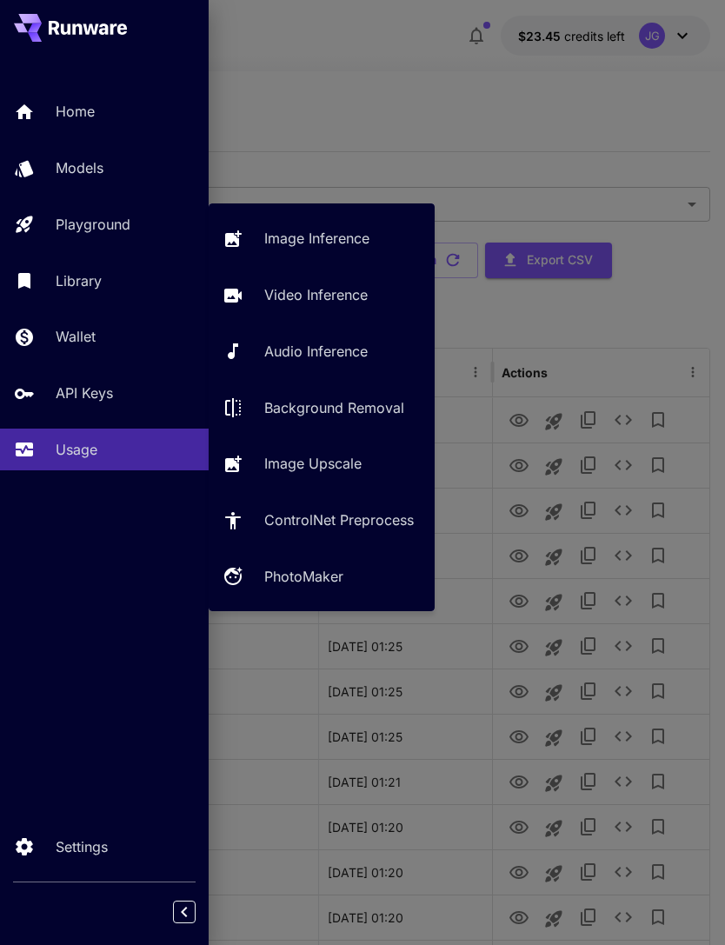
click at [331, 300] on p "Video Inference" at bounding box center [315, 294] width 103 height 21
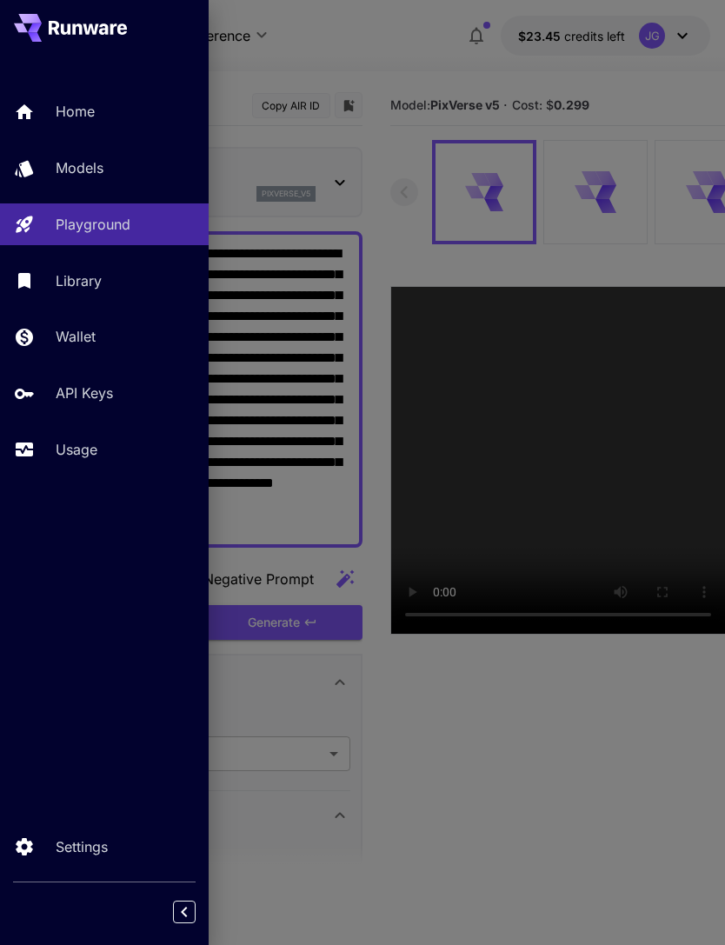
click at [403, 42] on div at bounding box center [362, 472] width 725 height 945
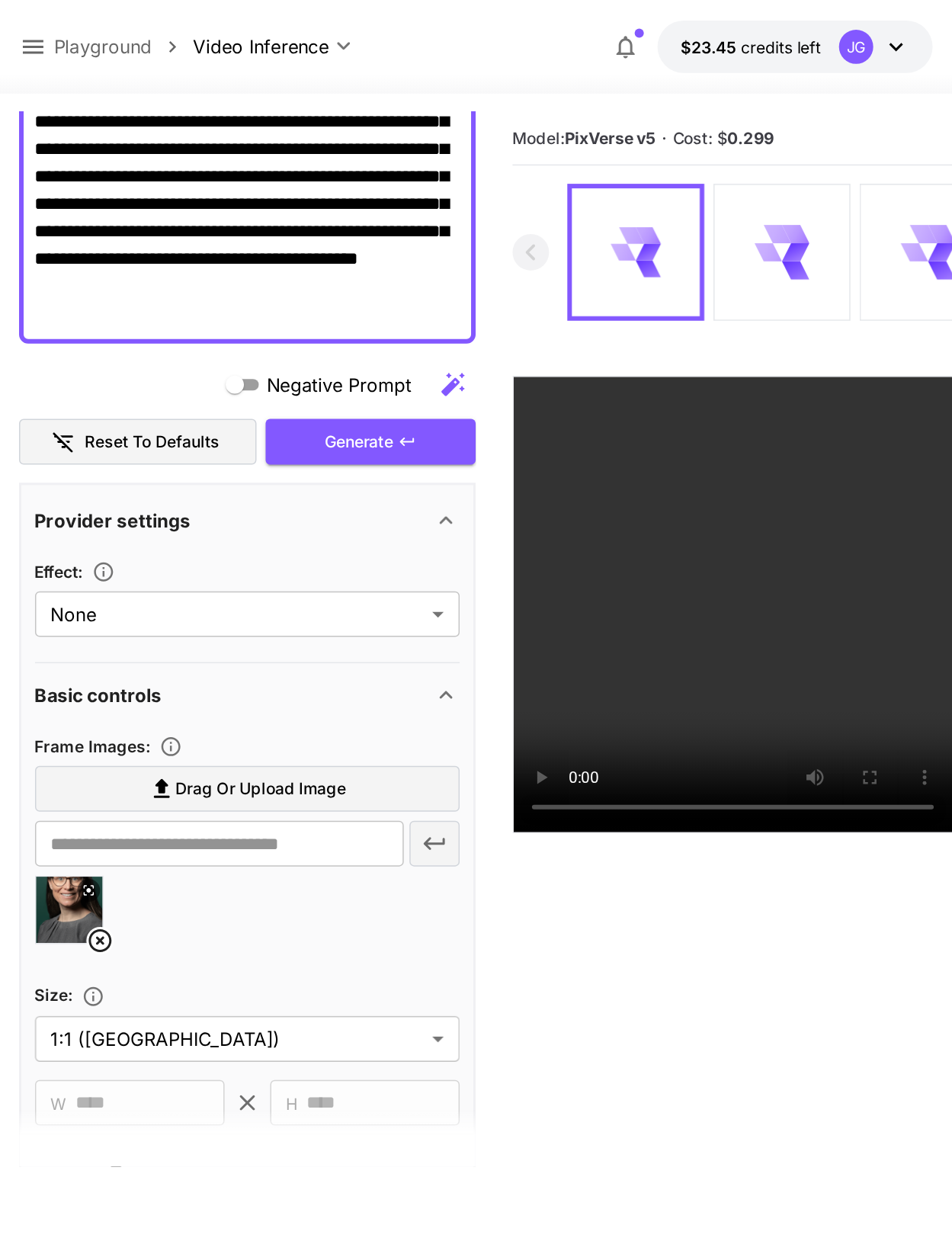
scroll to position [259, 0]
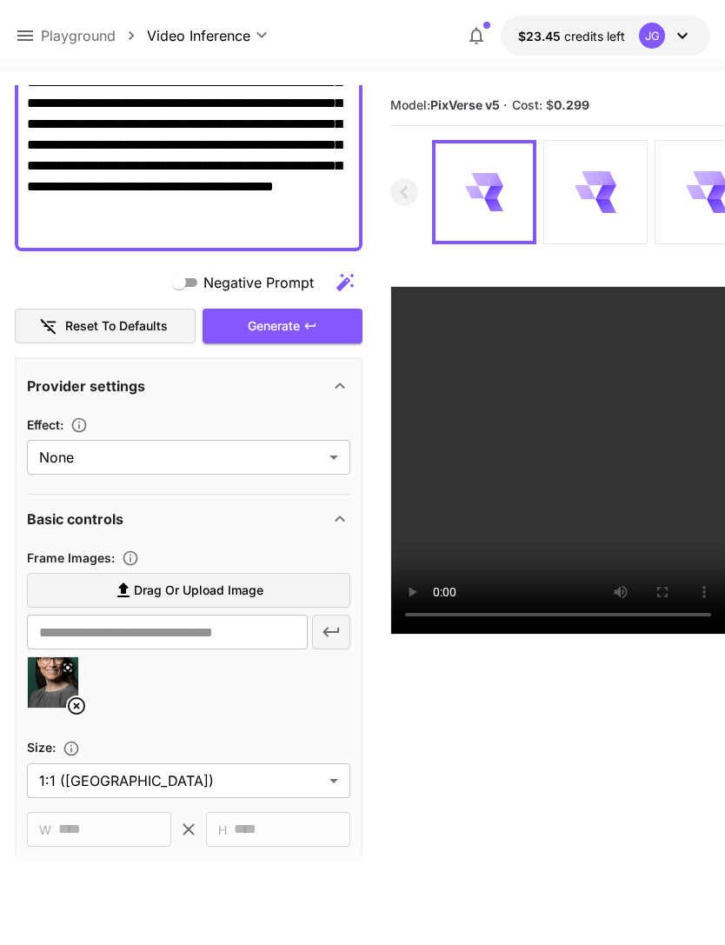
click at [74, 704] on icon at bounding box center [76, 706] width 21 height 21
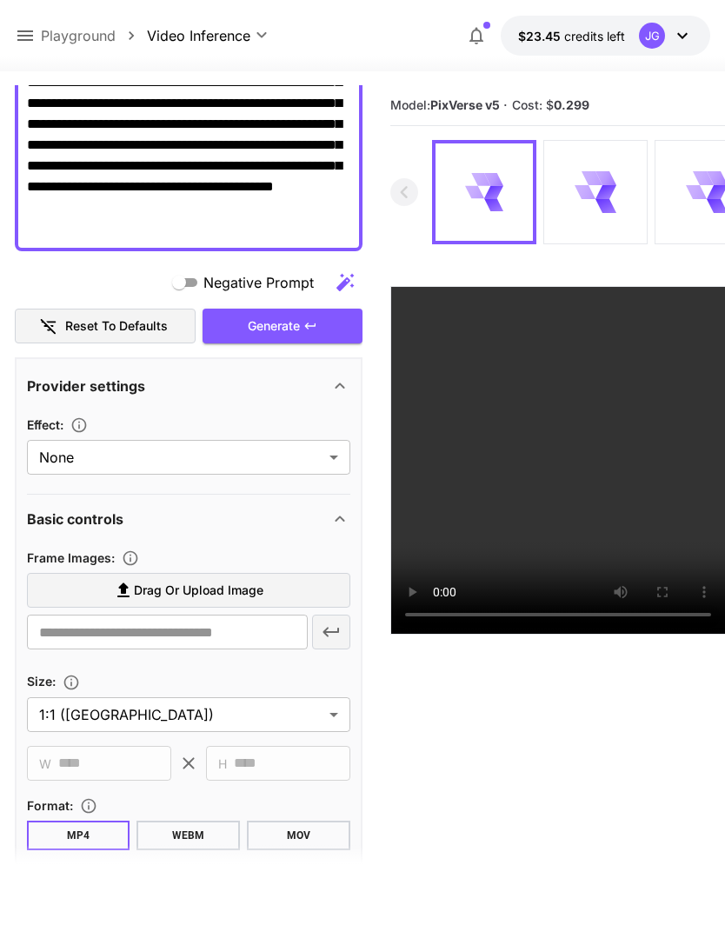
click at [235, 585] on span "Drag or upload image" at bounding box center [199, 591] width 130 height 22
click at [0, 0] on input "Drag or upload image" at bounding box center [0, 0] width 0 height 0
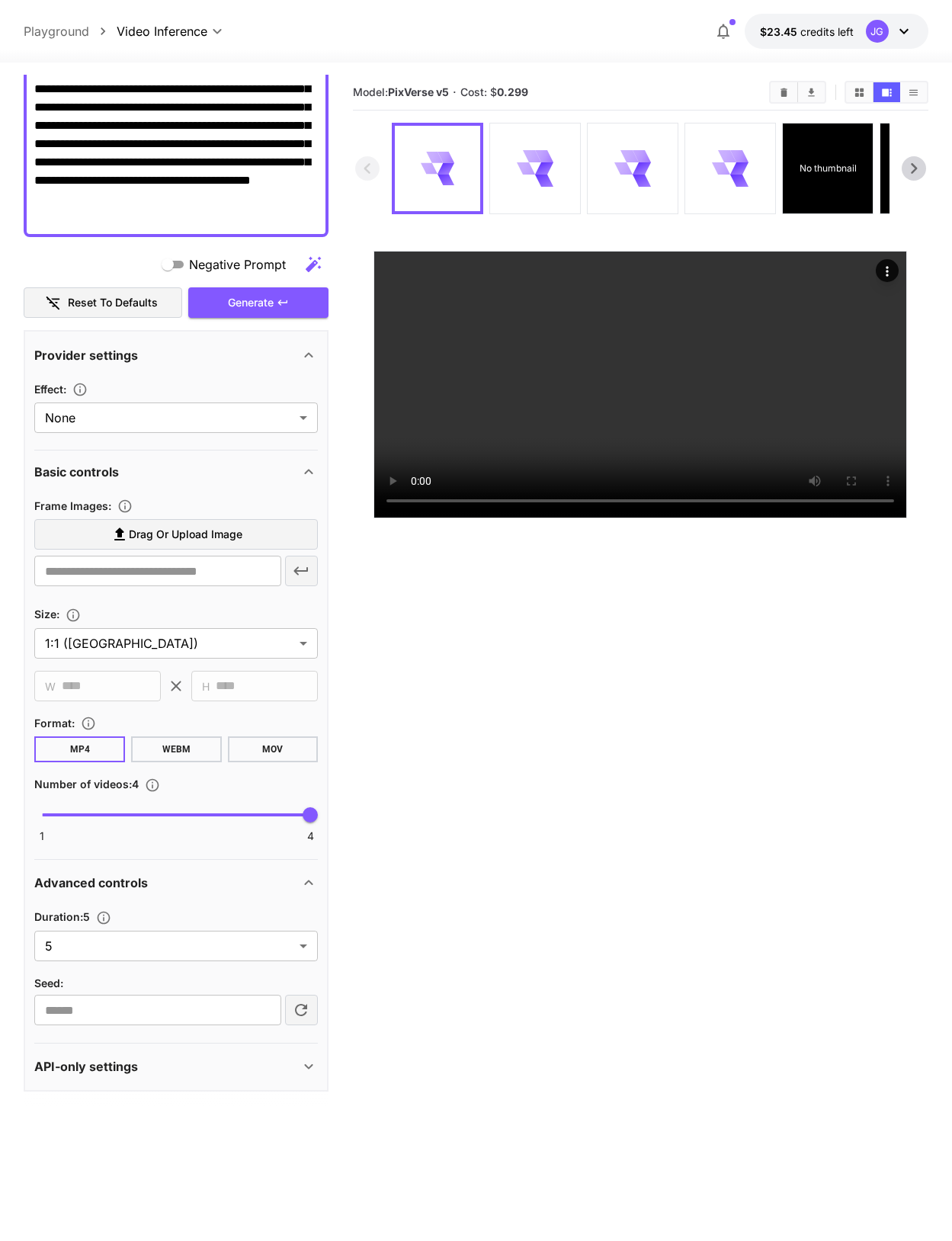
scroll to position [203, 0]
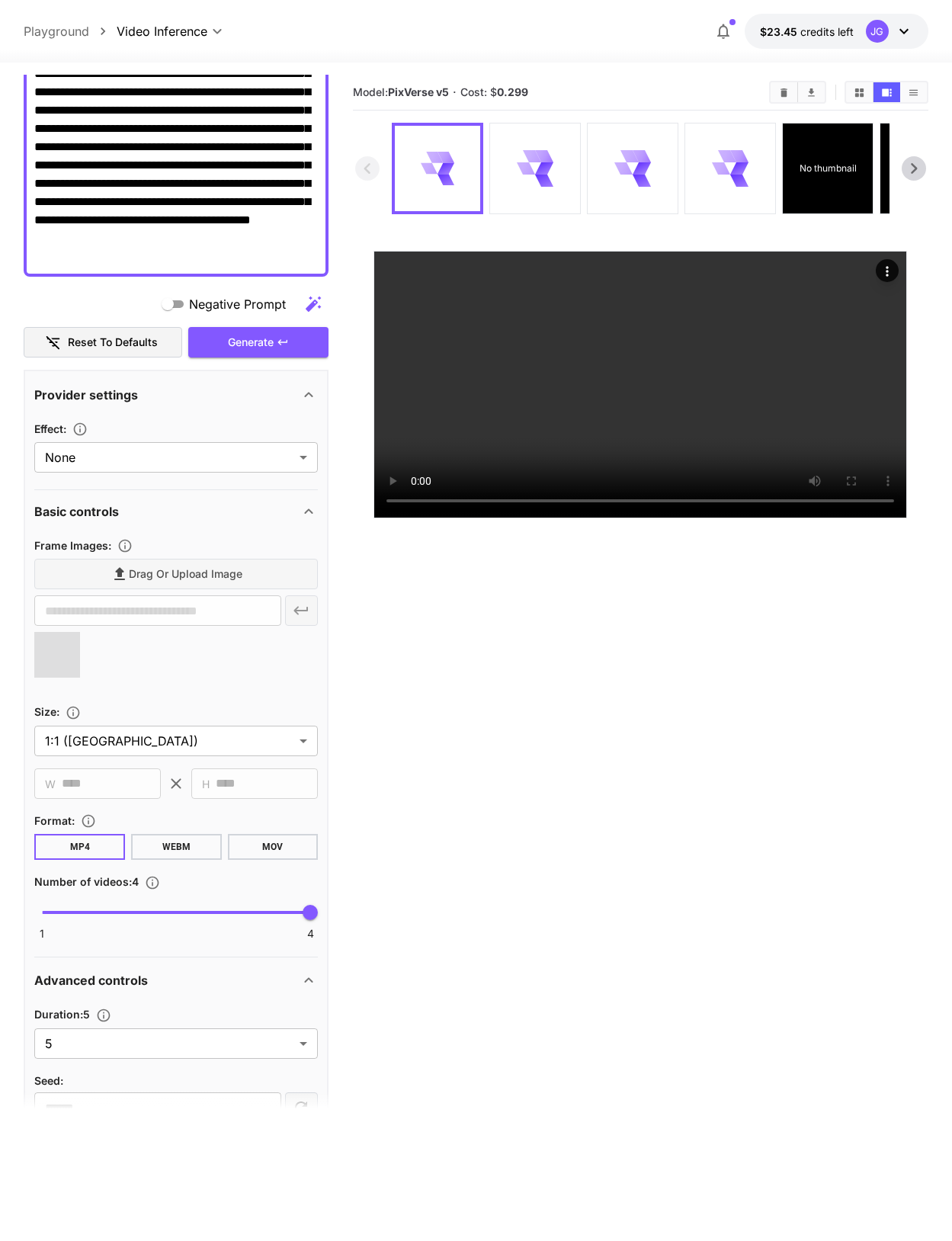
type input "**********"
click at [259, 347] on div "Generate" at bounding box center [259, 343] width 140 height 32
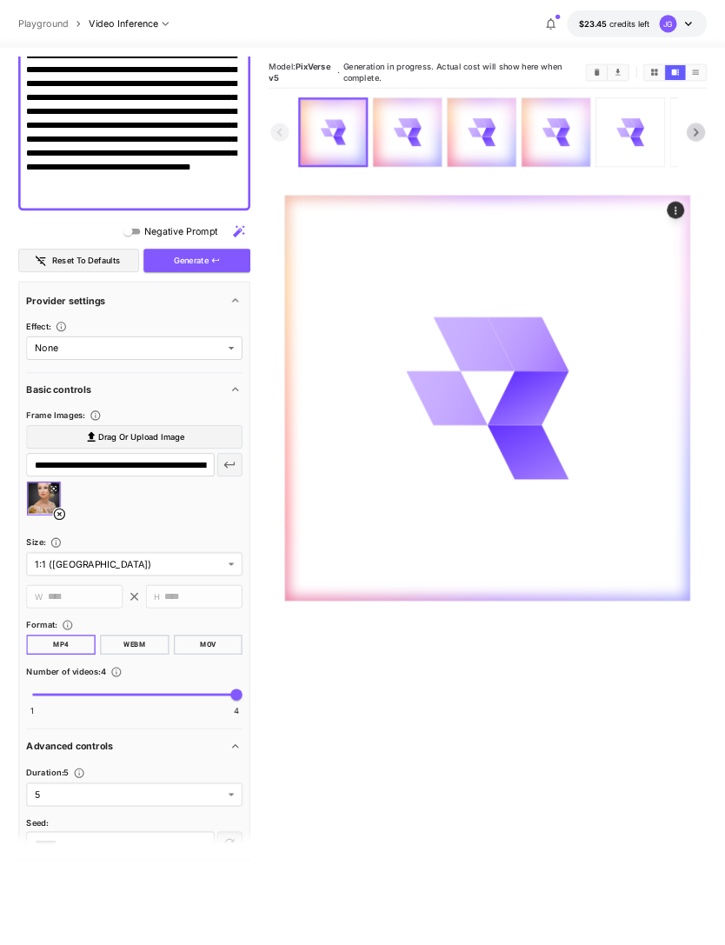
scroll to position [0, 0]
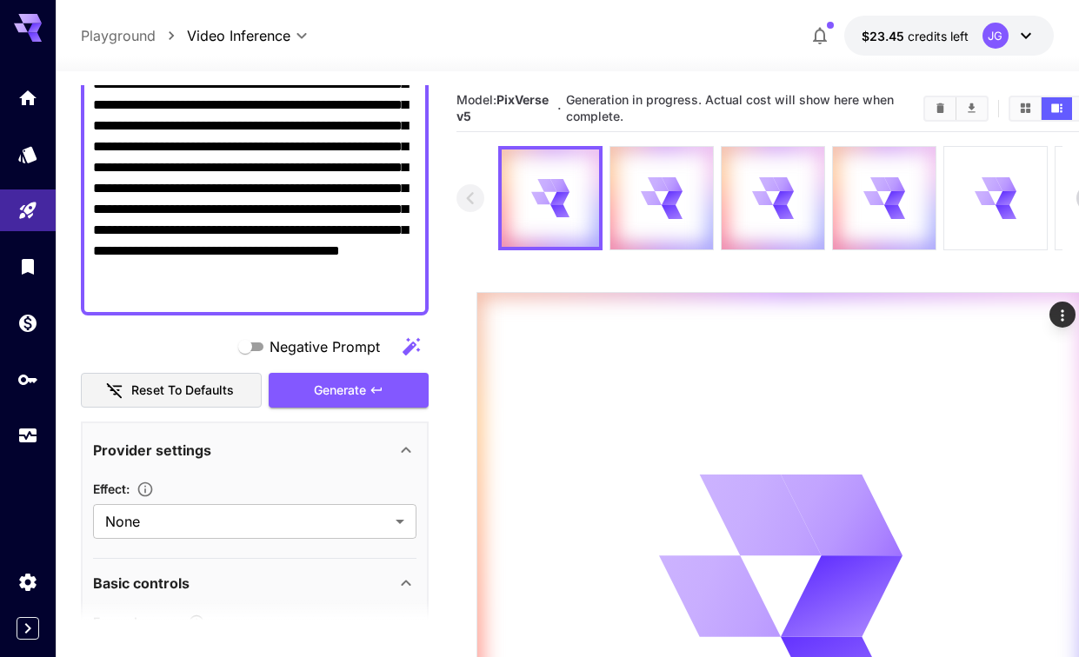
click at [30, 438] on icon "Usage" at bounding box center [27, 439] width 17 height 9
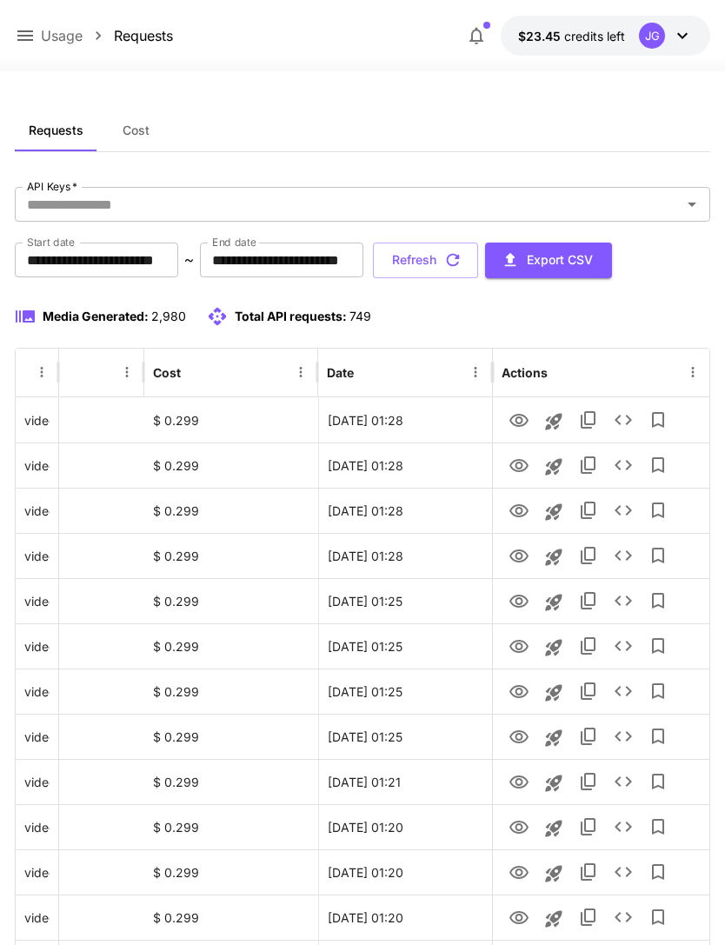
scroll to position [0, 89]
click at [478, 261] on button "Refresh" at bounding box center [425, 261] width 105 height 36
click at [522, 556] on icon "View" at bounding box center [519, 556] width 19 height 13
click at [513, 512] on icon "View" at bounding box center [519, 511] width 21 height 21
click at [522, 468] on icon "View" at bounding box center [519, 466] width 21 height 21
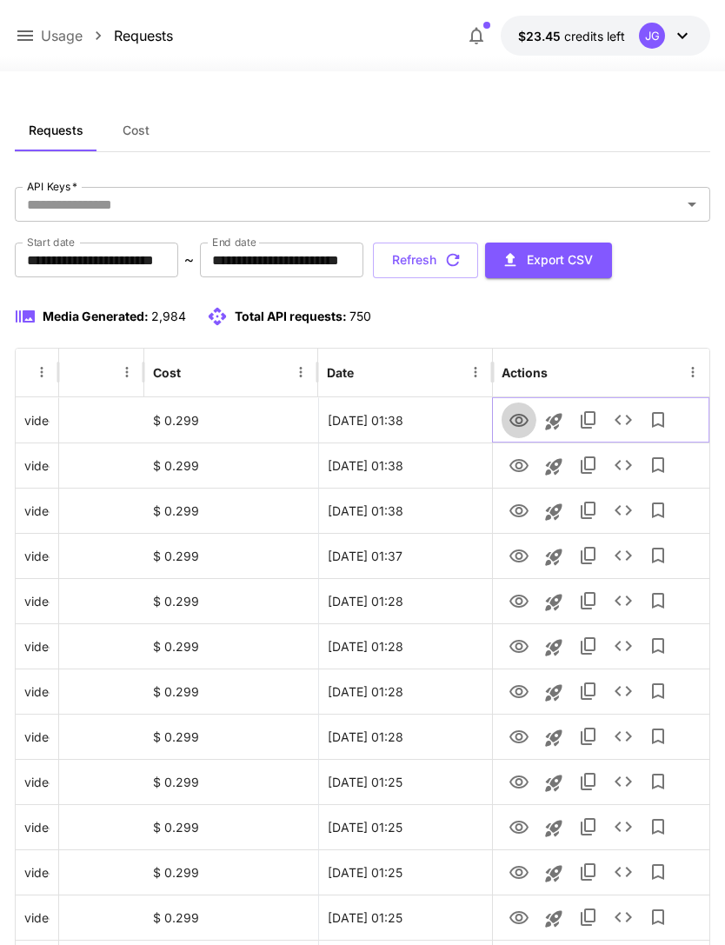
click at [512, 425] on icon "View" at bounding box center [519, 420] width 21 height 21
click at [34, 30] on icon at bounding box center [25, 35] width 21 height 21
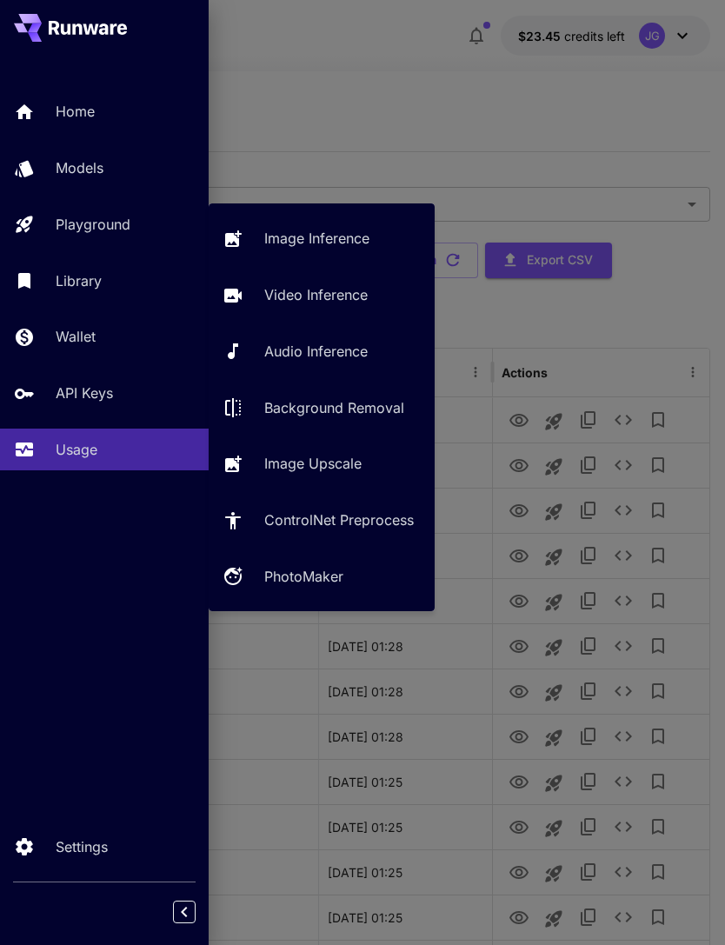
click at [129, 222] on p "Playground" at bounding box center [93, 224] width 75 height 21
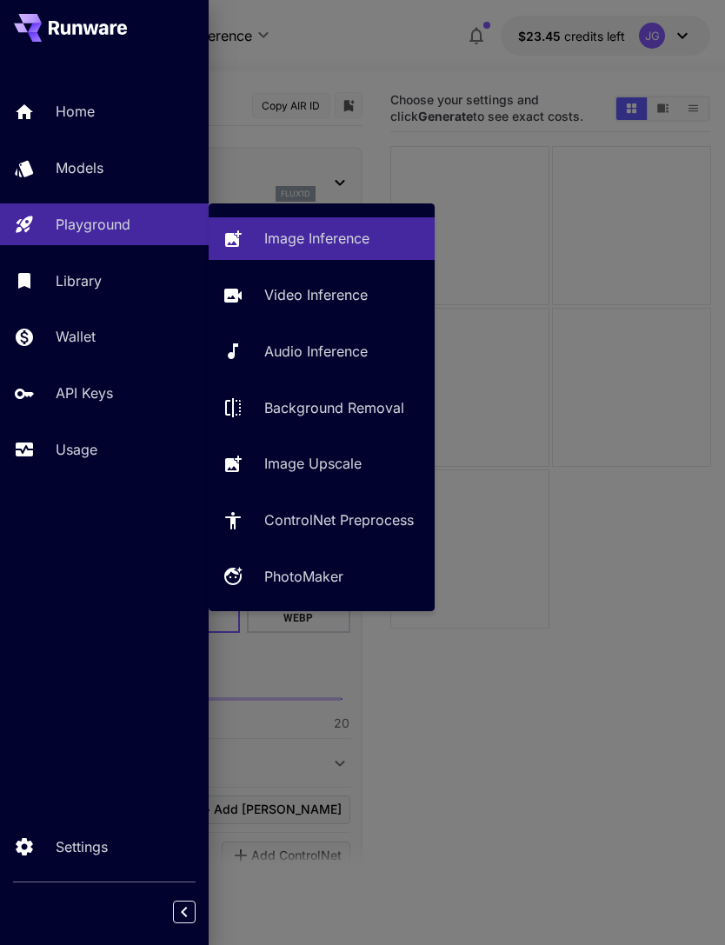
type input "**********"
click at [327, 293] on p "Video Inference" at bounding box center [315, 294] width 103 height 21
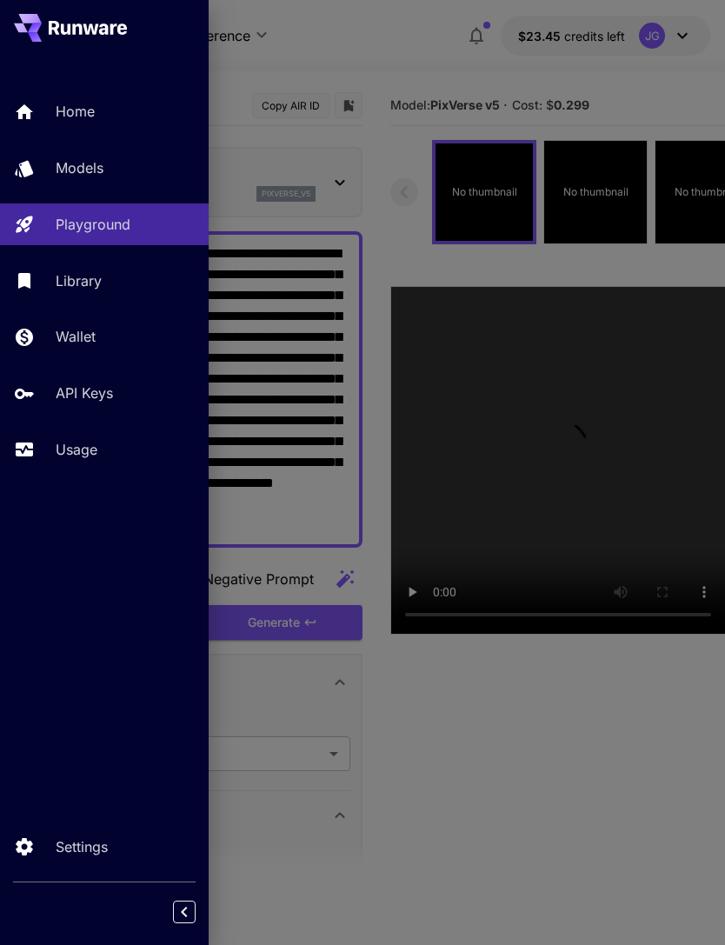
type input "**********"
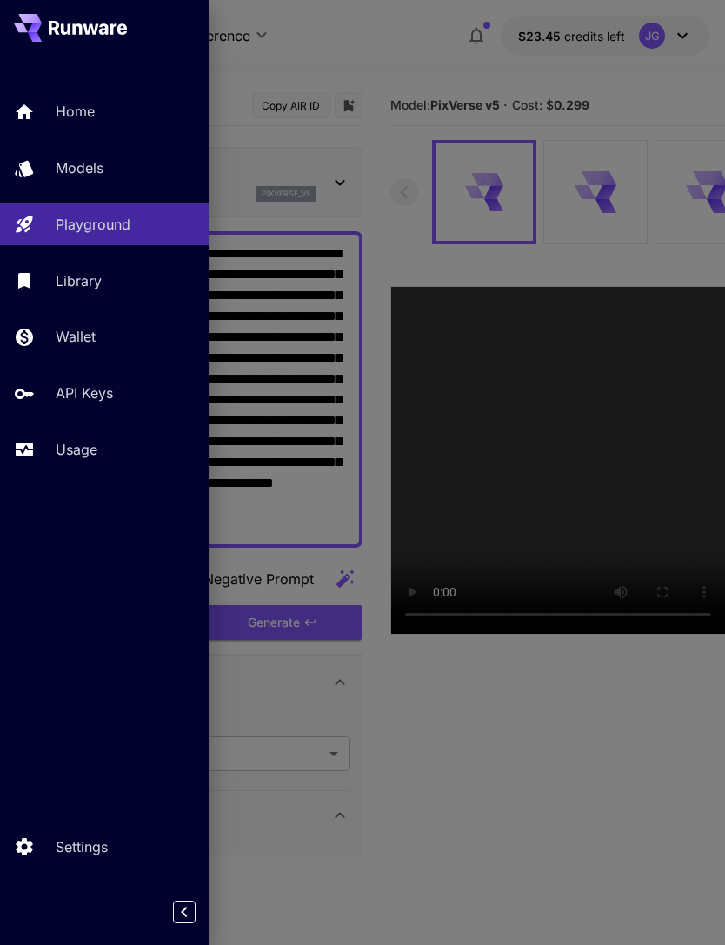
click at [423, 56] on div at bounding box center [362, 472] width 725 height 945
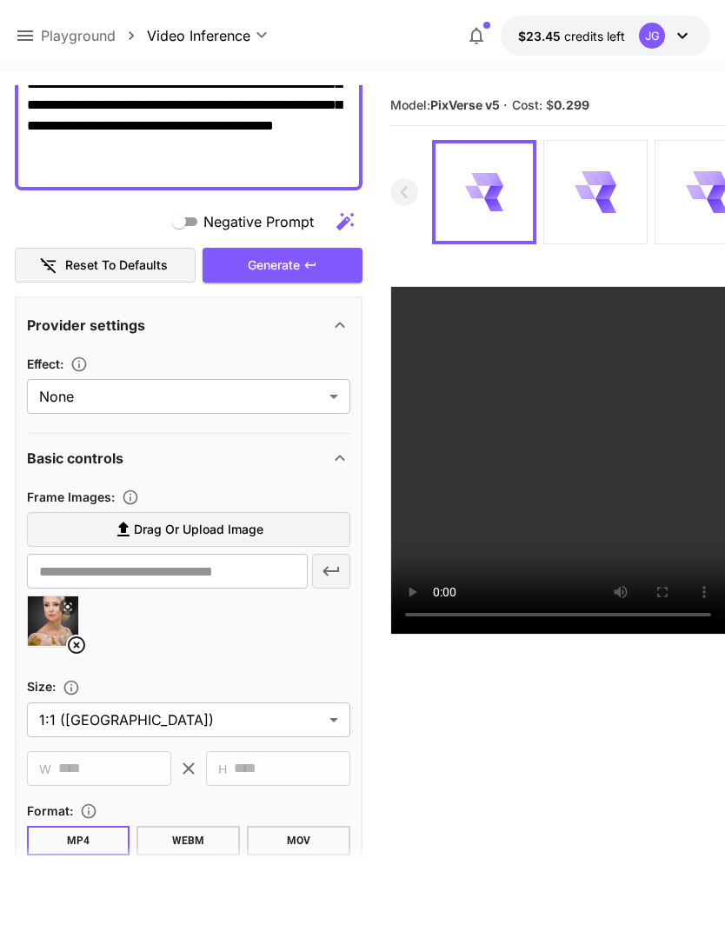
scroll to position [366, 0]
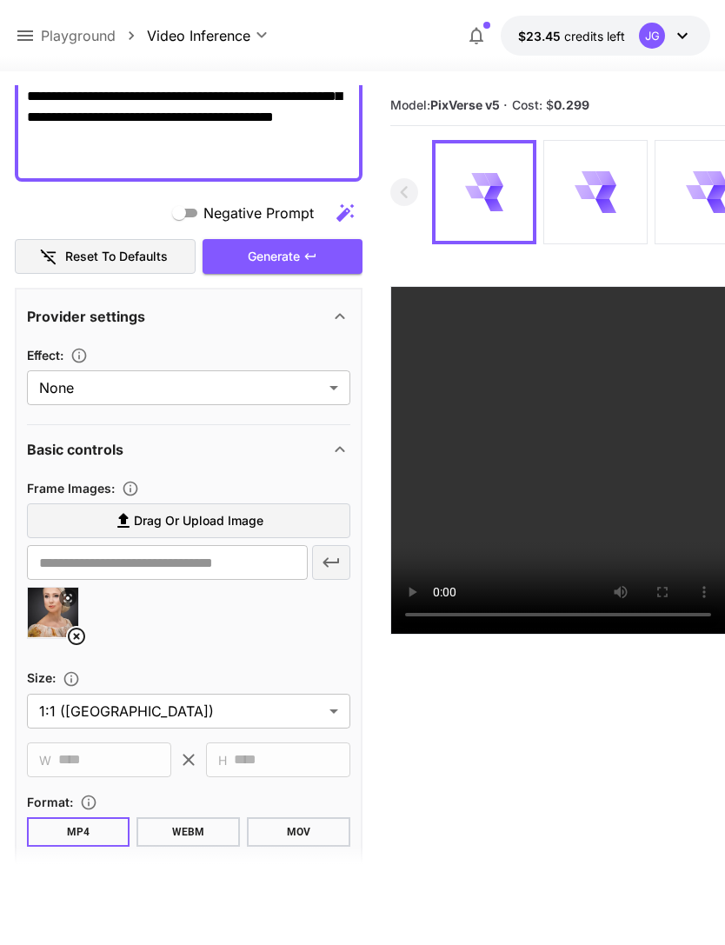
click at [66, 631] on icon at bounding box center [76, 636] width 21 height 21
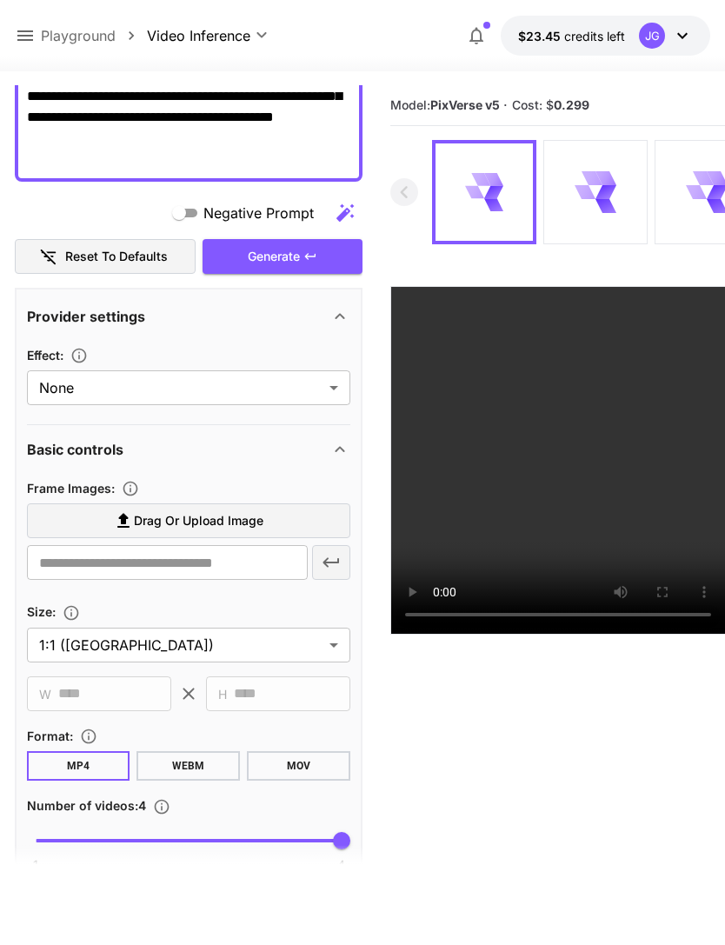
click at [217, 518] on span "Drag or upload image" at bounding box center [199, 521] width 130 height 22
click at [0, 0] on input "Drag or upload image" at bounding box center [0, 0] width 0 height 0
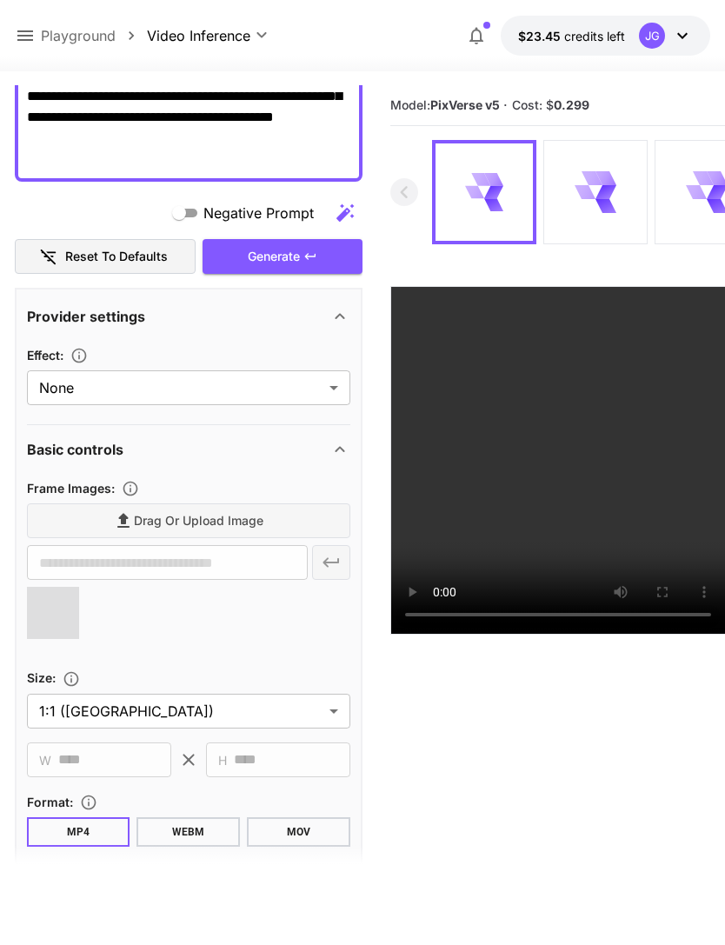
type input "**********"
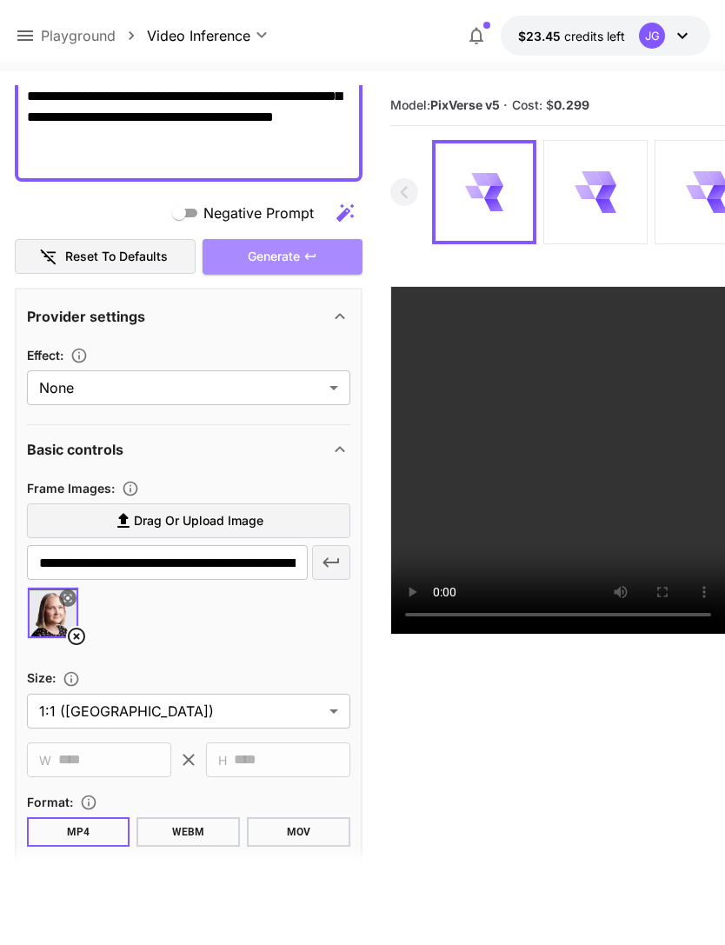
click at [295, 250] on div "Generate" at bounding box center [283, 257] width 160 height 36
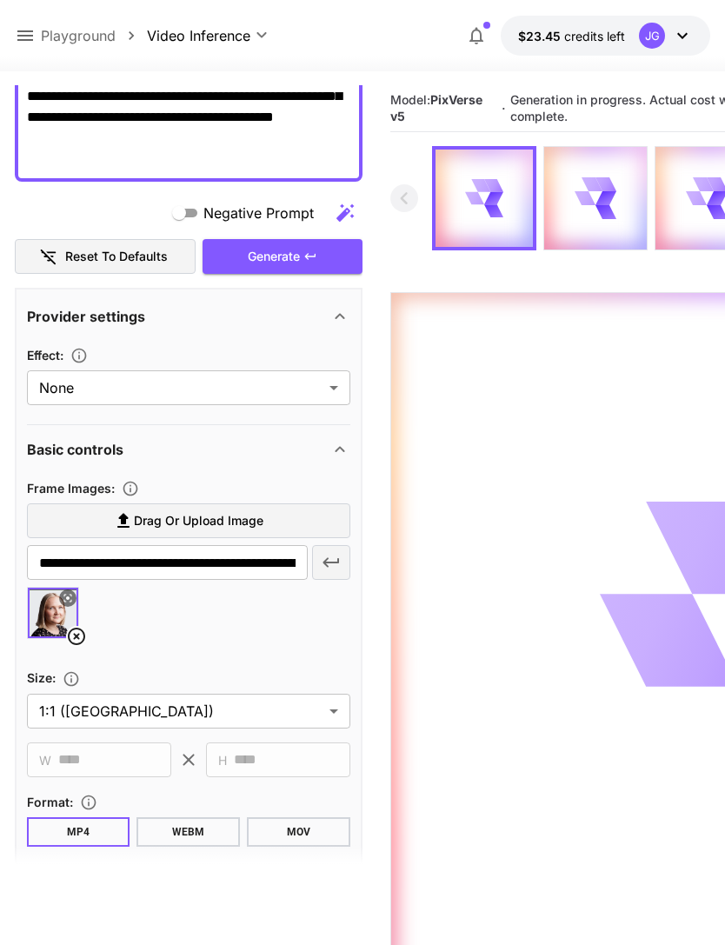
click at [25, 35] on icon at bounding box center [25, 35] width 21 height 21
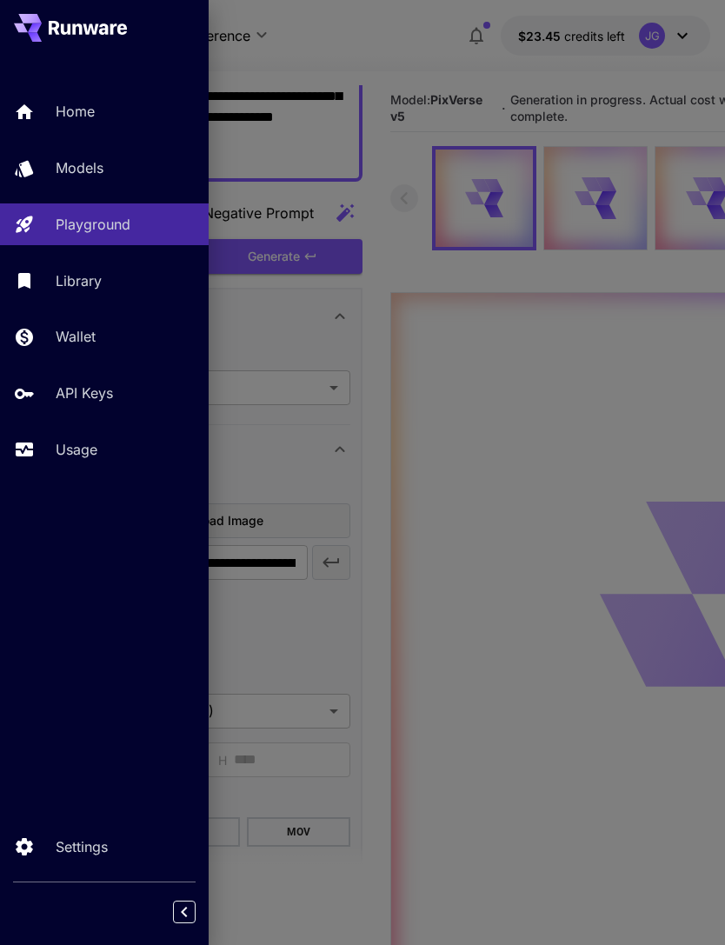
click at [90, 450] on p "Usage" at bounding box center [77, 449] width 42 height 21
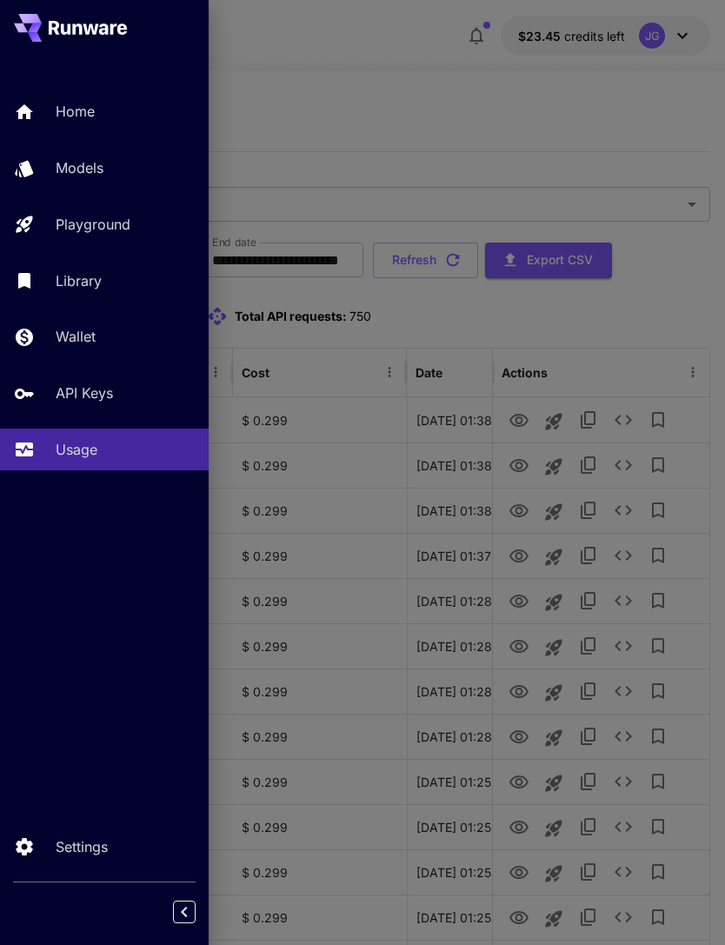
click at [408, 67] on div at bounding box center [362, 472] width 725 height 945
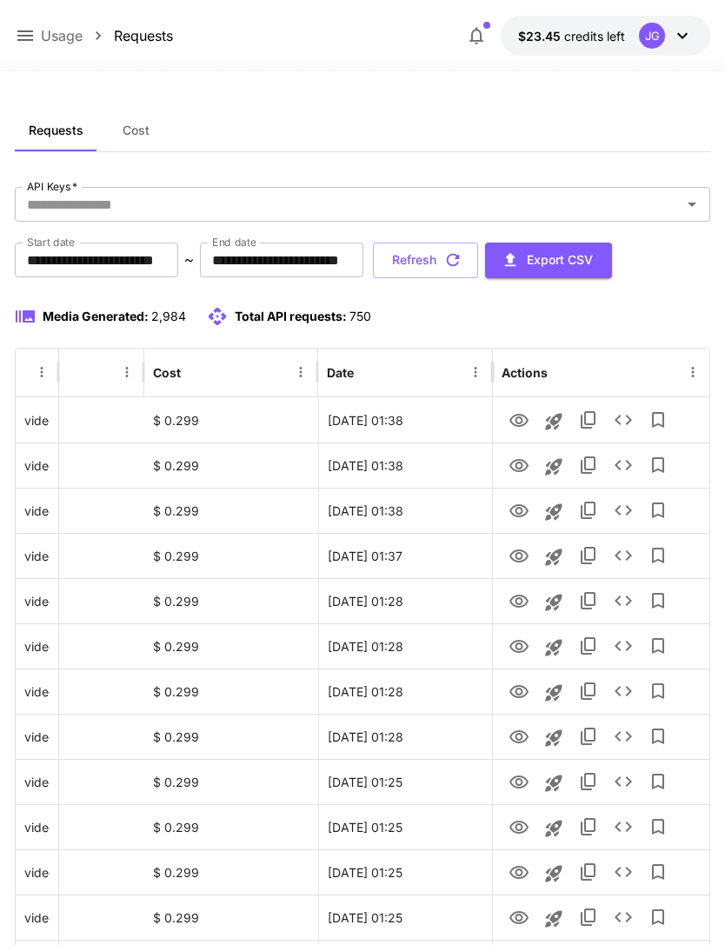
scroll to position [0, 89]
click at [478, 265] on button "Refresh" at bounding box center [425, 261] width 105 height 36
click at [517, 559] on icon "View" at bounding box center [519, 556] width 19 height 13
click at [515, 516] on icon "View" at bounding box center [519, 511] width 21 height 21
click at [516, 461] on icon "View" at bounding box center [519, 466] width 21 height 21
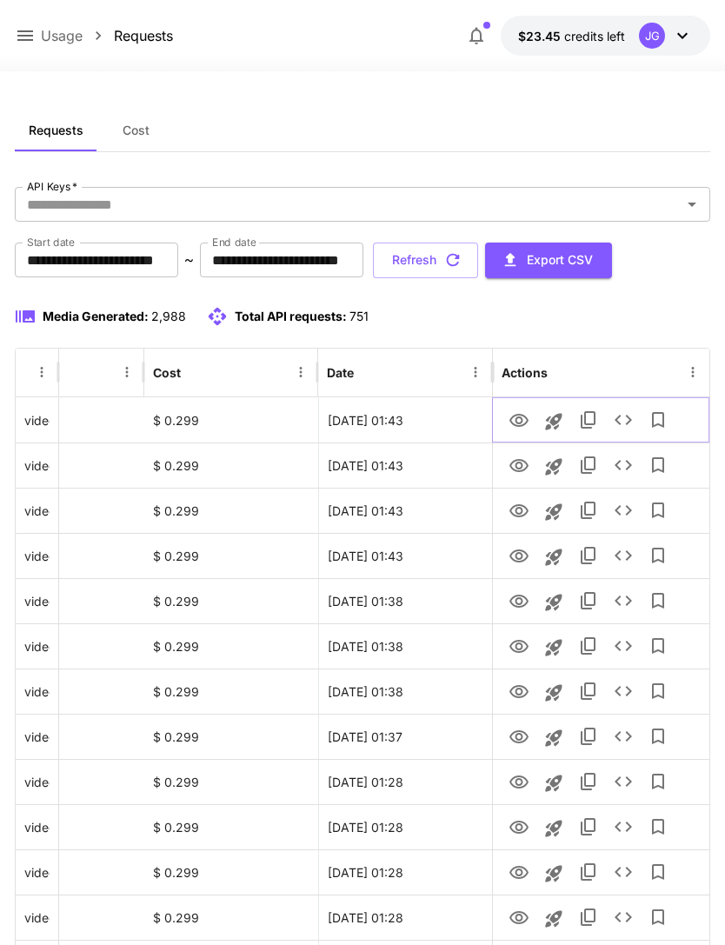
click at [523, 414] on icon "View" at bounding box center [519, 420] width 21 height 21
click at [29, 32] on icon at bounding box center [25, 35] width 16 height 10
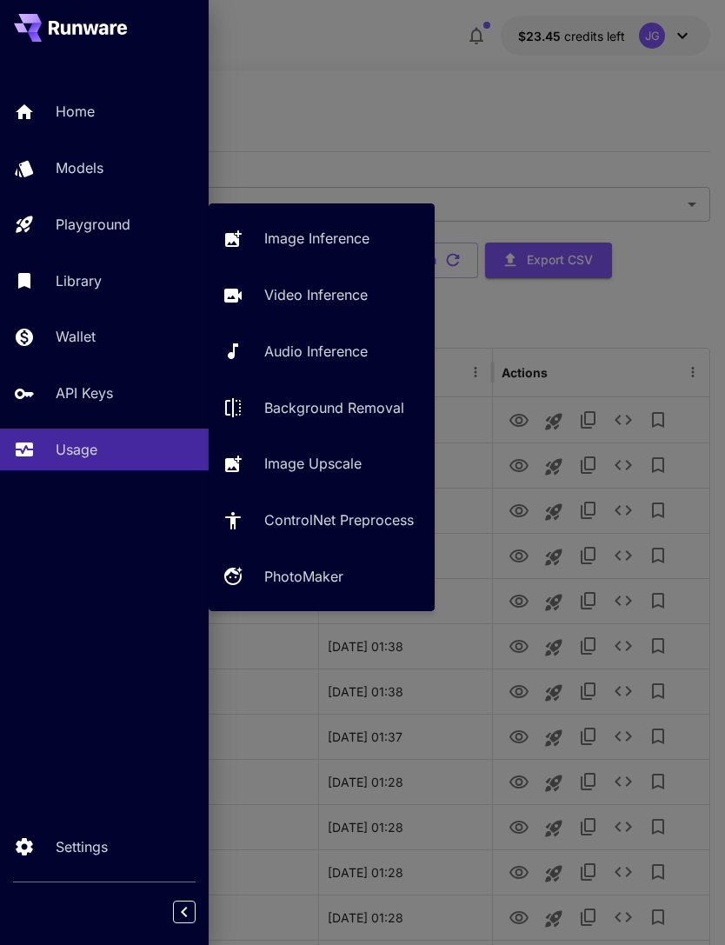
click at [133, 216] on div "Playground" at bounding box center [125, 224] width 139 height 21
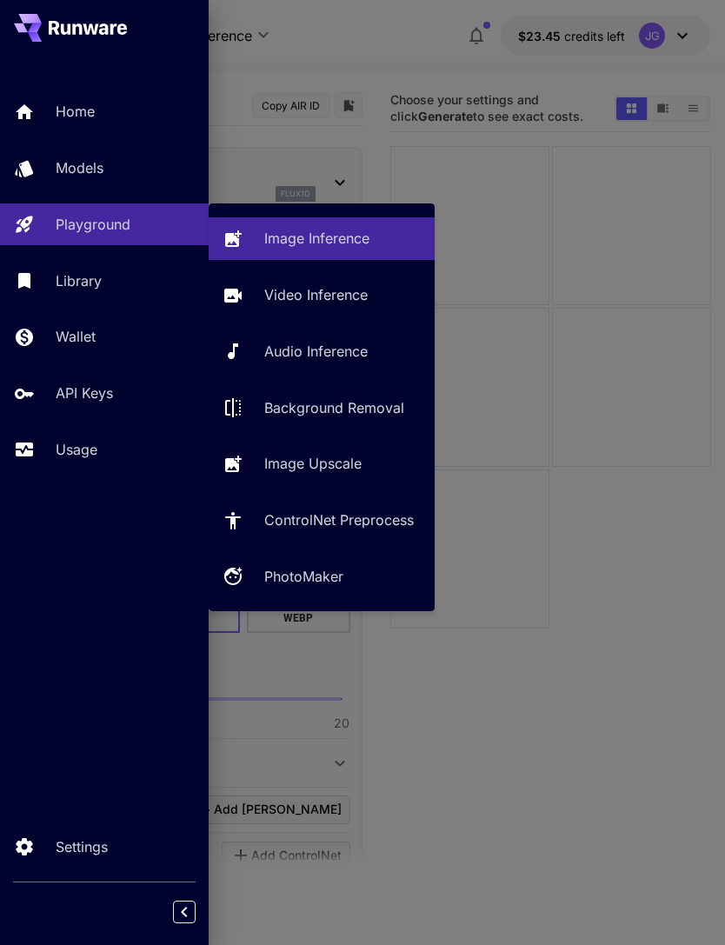
type input "**********"
click at [351, 296] on p "Video Inference" at bounding box center [315, 294] width 103 height 21
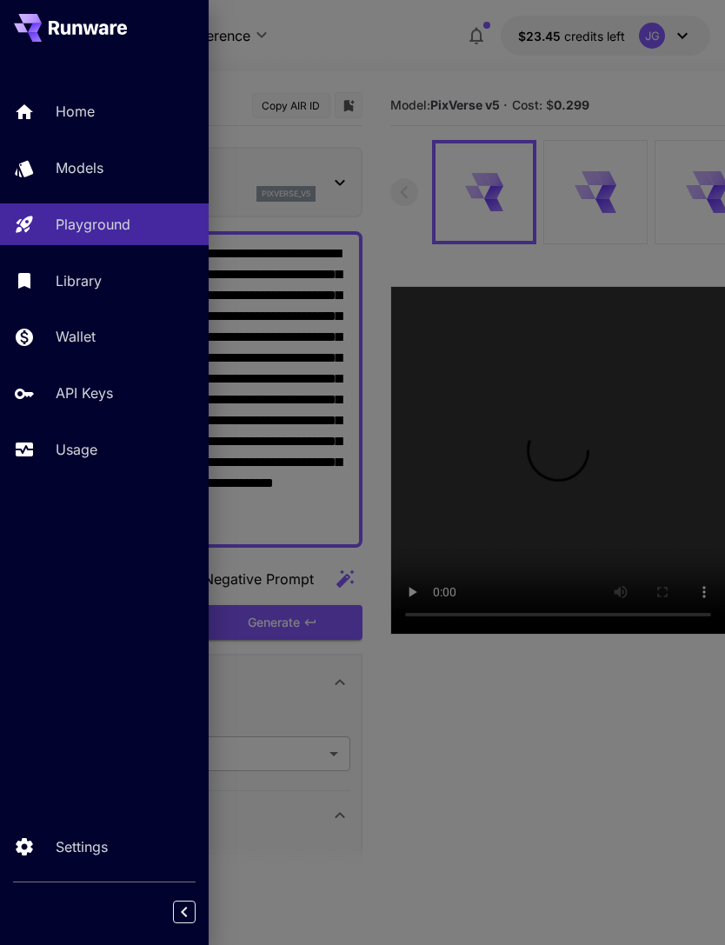
type input "**********"
click at [357, 51] on div at bounding box center [362, 472] width 725 height 945
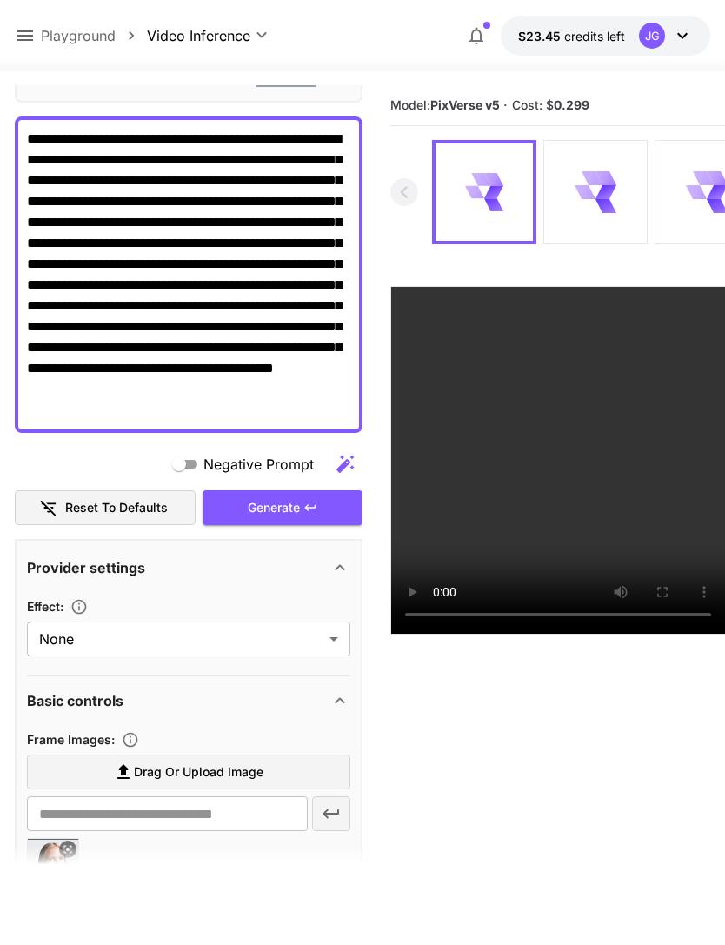
scroll to position [261, 0]
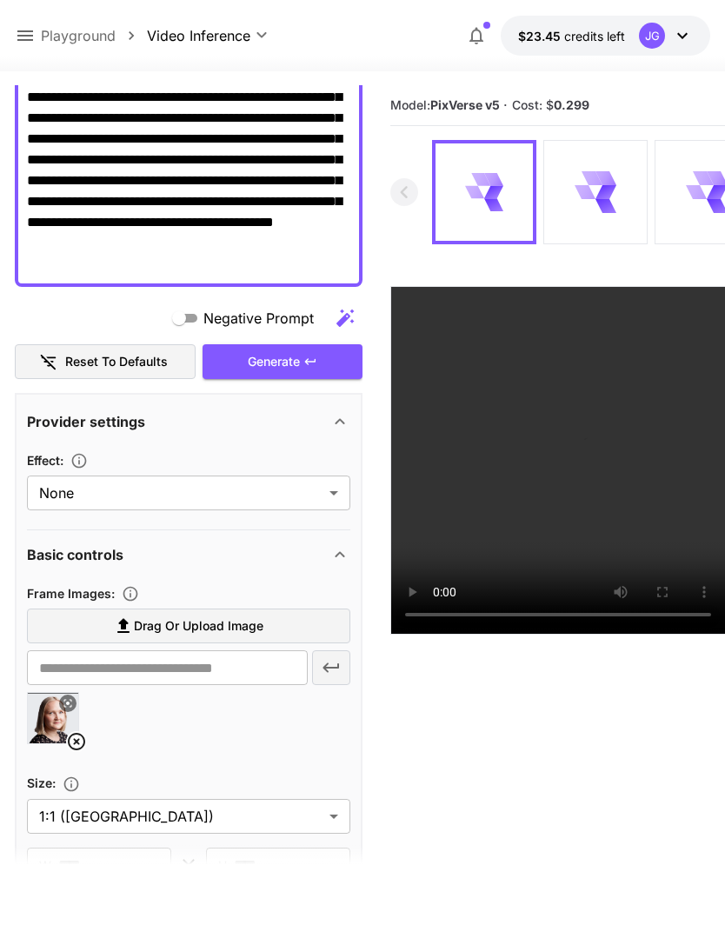
click at [77, 741] on icon at bounding box center [76, 741] width 17 height 17
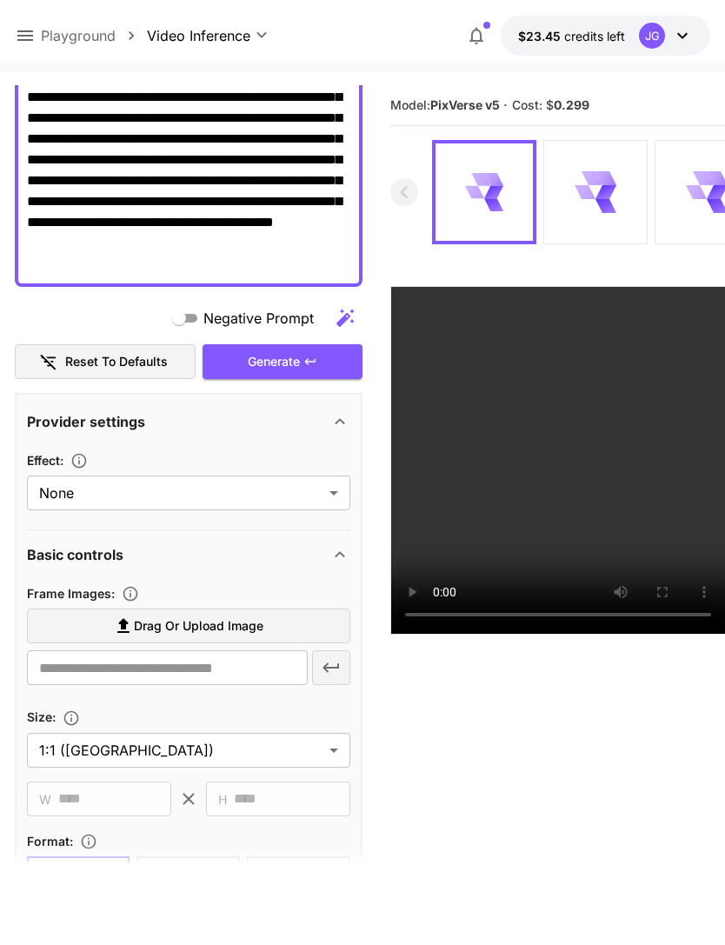
click at [212, 625] on span "Drag or upload image" at bounding box center [199, 627] width 130 height 22
click at [0, 0] on input "Drag or upload image" at bounding box center [0, 0] width 0 height 0
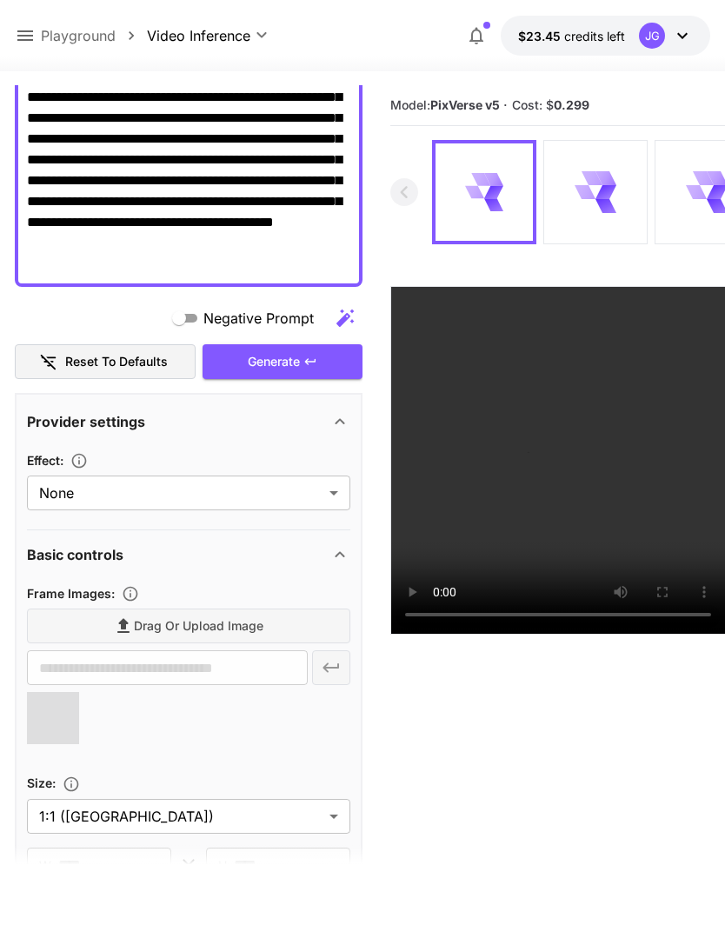
type input "**********"
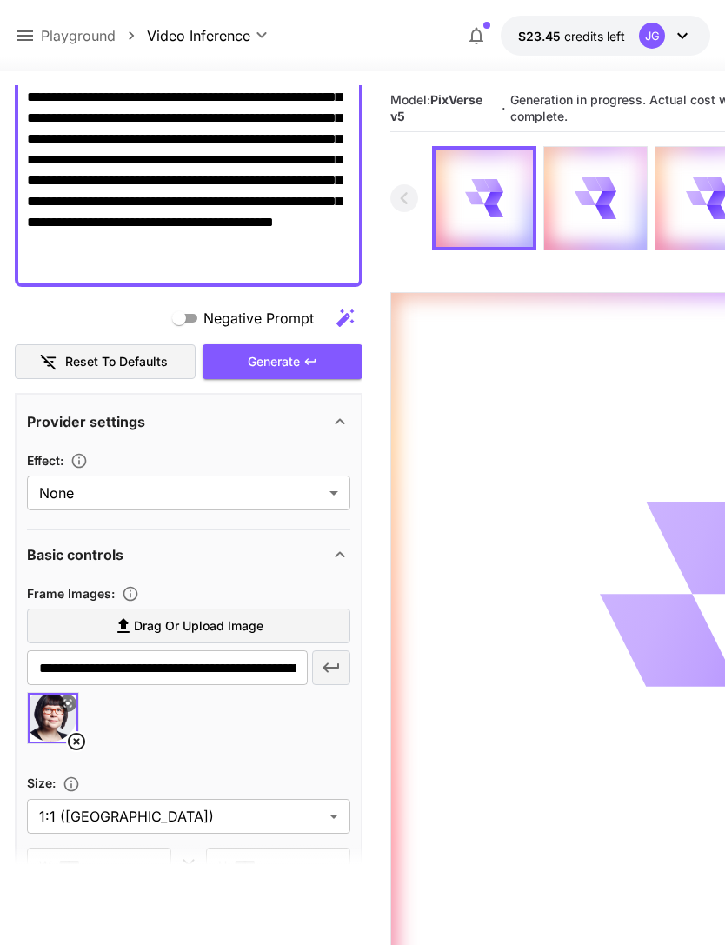
click at [30, 32] on icon at bounding box center [25, 35] width 16 height 10
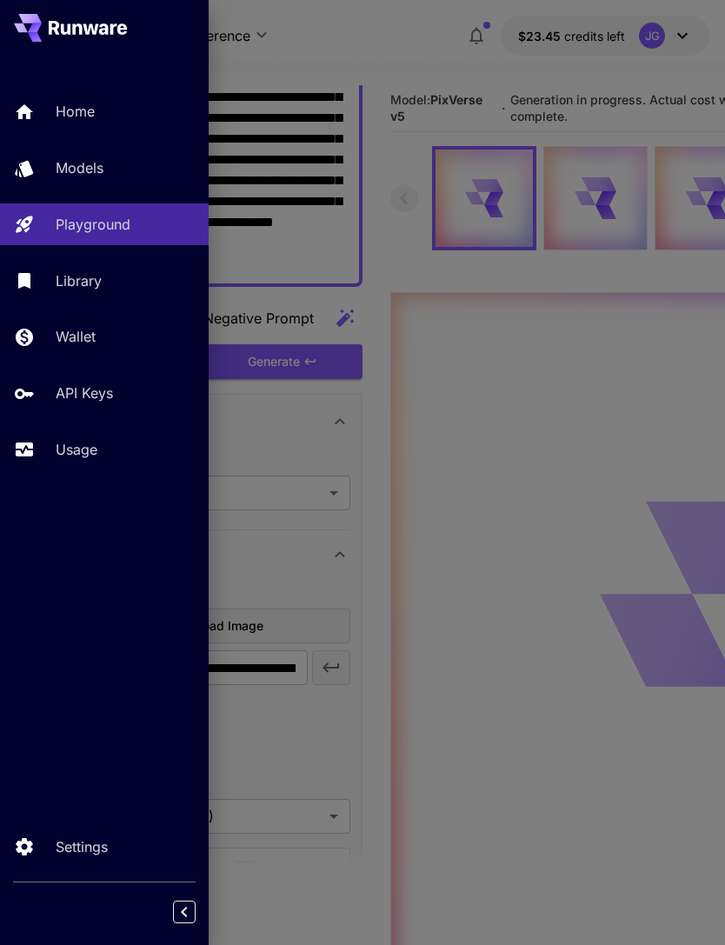
click at [96, 455] on p "Usage" at bounding box center [77, 449] width 42 height 21
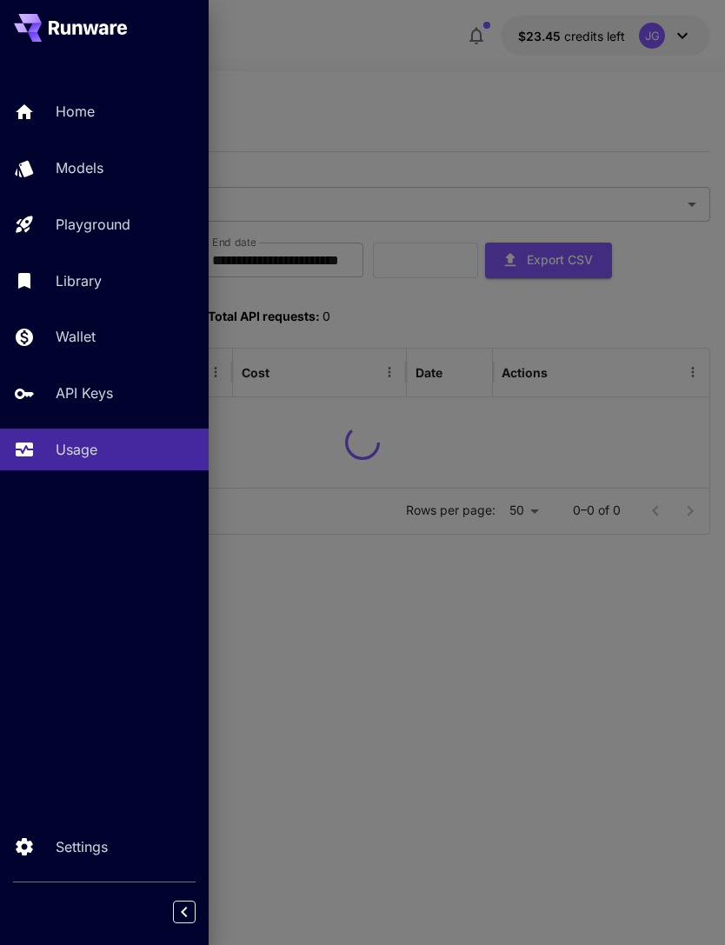
click at [399, 83] on div at bounding box center [362, 472] width 725 height 945
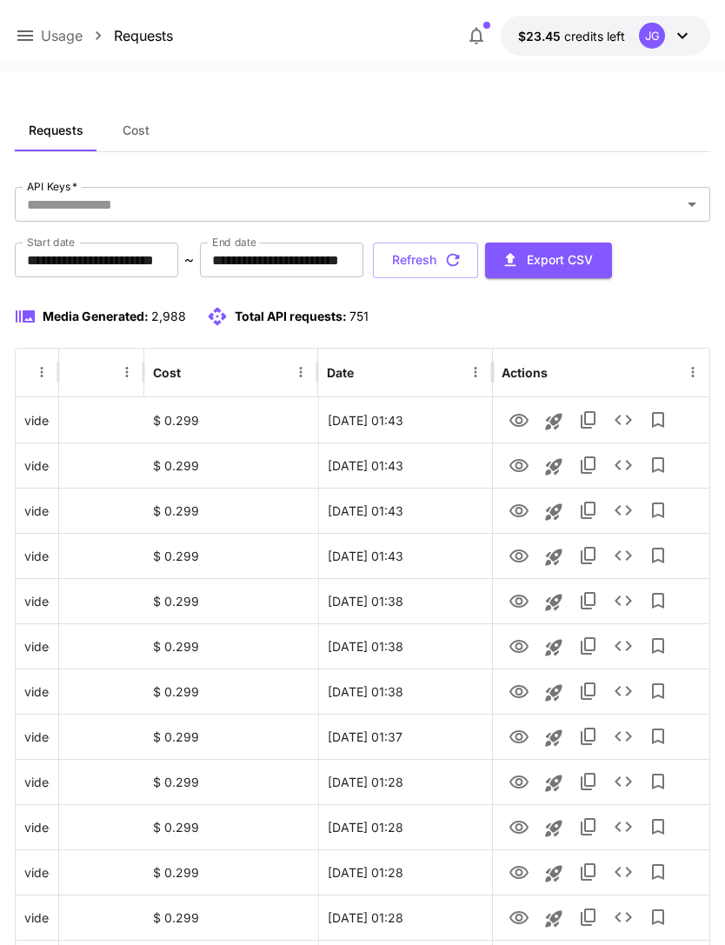
scroll to position [0, 89]
click at [478, 260] on button "Refresh" at bounding box center [425, 261] width 105 height 36
click at [518, 560] on icon "View" at bounding box center [519, 556] width 21 height 21
click at [516, 514] on icon "View" at bounding box center [519, 511] width 21 height 21
click at [521, 465] on icon "View" at bounding box center [519, 465] width 19 height 13
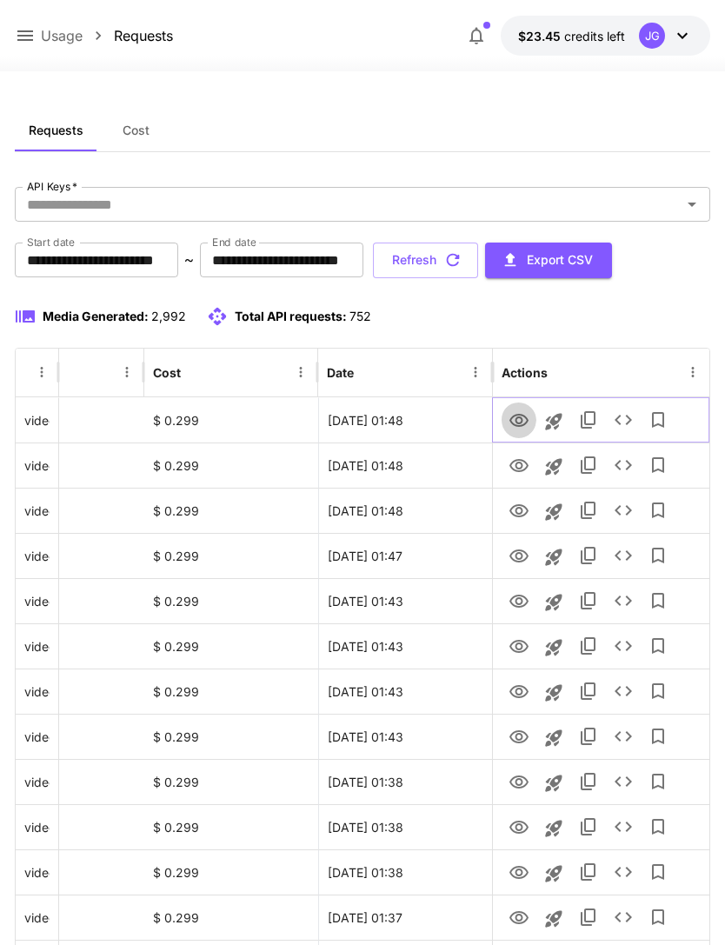
click at [516, 423] on icon "View" at bounding box center [519, 420] width 21 height 21
click at [24, 32] on icon at bounding box center [25, 35] width 16 height 10
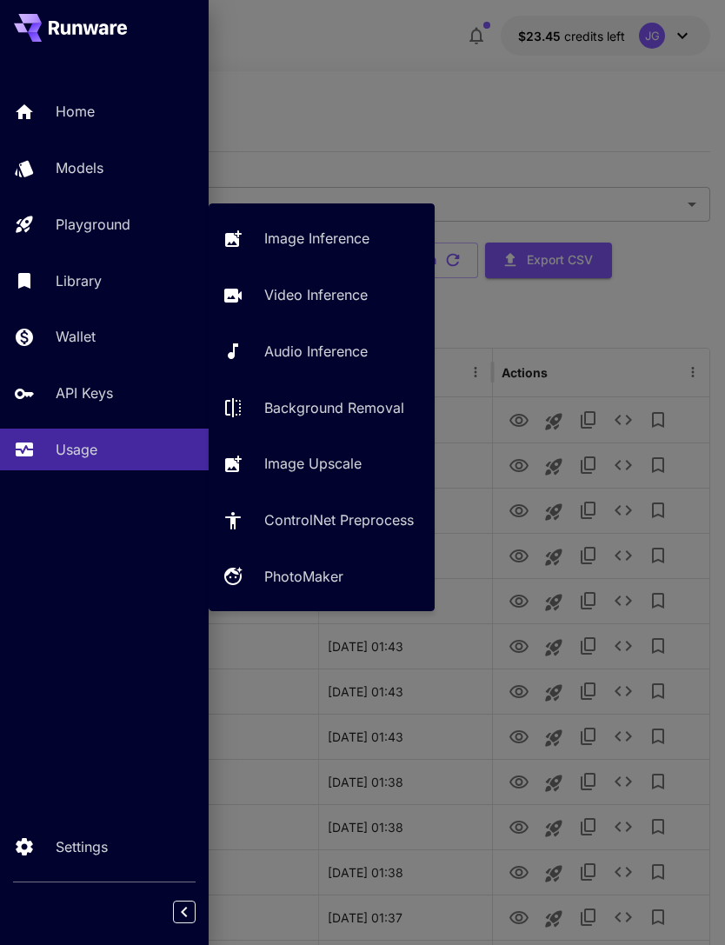
click at [351, 296] on p "Video Inference" at bounding box center [315, 294] width 103 height 21
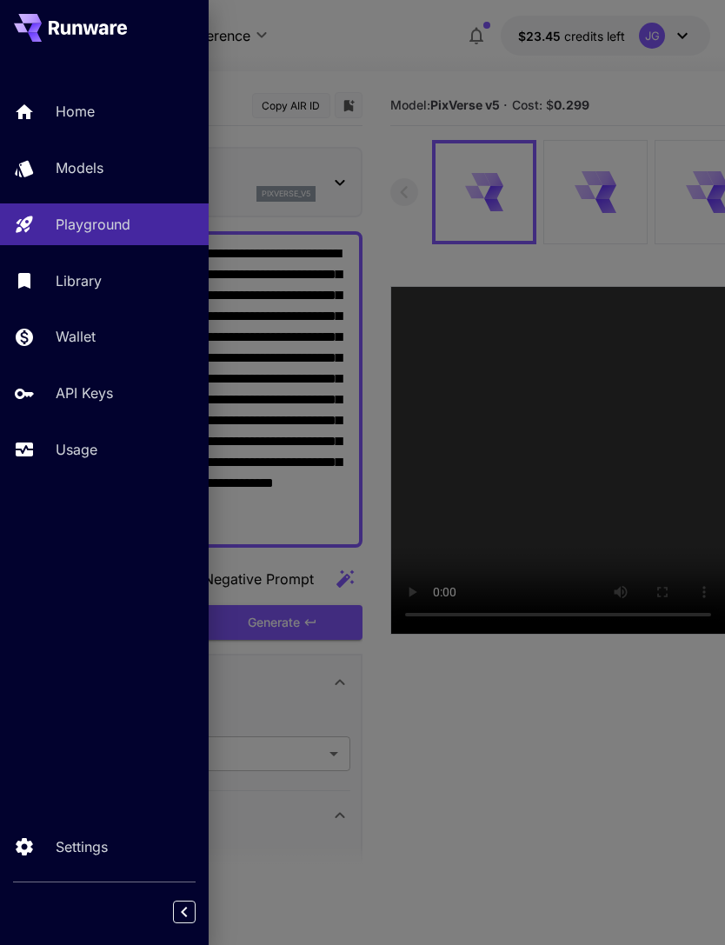
click at [428, 55] on div at bounding box center [362, 472] width 725 height 945
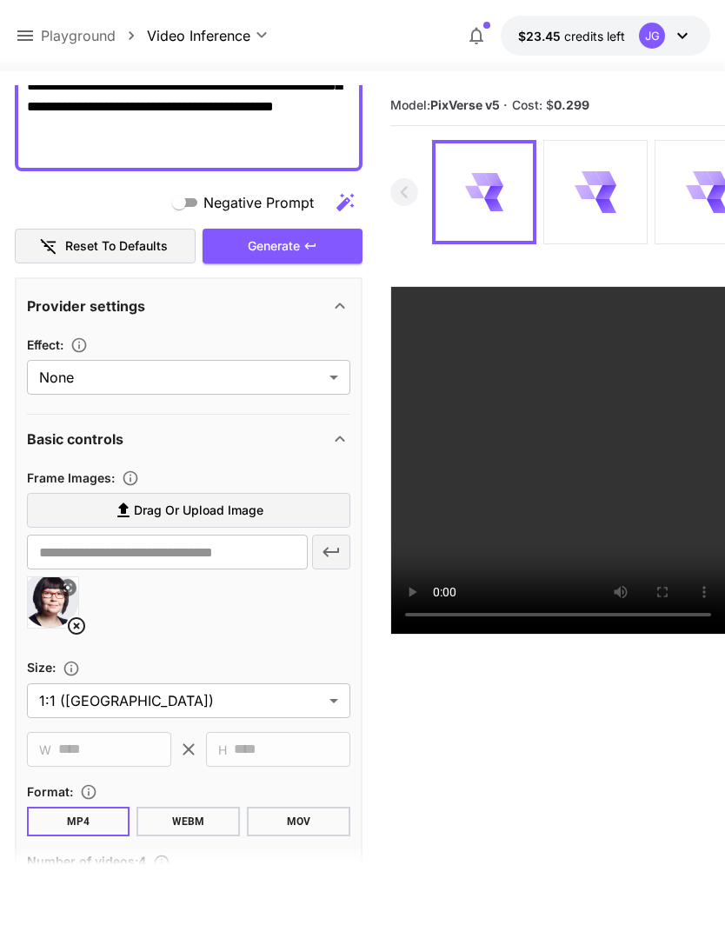
scroll to position [438, 0]
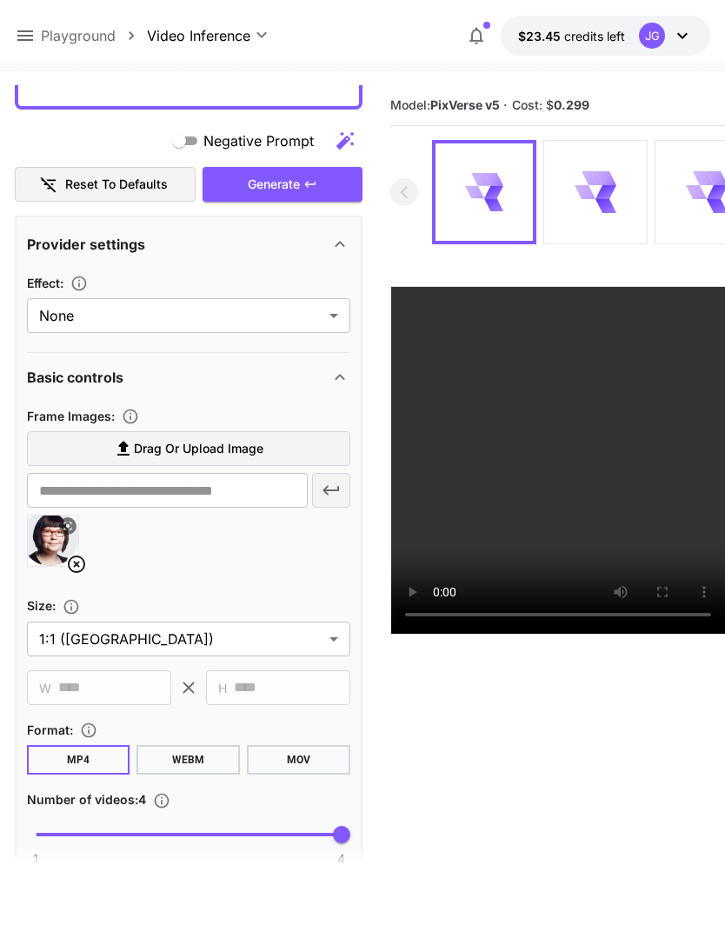
click at [69, 560] on icon at bounding box center [76, 564] width 17 height 17
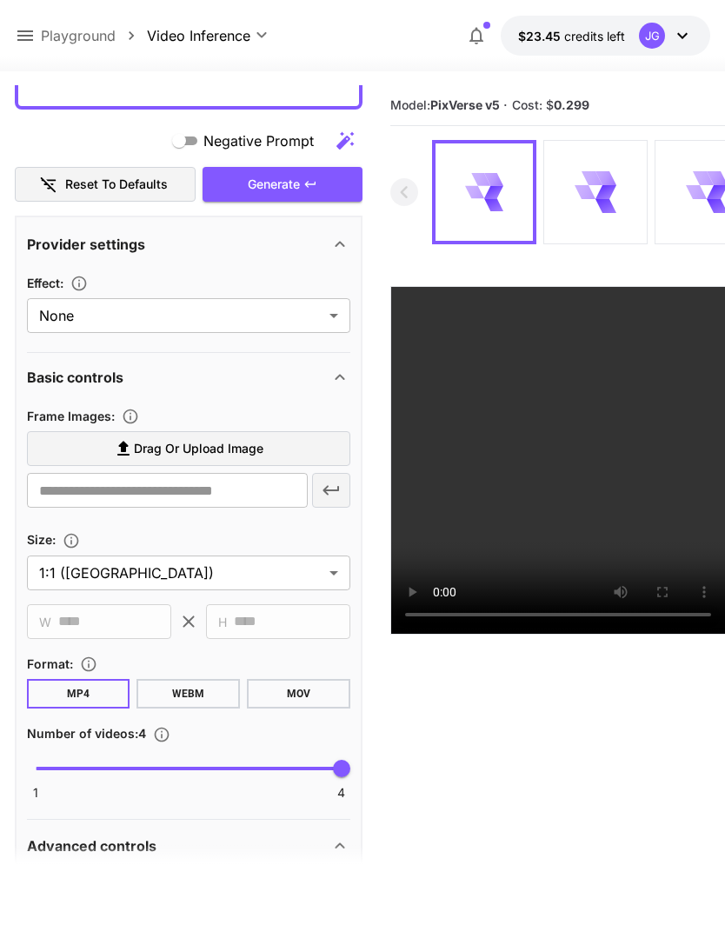
click at [231, 448] on span "Drag or upload image" at bounding box center [199, 449] width 130 height 22
click at [0, 0] on input "Drag or upload image" at bounding box center [0, 0] width 0 height 0
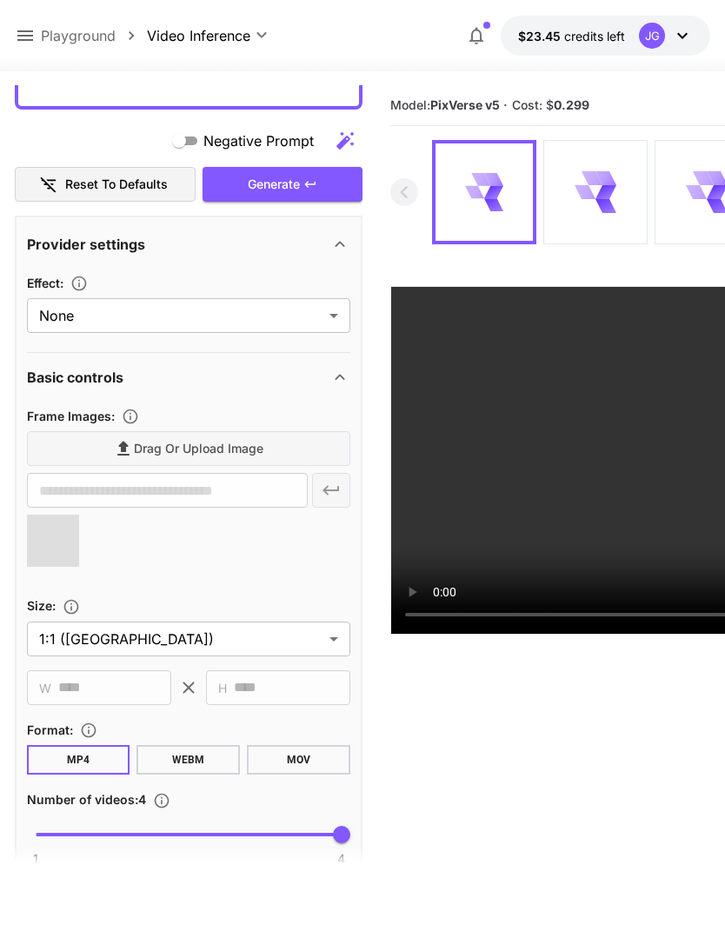
type input "**********"
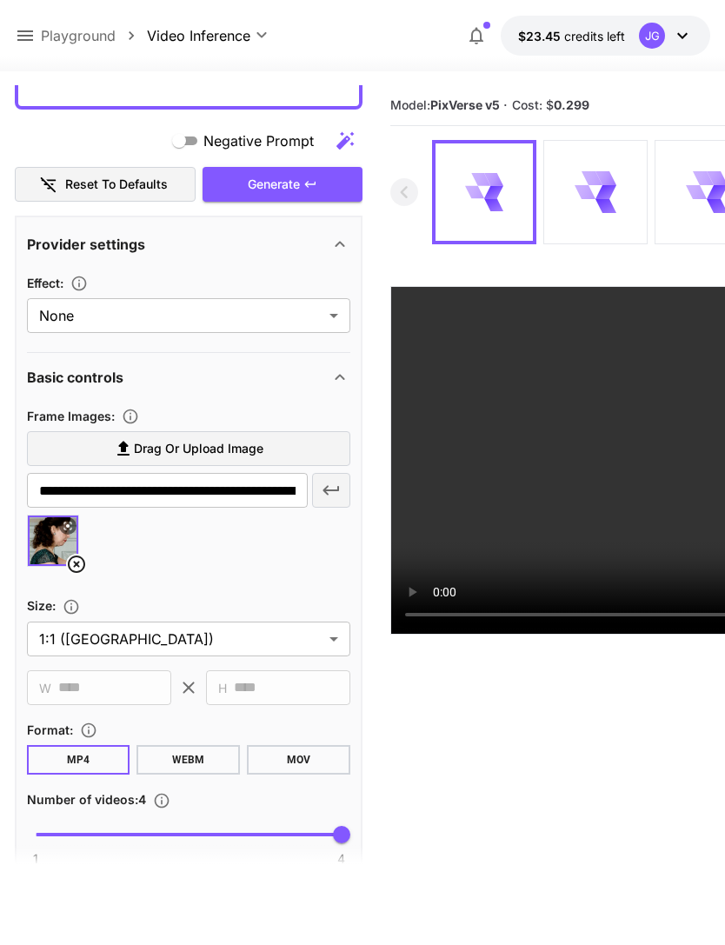
click at [302, 181] on div "Generate" at bounding box center [283, 185] width 160 height 36
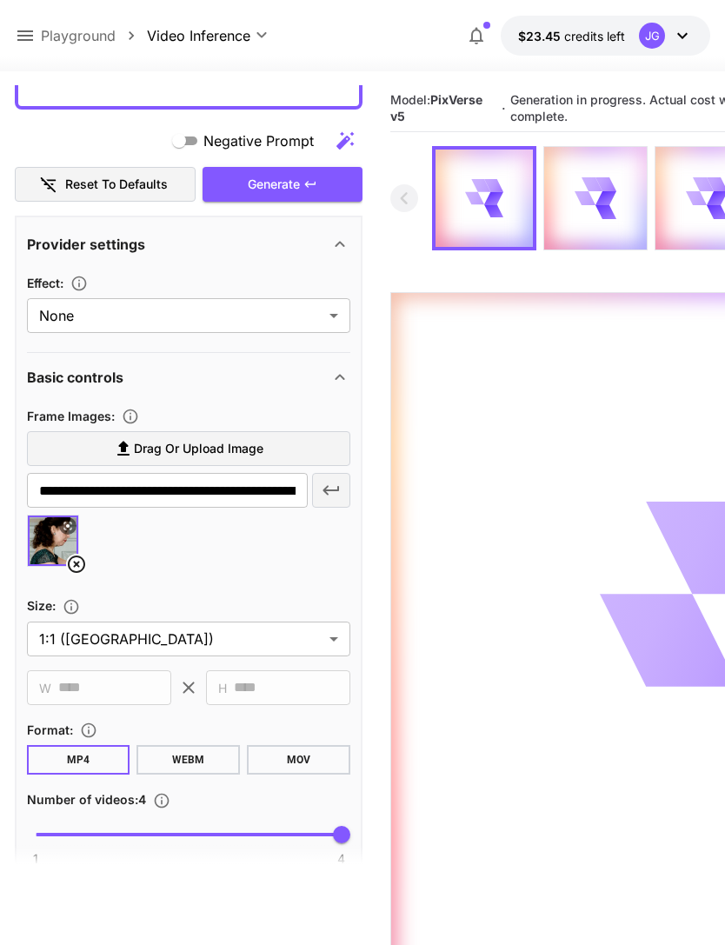
click at [26, 35] on icon at bounding box center [25, 35] width 21 height 21
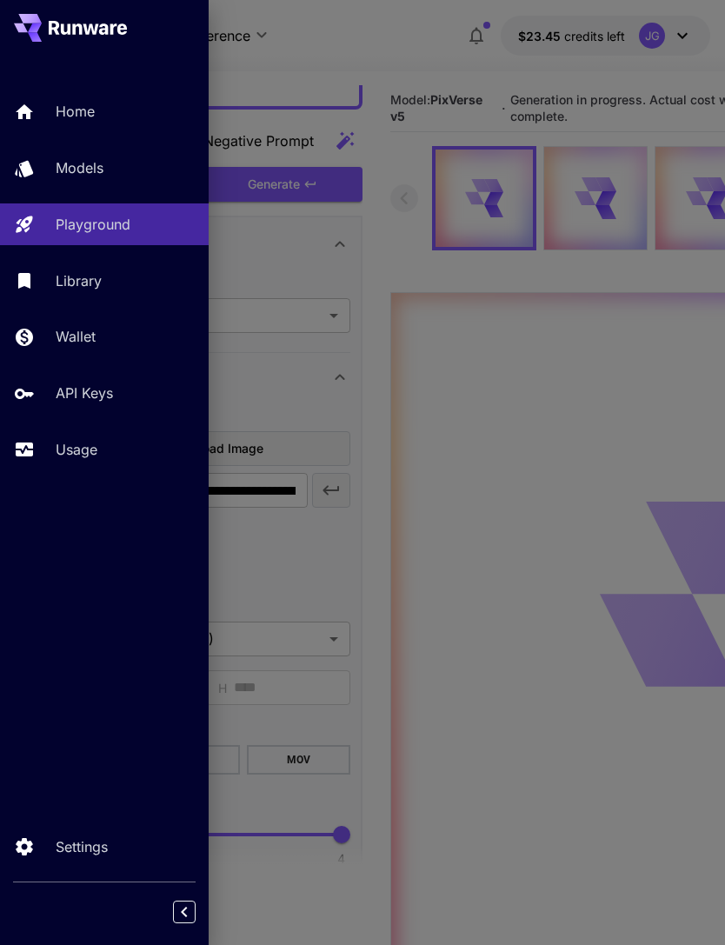
click at [86, 445] on p "Usage" at bounding box center [77, 449] width 42 height 21
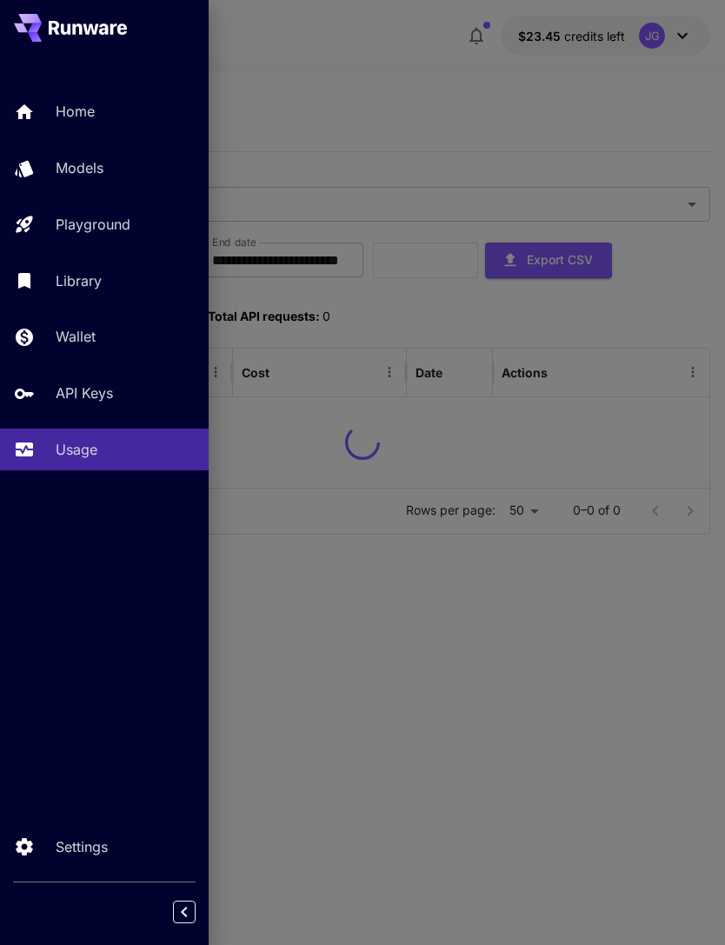
click at [372, 97] on div at bounding box center [362, 472] width 725 height 945
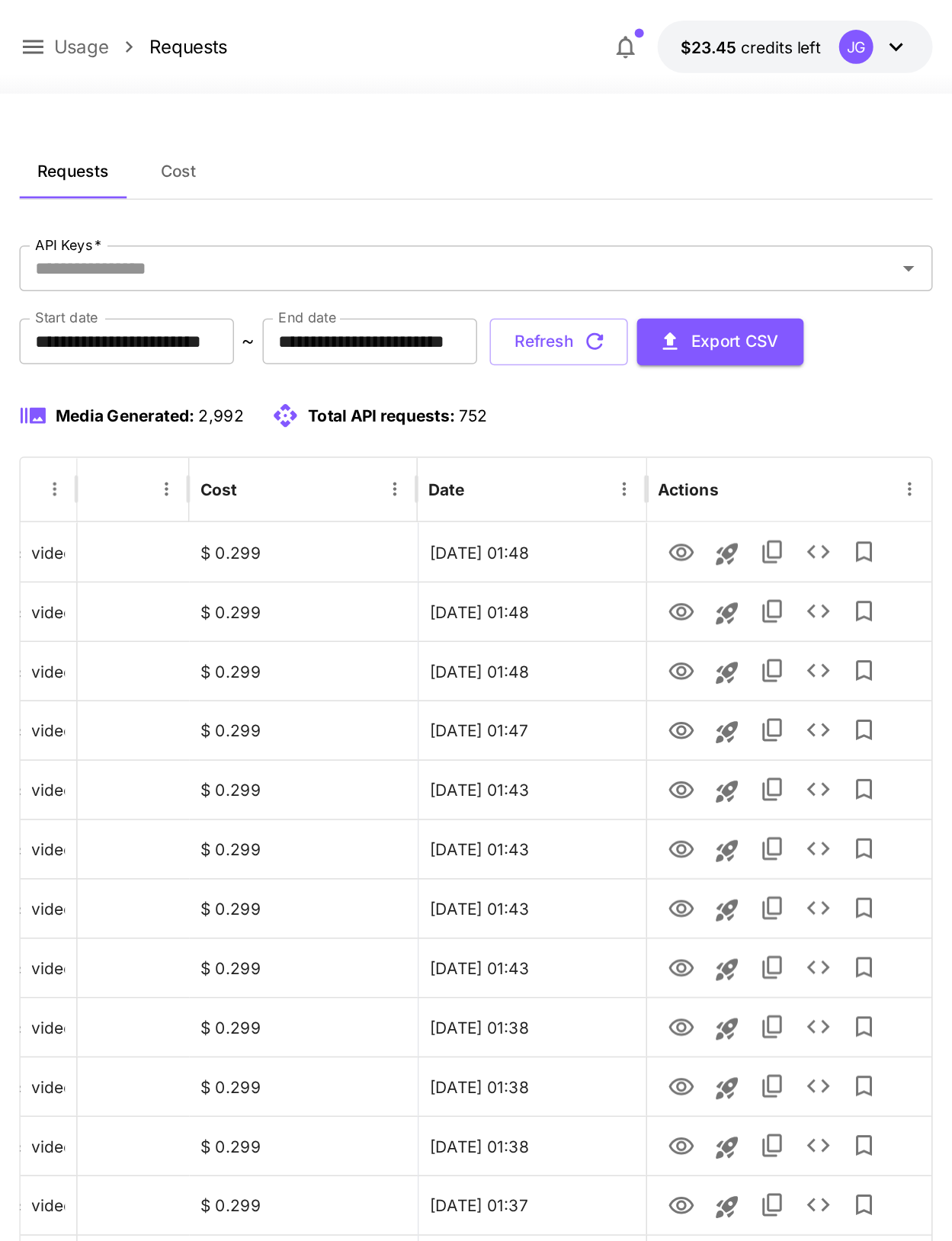
scroll to position [0, 78]
click at [406, 230] on icon "button" at bounding box center [396, 227] width 17 height 17
click at [454, 450] on icon "View" at bounding box center [455, 447] width 17 height 11
click at [453, 407] on icon "View" at bounding box center [455, 408] width 18 height 18
click at [452, 369] on icon "View" at bounding box center [455, 368] width 17 height 11
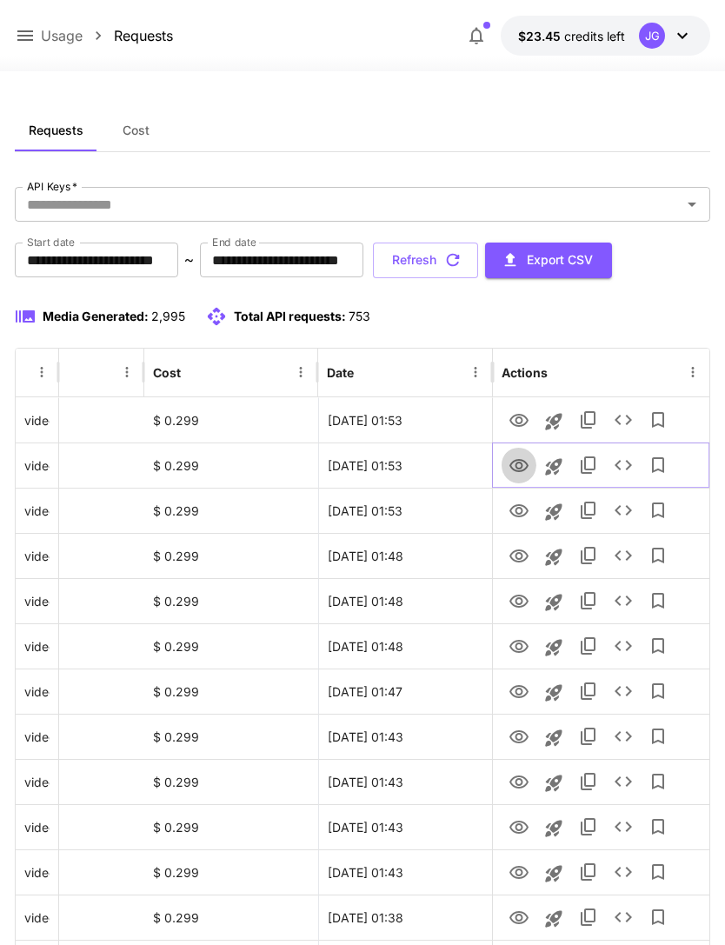
click at [518, 466] on icon "View" at bounding box center [519, 466] width 21 height 21
click at [521, 412] on icon "View" at bounding box center [519, 420] width 21 height 21
click at [516, 475] on icon "View" at bounding box center [519, 466] width 21 height 21
click at [518, 418] on icon "View" at bounding box center [519, 420] width 21 height 21
click at [514, 462] on icon "View" at bounding box center [519, 466] width 21 height 21
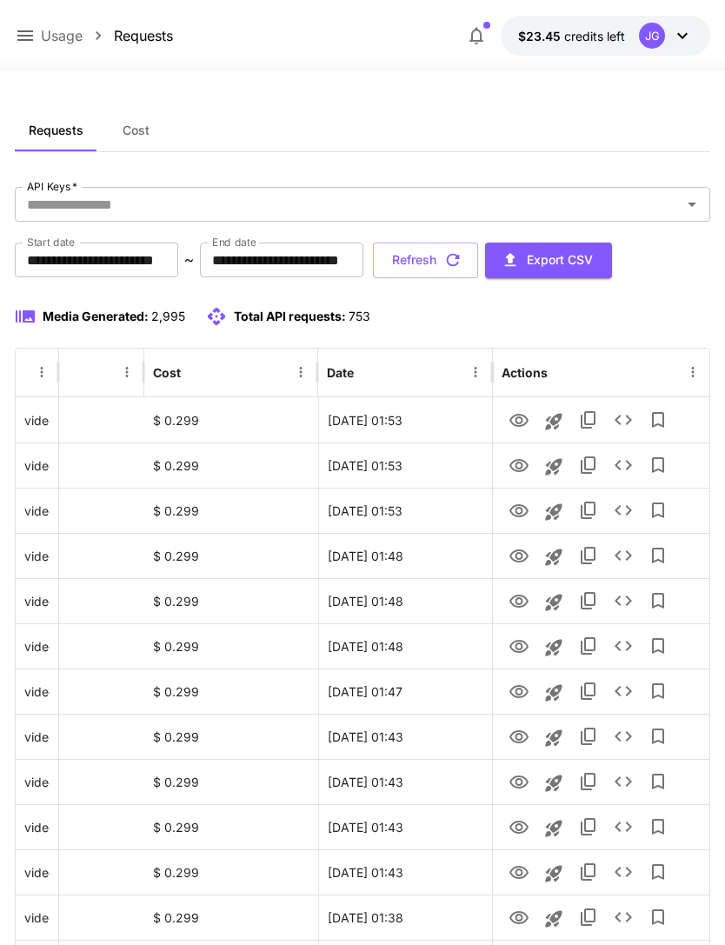
click at [478, 263] on button "Refresh" at bounding box center [425, 261] width 105 height 36
click at [517, 416] on icon "View" at bounding box center [519, 420] width 19 height 13
click at [32, 27] on icon at bounding box center [25, 35] width 21 height 21
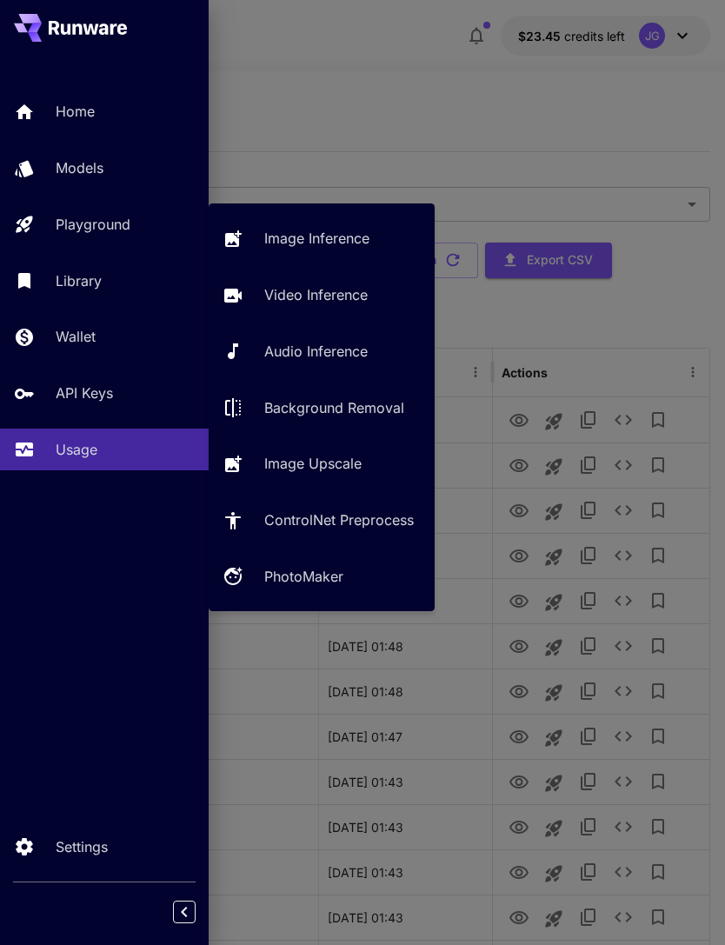
click at [360, 300] on p "Video Inference" at bounding box center [315, 294] width 103 height 21
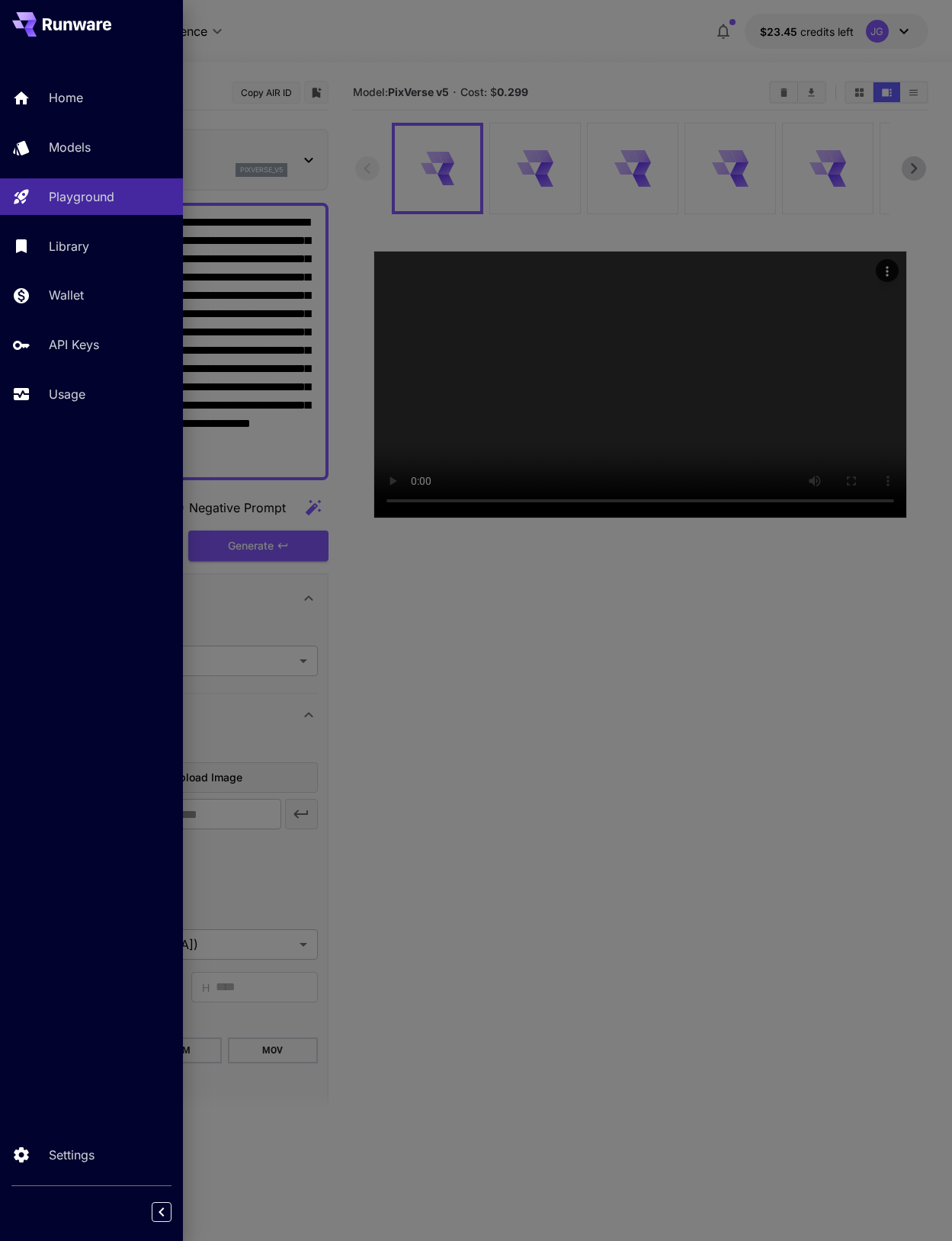
click at [388, 44] on div at bounding box center [476, 620] width 952 height 1241
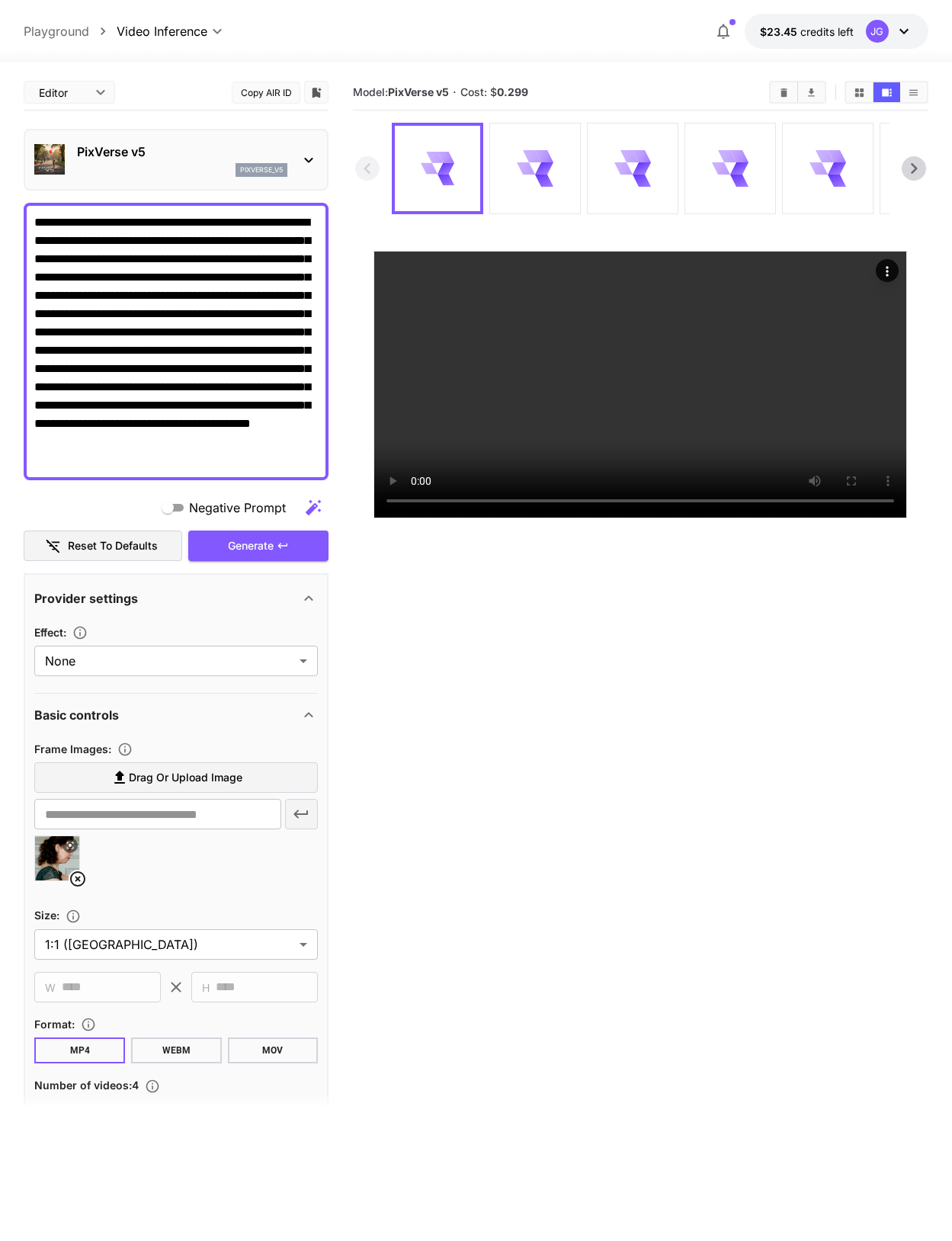
click at [74, 827] on icon at bounding box center [77, 878] width 18 height 18
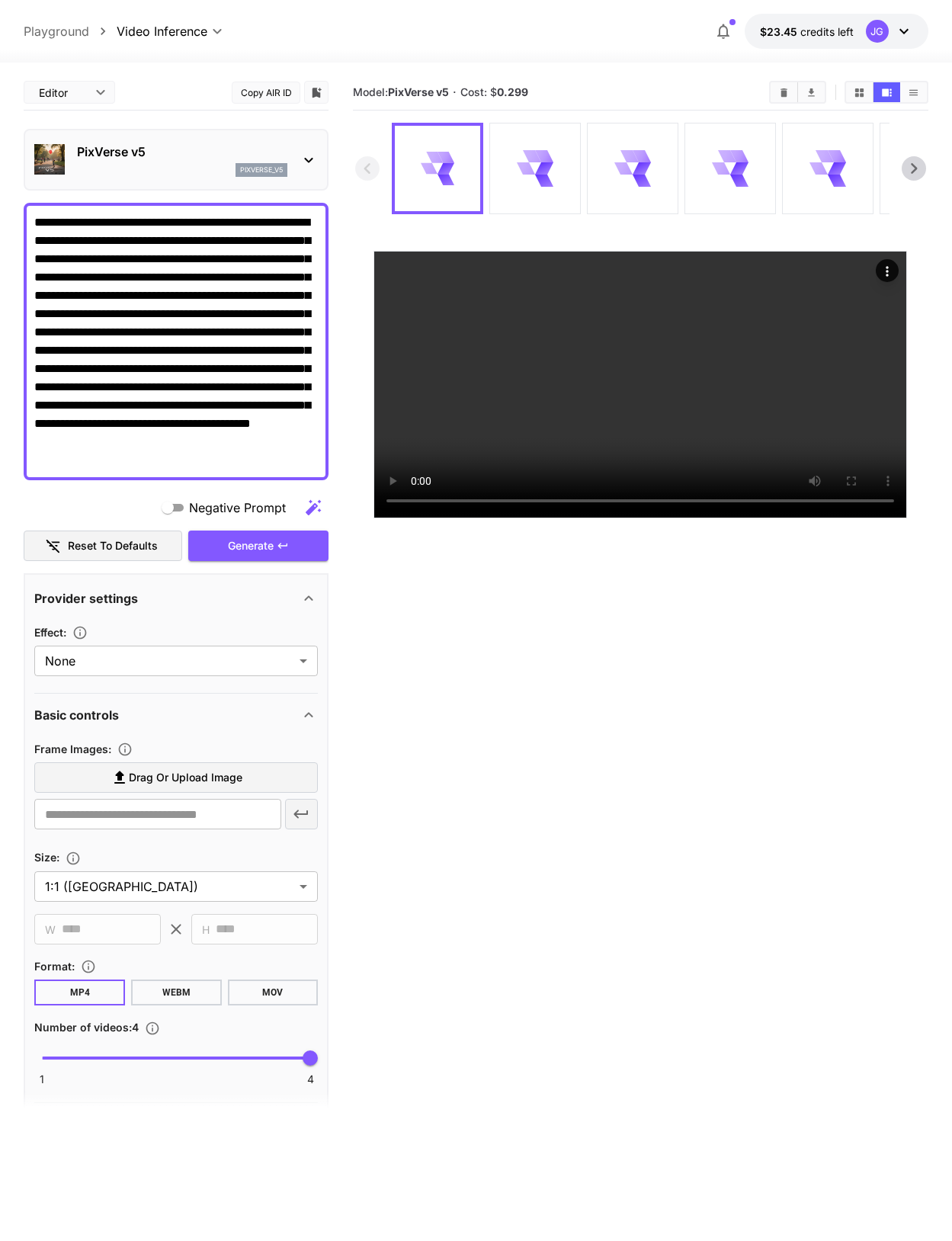
click at [219, 778] on label "Drag or upload image" at bounding box center [175, 777] width 283 height 32
click at [0, 0] on input "Drag or upload image" at bounding box center [0, 0] width 0 height 0
